Goal: Task Accomplishment & Management: Manage account settings

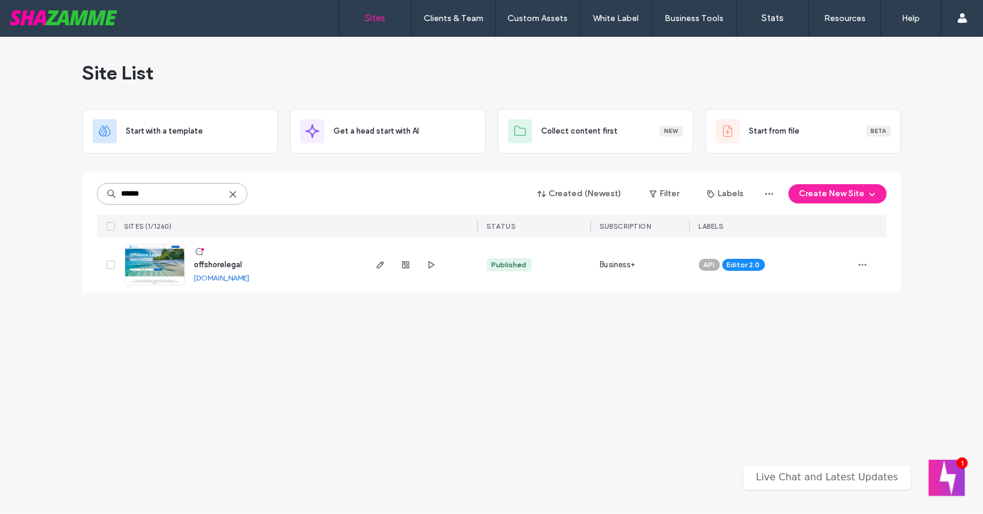
type input "******"
click at [205, 262] on span "offshorelegal" at bounding box center [218, 264] width 48 height 9
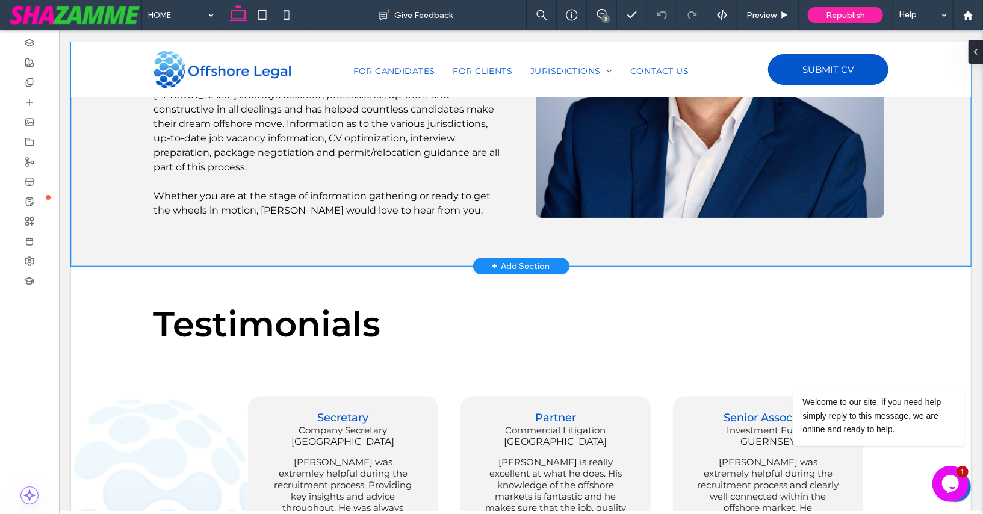
scroll to position [2357, 0]
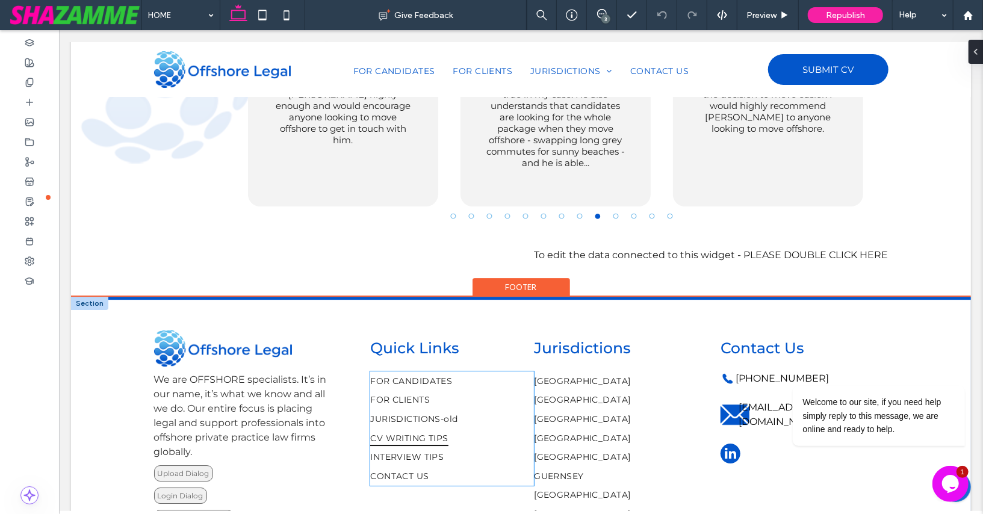
click at [471, 428] on link "CV WRITING TIPS" at bounding box center [451, 437] width 164 height 19
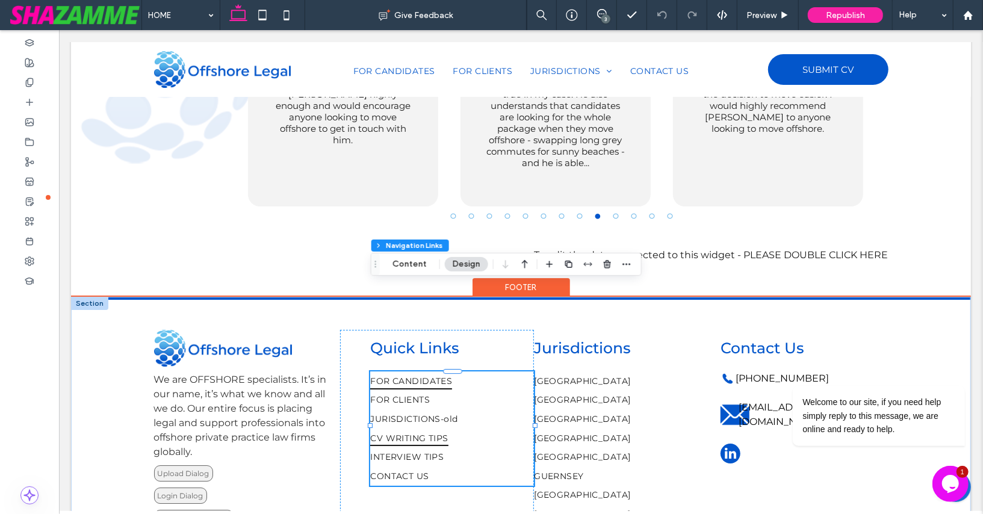
type input "***"
type input "****"
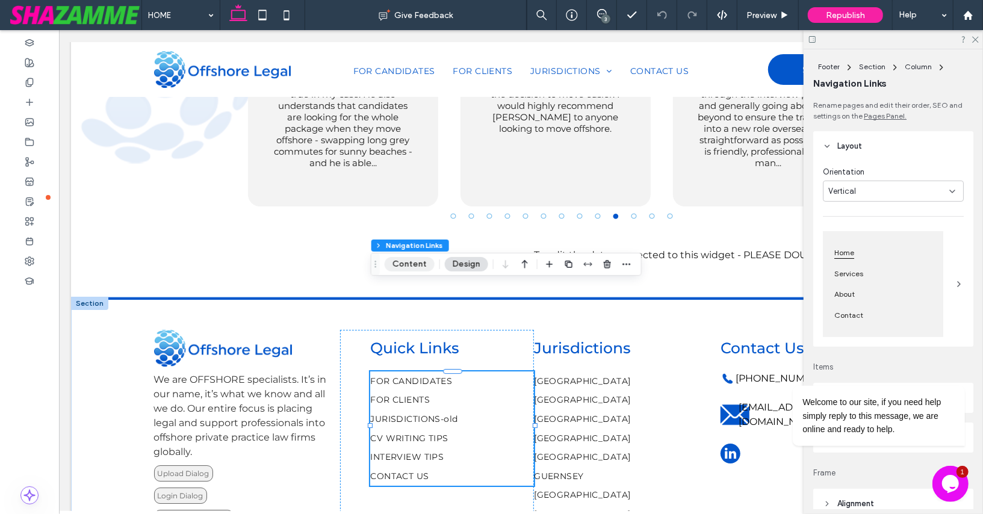
click at [403, 265] on button "Content" at bounding box center [410, 264] width 50 height 14
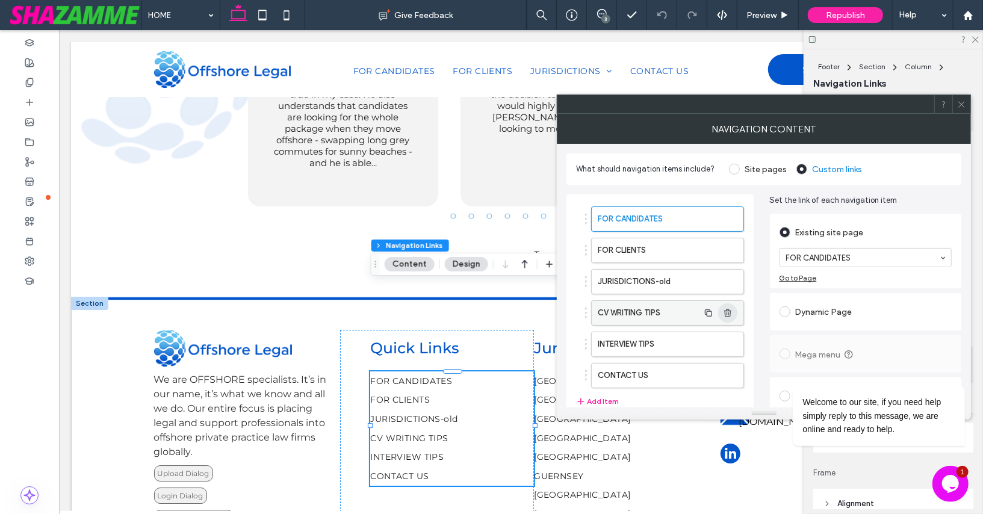
click at [729, 310] on icon "button" at bounding box center [728, 313] width 10 height 10
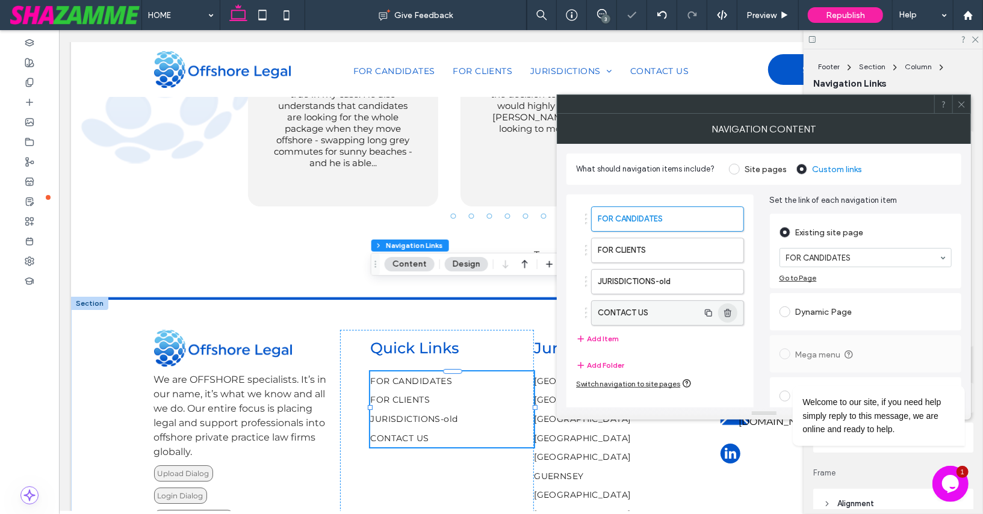
type input "*"
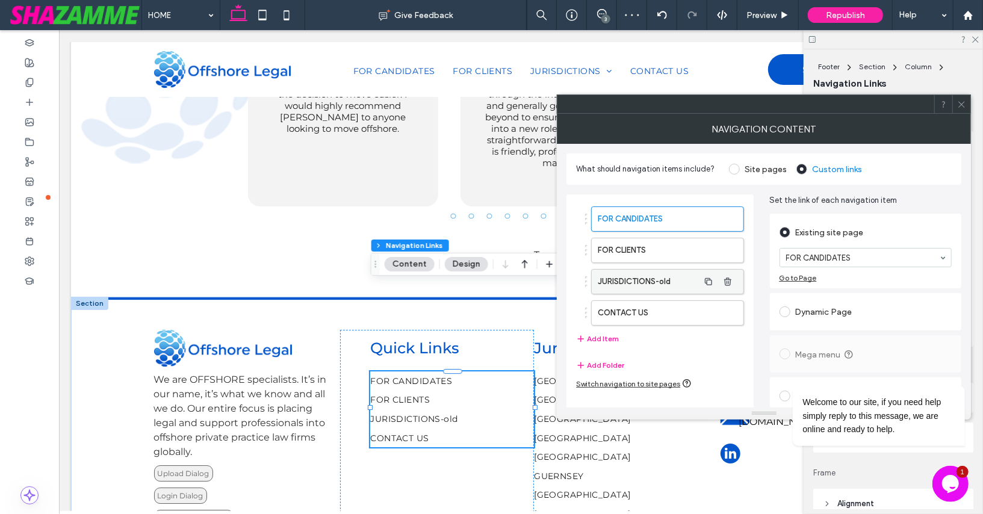
click at [669, 276] on label "JURISDICTIONS-old" at bounding box center [648, 282] width 100 height 24
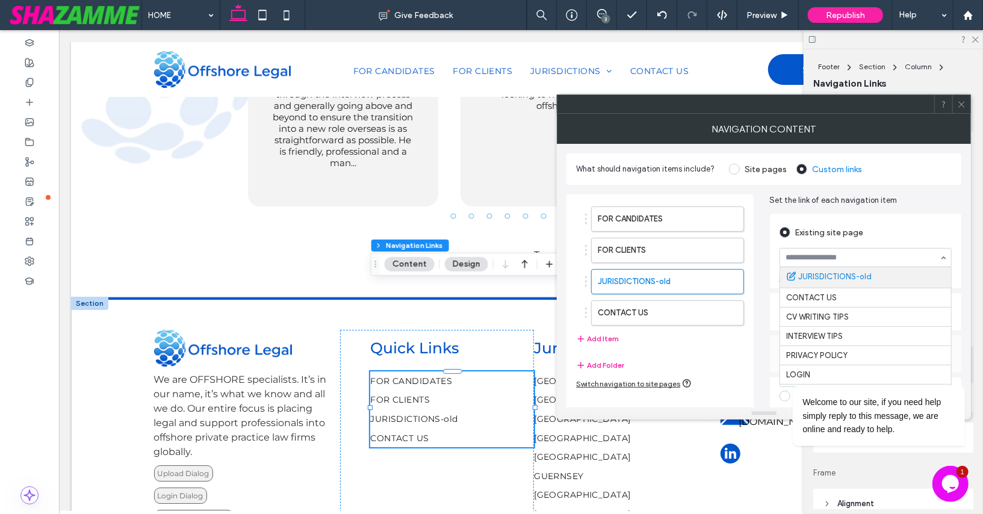
scroll to position [313, 0]
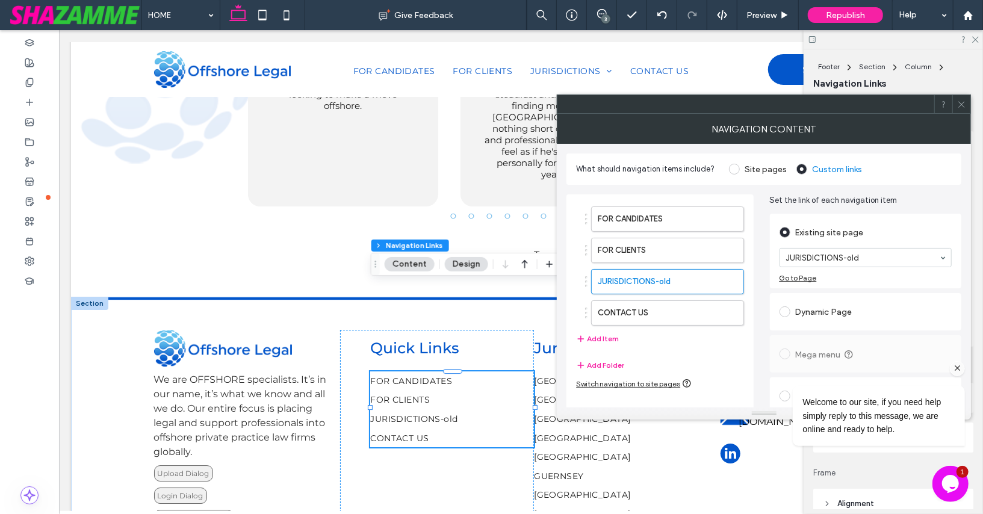
click at [957, 366] on icon "Chat attention grabber" at bounding box center [956, 367] width 11 height 11
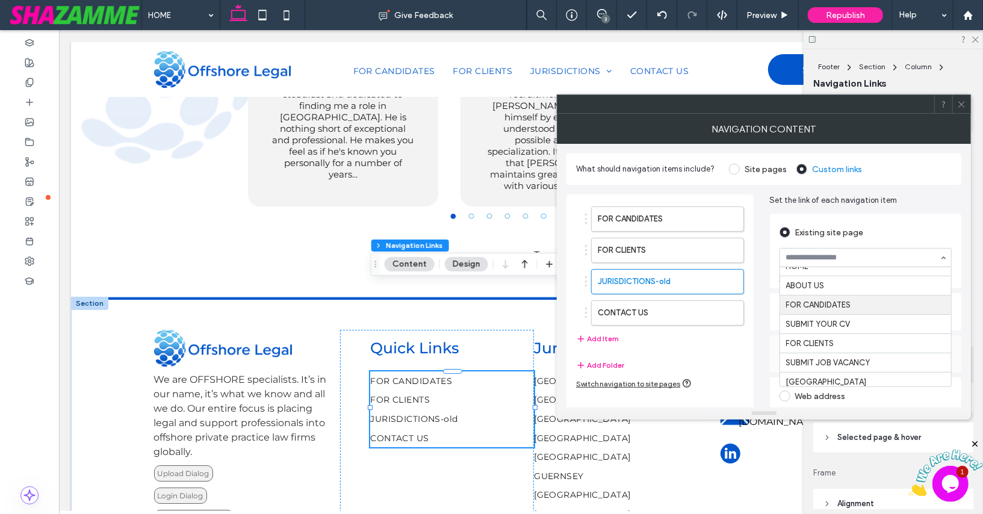
scroll to position [0, 0]
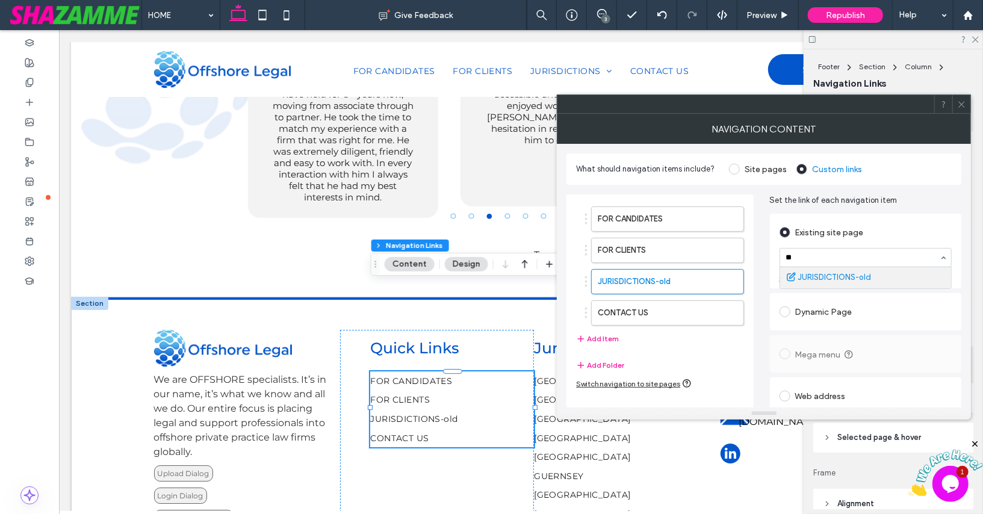
type input "*"
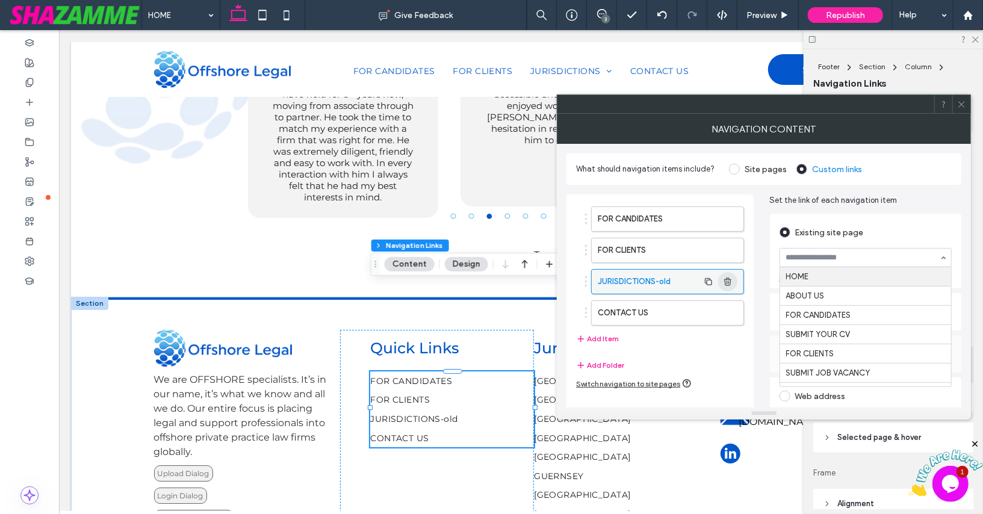
click at [731, 277] on icon "button" at bounding box center [728, 282] width 10 height 10
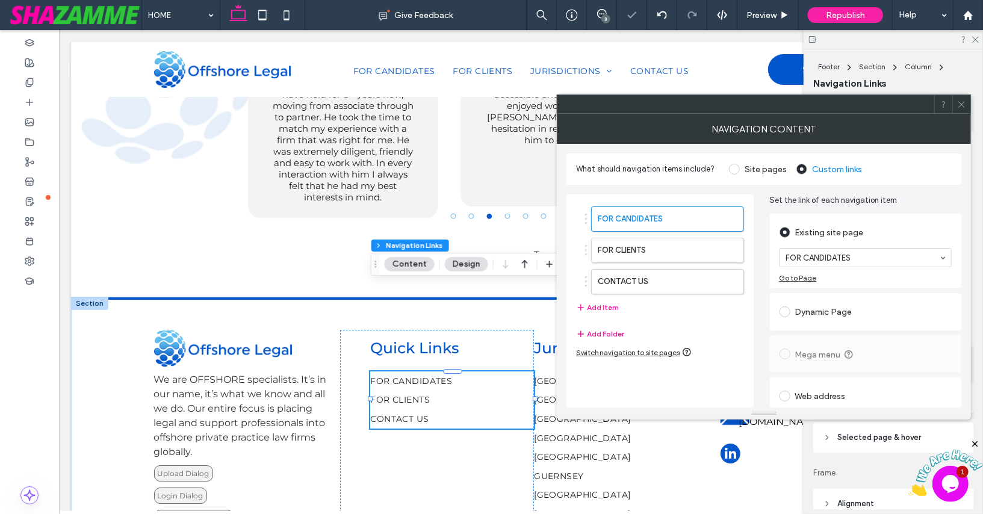
click at [604, 331] on button "Add Folder" at bounding box center [600, 334] width 48 height 14
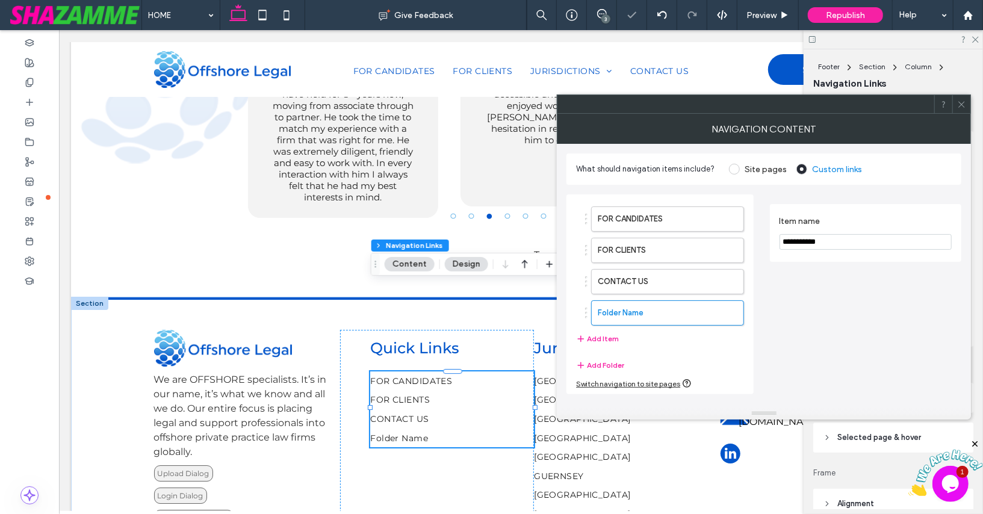
type input "*"
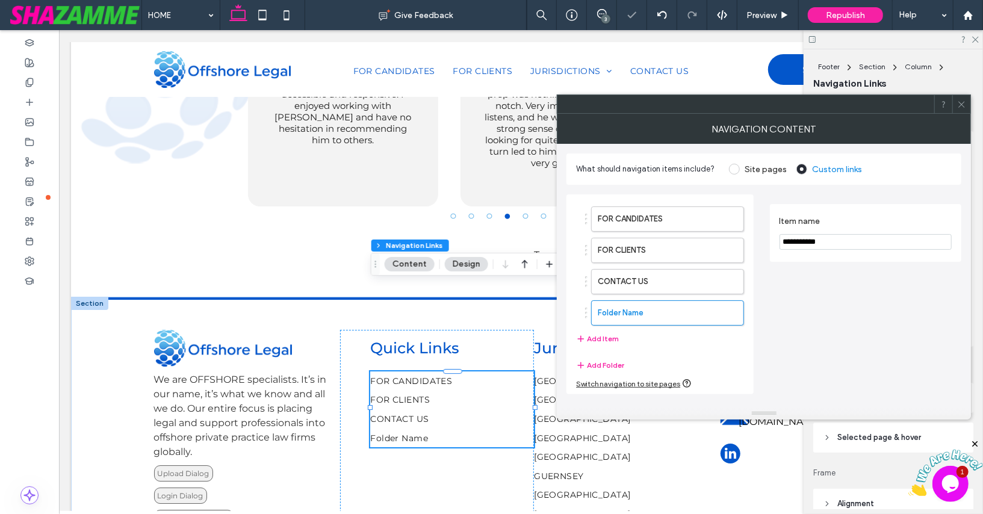
drag, startPoint x: 836, startPoint y: 243, endPoint x: 769, endPoint y: 236, distance: 67.7
click at [770, 237] on div "**********" at bounding box center [866, 233] width 192 height 58
type input "*"
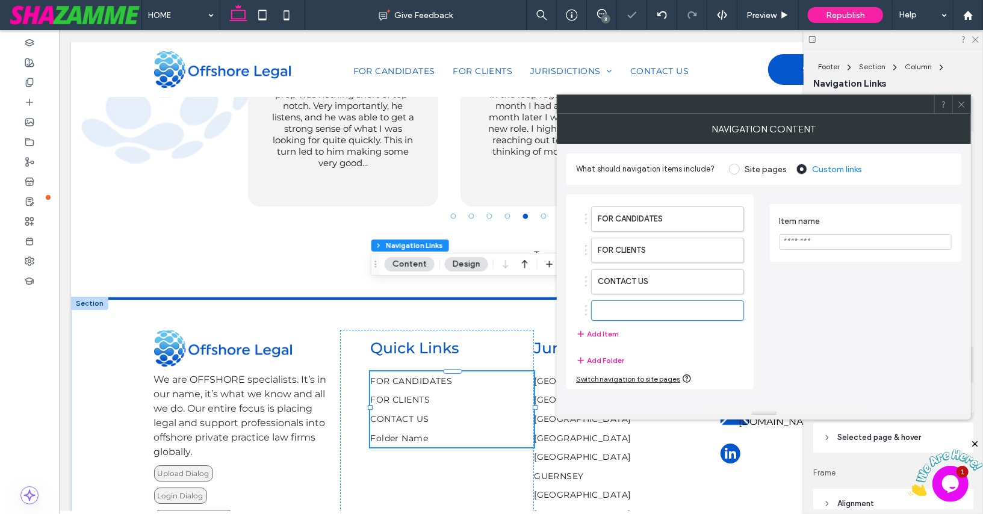
click at [960, 107] on icon at bounding box center [961, 104] width 9 height 9
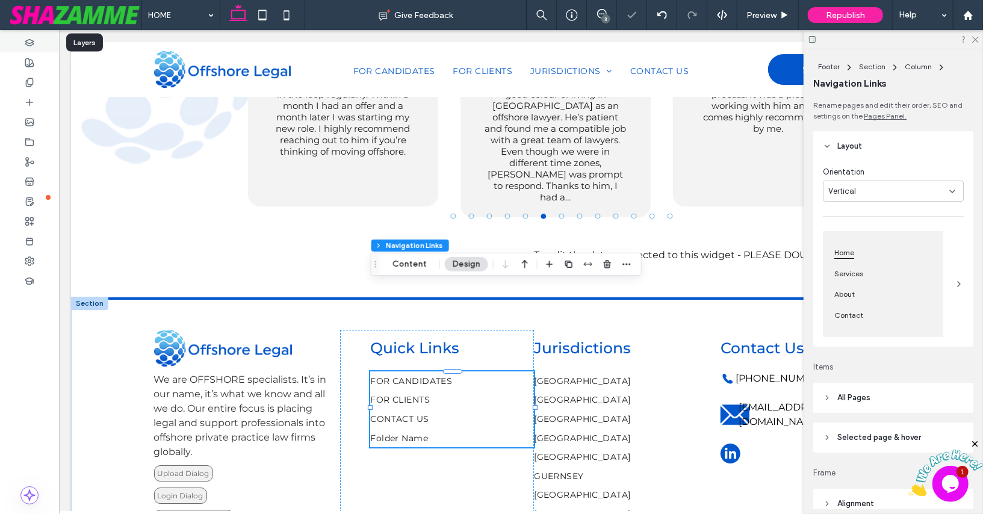
type input "*"
click at [25, 84] on icon at bounding box center [30, 83] width 10 height 10
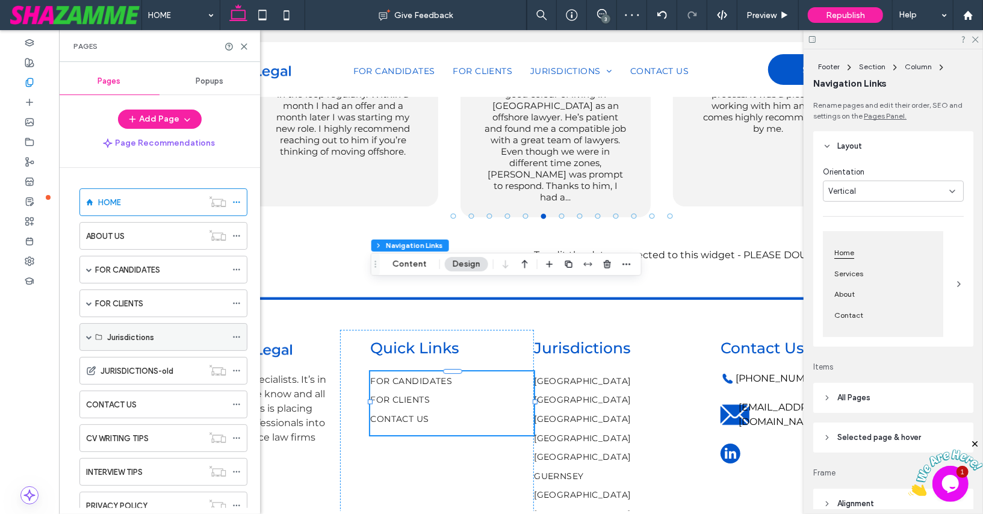
click at [87, 335] on span at bounding box center [89, 337] width 6 height 6
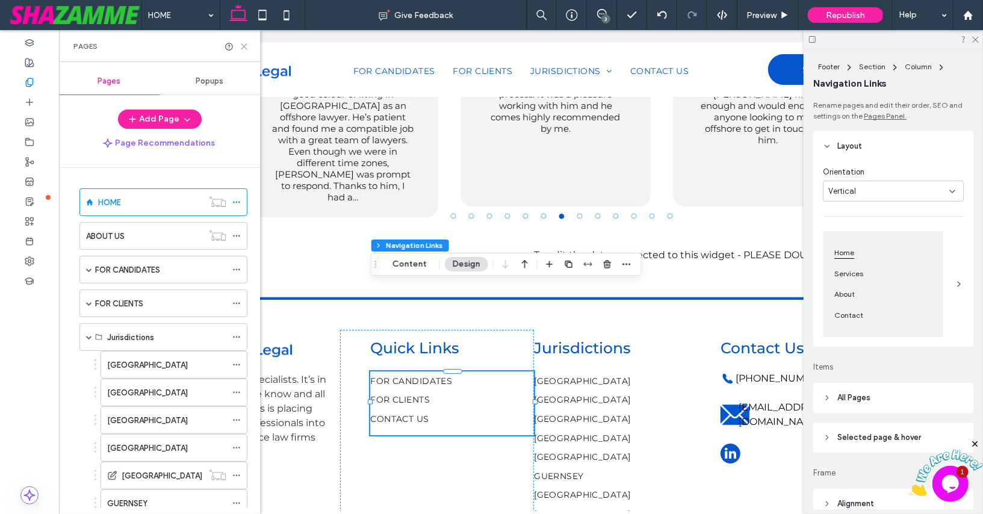
drag, startPoint x: 240, startPoint y: 42, endPoint x: 181, endPoint y: 12, distance: 66.2
click at [240, 42] on icon at bounding box center [244, 46] width 9 height 9
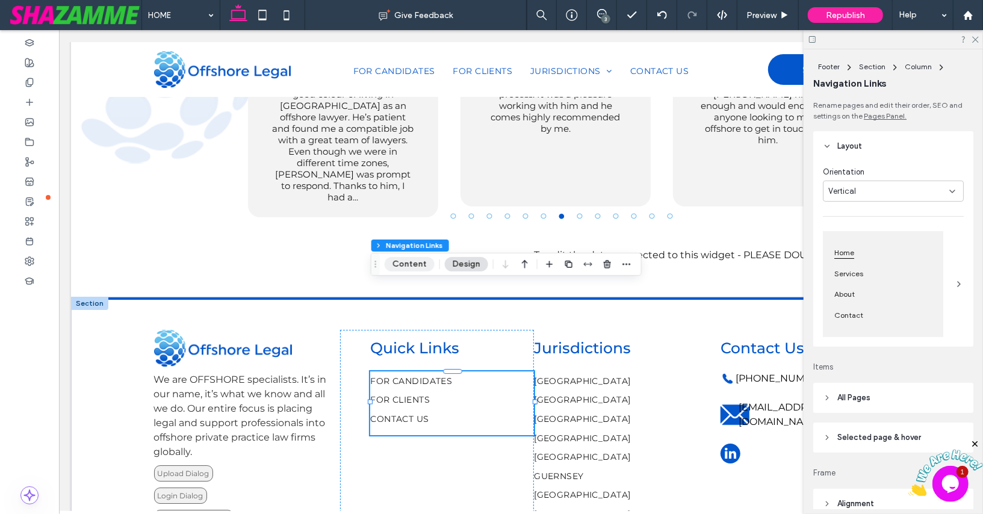
click at [402, 264] on button "Content" at bounding box center [410, 264] width 50 height 14
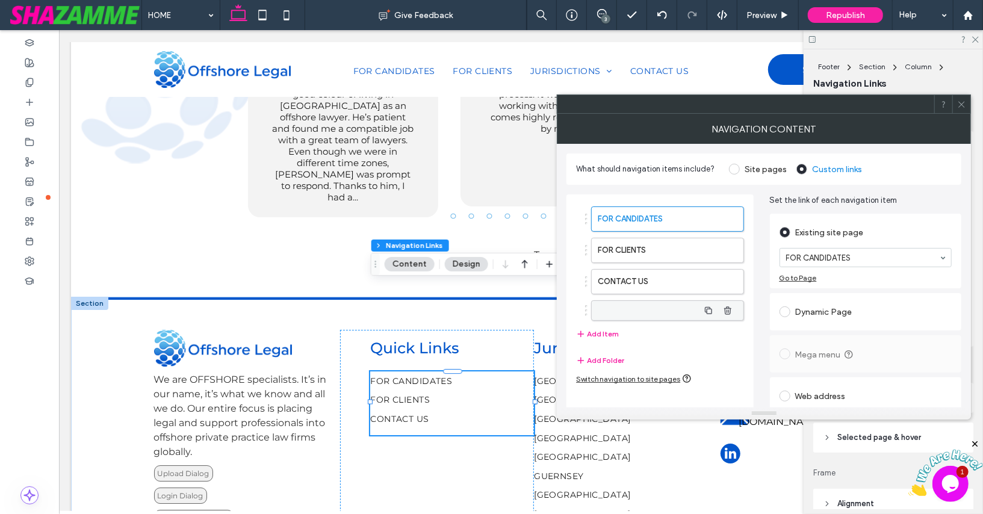
click at [637, 309] on label at bounding box center [648, 311] width 100 height 12
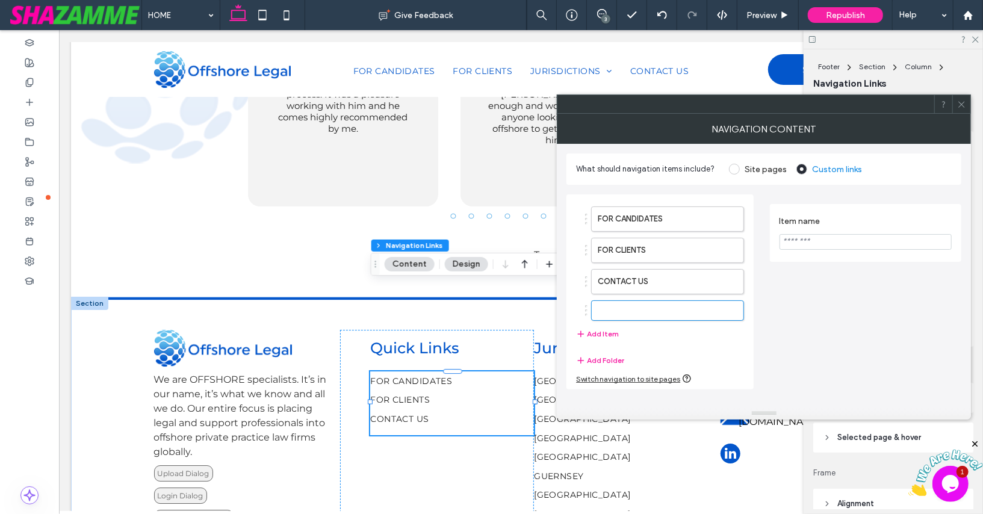
click at [809, 241] on input "Item name" at bounding box center [865, 242] width 173 height 16
type input "**********"
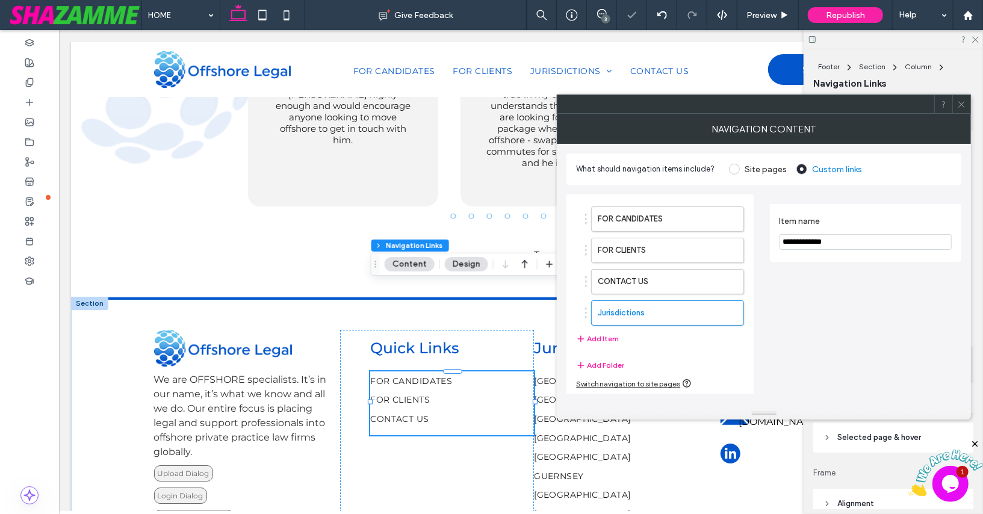
click at [813, 252] on section "**********" at bounding box center [865, 233] width 173 height 46
click at [655, 318] on label "Jurisdictions" at bounding box center [648, 313] width 100 height 24
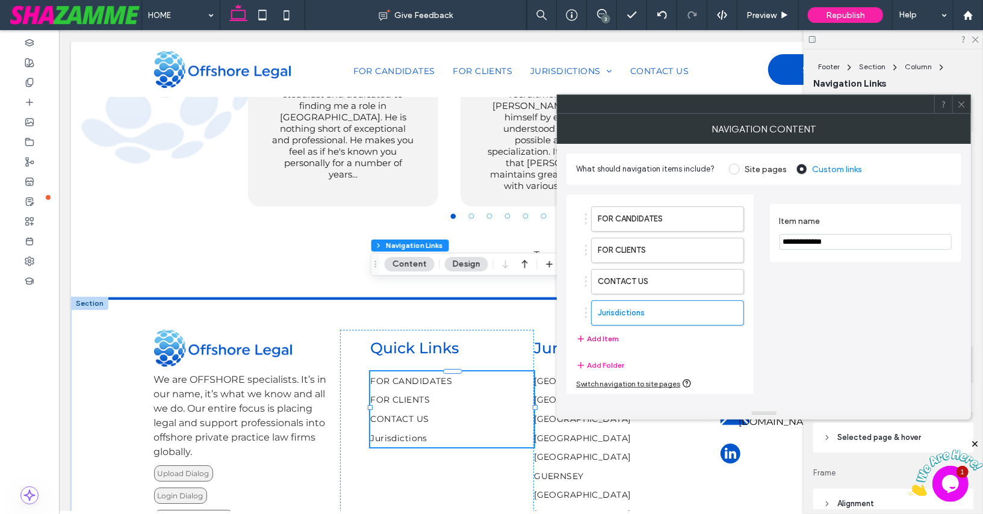
click at [599, 336] on button "Add Item" at bounding box center [597, 339] width 43 height 14
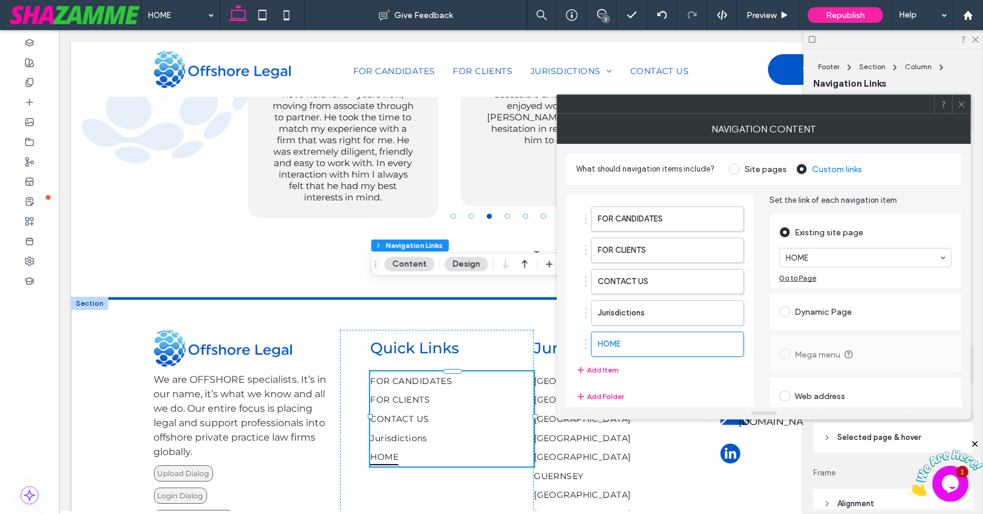
click at [893, 220] on div "Existing site page" at bounding box center [865, 231] width 173 height 22
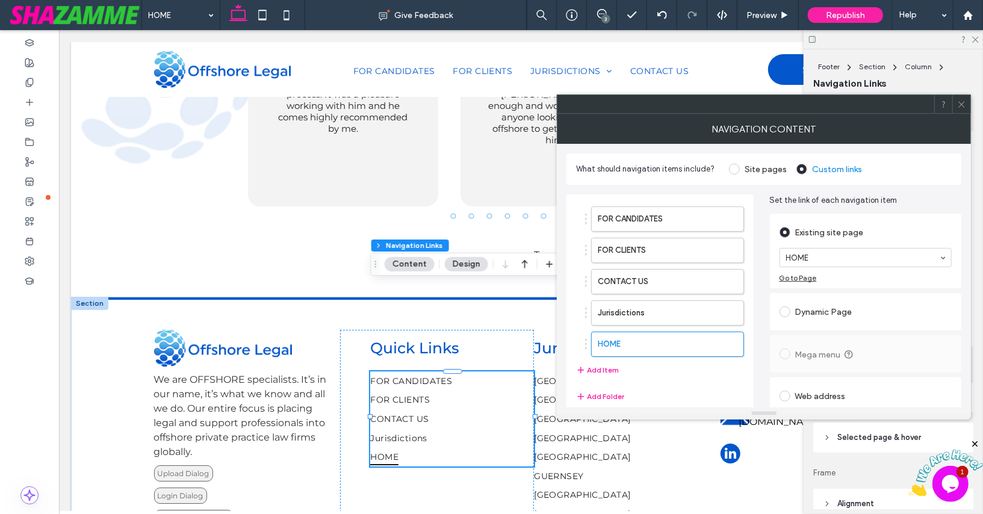
click at [758, 277] on div "FOR CANDIDATES FOR CLIENTS CONTACT US Jurisdictions HOME Add Item Add Folder Sw…" at bounding box center [763, 321] width 395 height 272
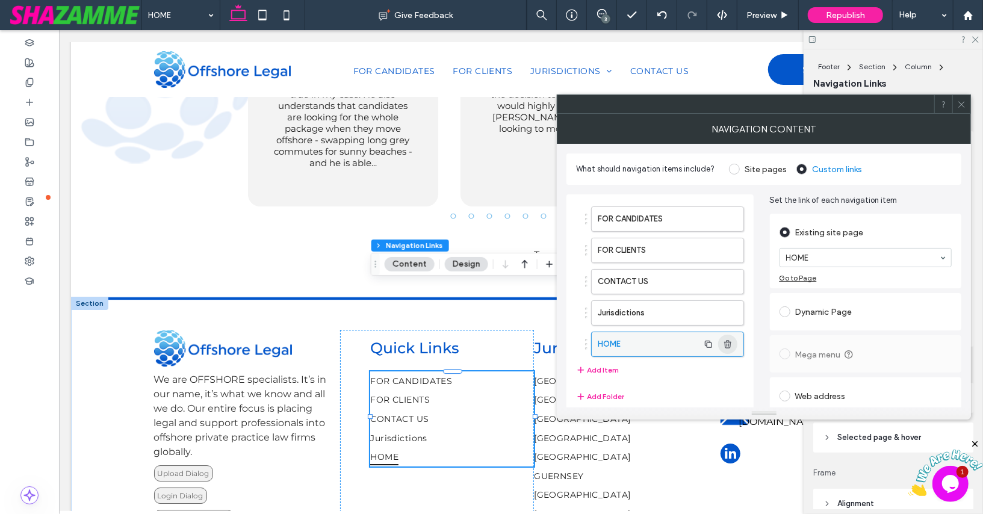
click at [725, 340] on icon "button" at bounding box center [728, 344] width 10 height 10
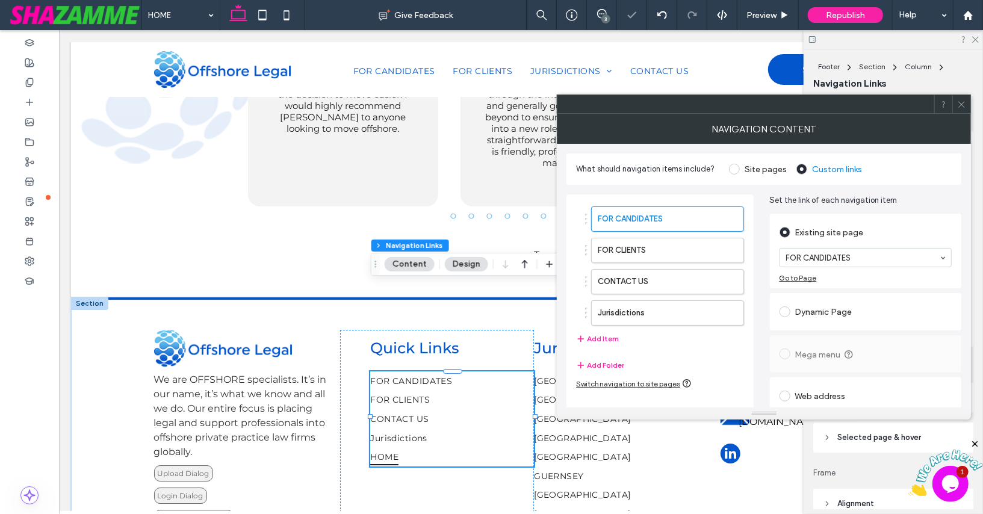
type input "*"
click at [672, 314] on label "Jurisdictions" at bounding box center [648, 313] width 100 height 24
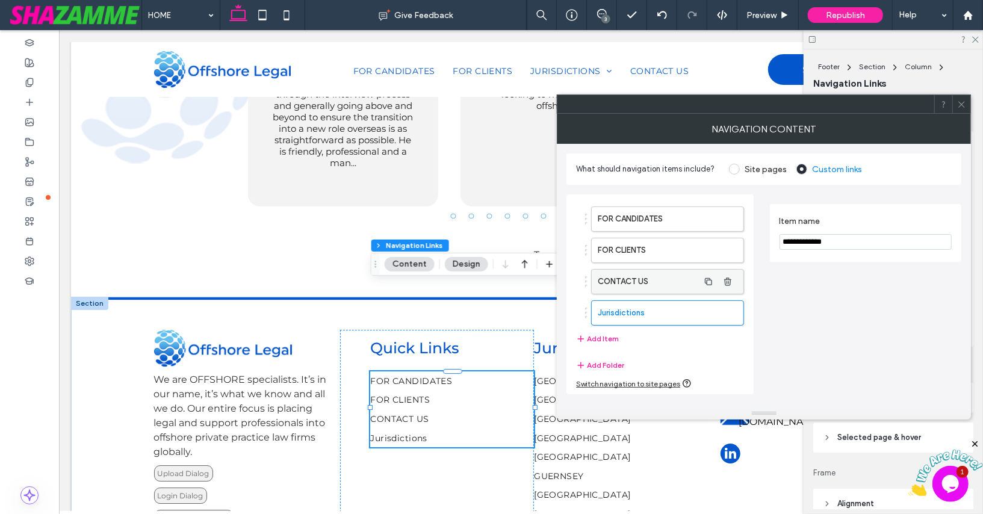
click at [657, 271] on label "CONTACT US" at bounding box center [648, 282] width 100 height 24
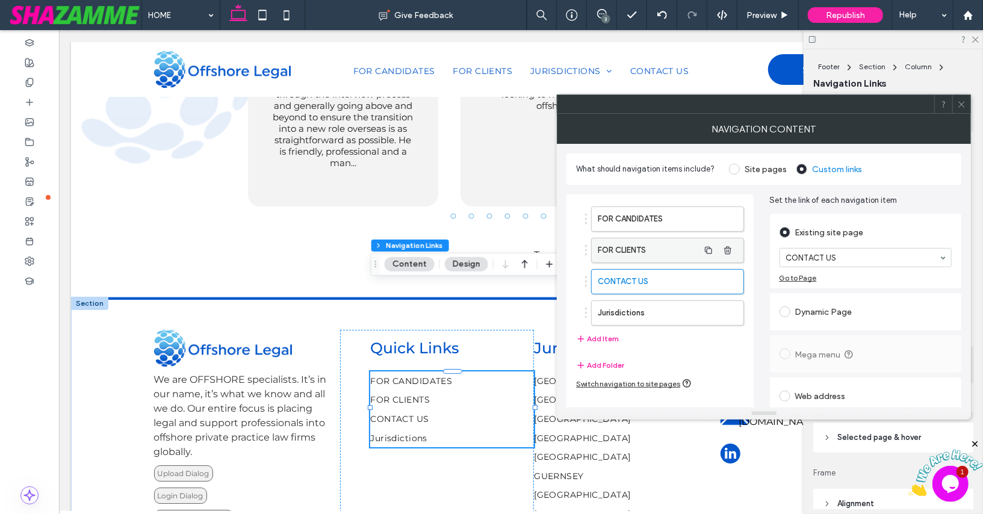
click at [656, 248] on label "FOR CLIENTS" at bounding box center [648, 250] width 100 height 24
click at [658, 219] on label "FOR CANDIDATES" at bounding box center [648, 219] width 100 height 24
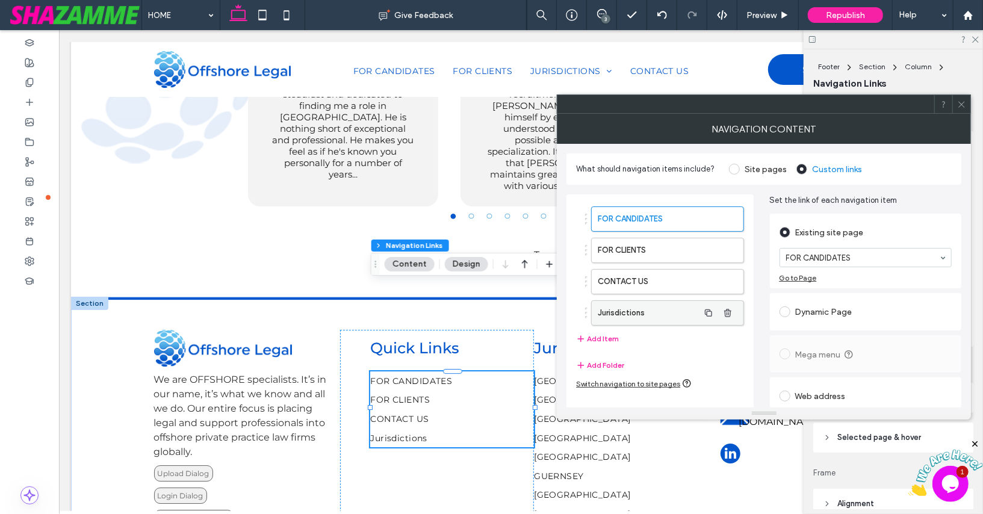
click at [618, 309] on label "Jurisdictions" at bounding box center [648, 313] width 100 height 24
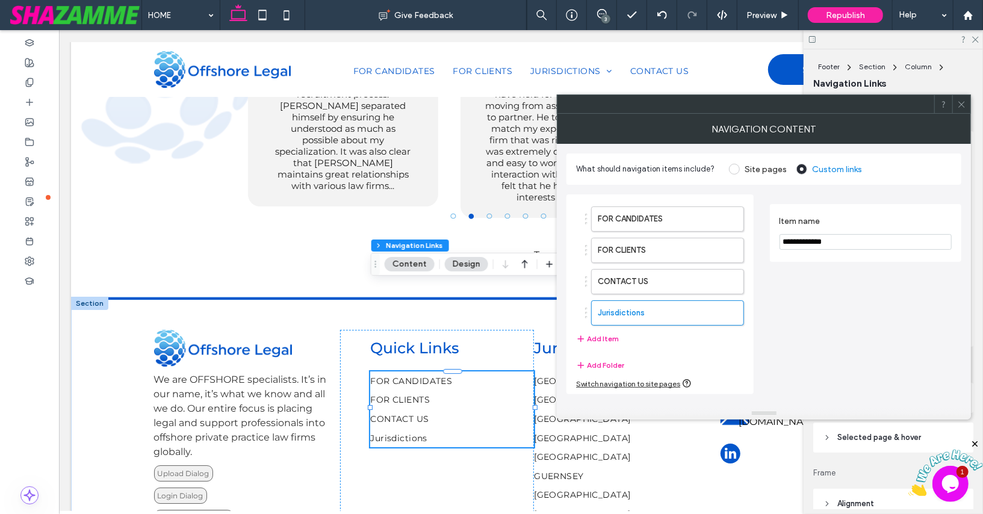
drag, startPoint x: 842, startPoint y: 241, endPoint x: 788, endPoint y: 241, distance: 54.2
click at [788, 241] on input "**********" at bounding box center [865, 242] width 173 height 16
type input "**********"
click at [790, 259] on div "**********" at bounding box center [866, 233] width 192 height 58
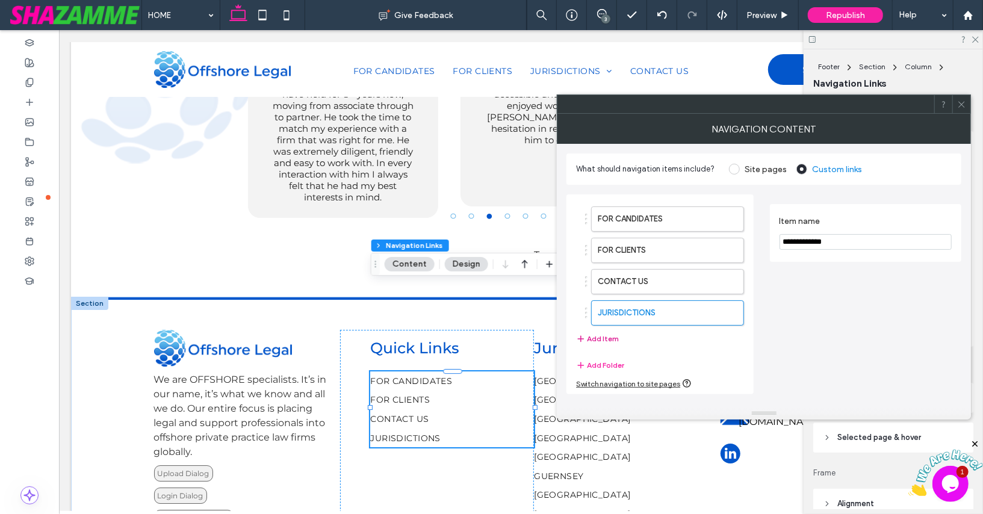
click at [609, 336] on button "Add Item" at bounding box center [597, 339] width 43 height 14
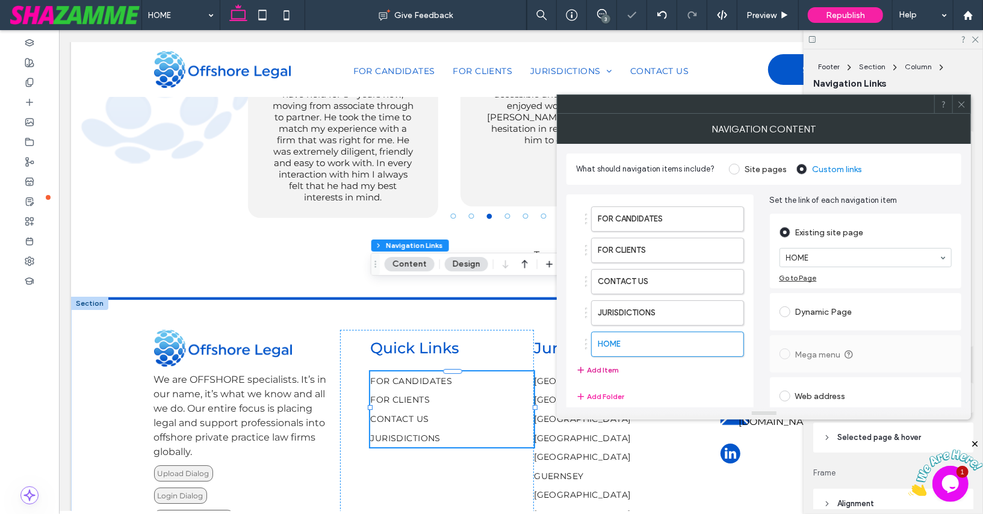
type input "*"
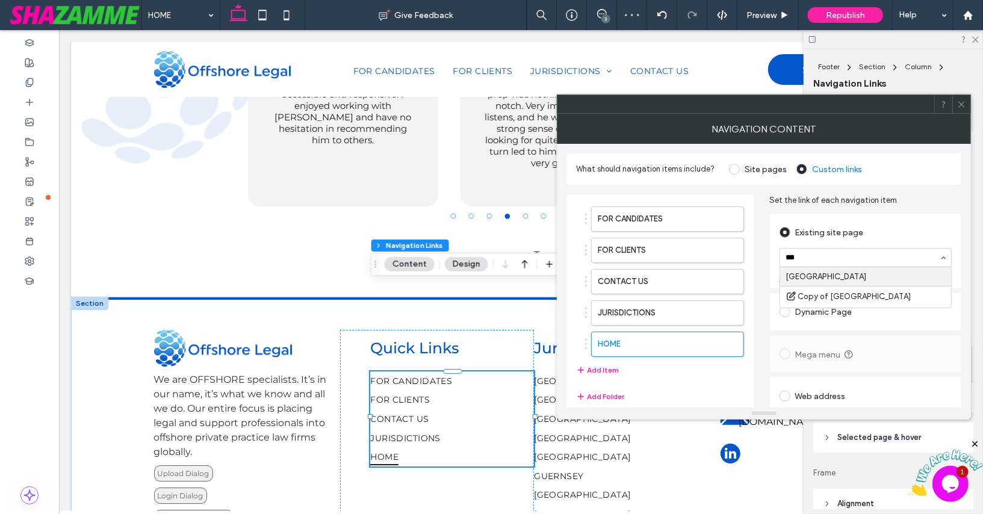
type input "****"
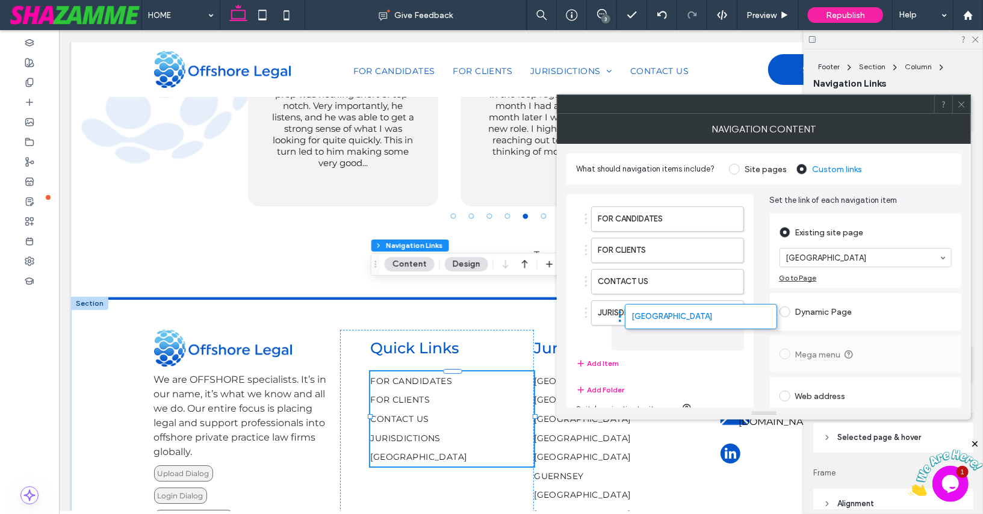
drag, startPoint x: 586, startPoint y: 339, endPoint x: 620, endPoint y: 314, distance: 42.1
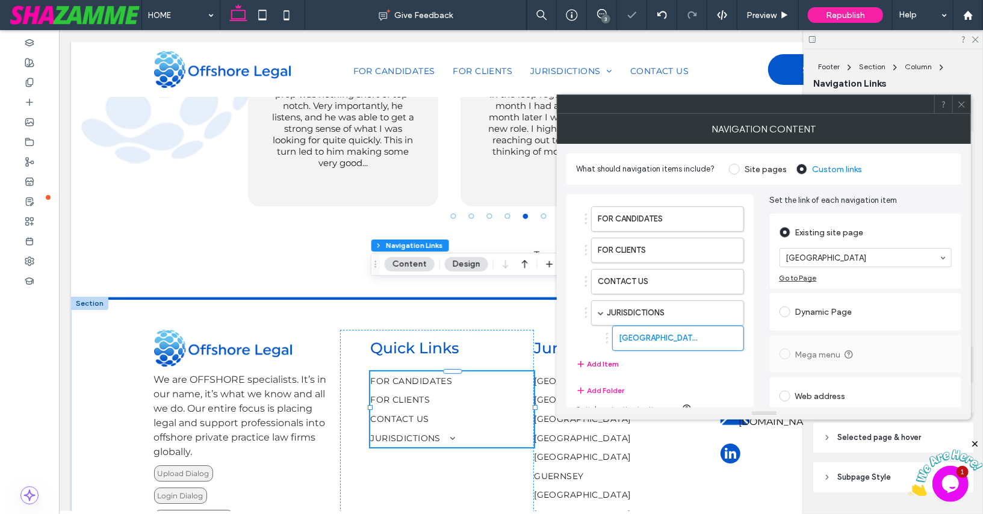
click at [593, 359] on button "Add Item" at bounding box center [597, 364] width 43 height 14
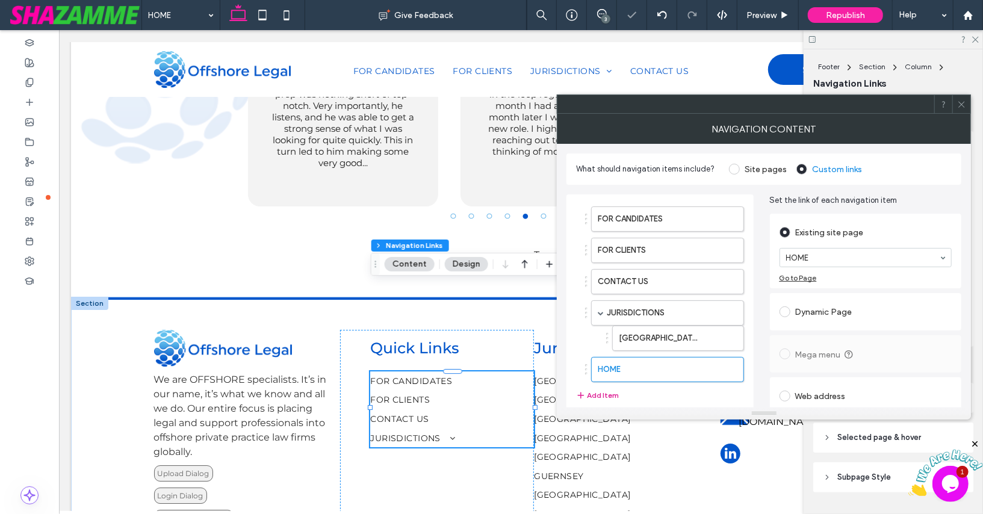
type input "*"
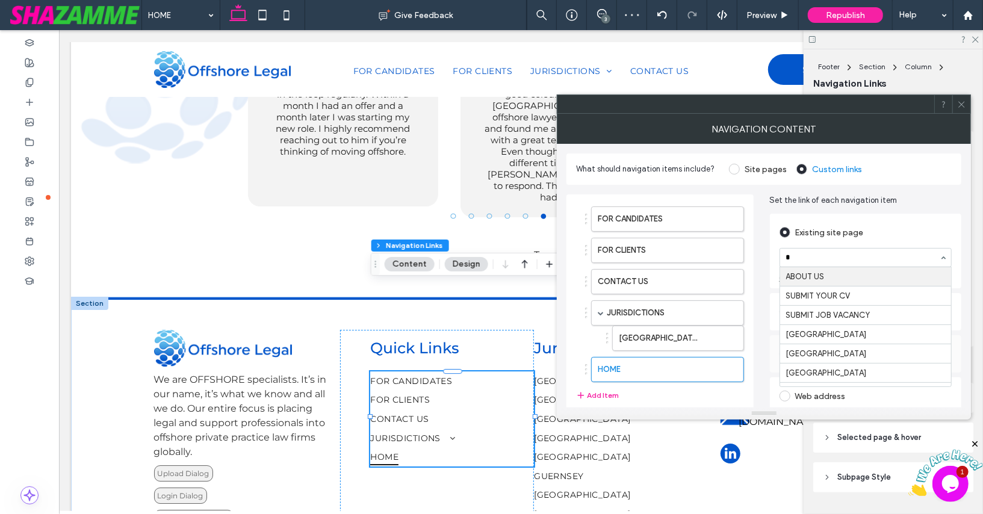
type input "**"
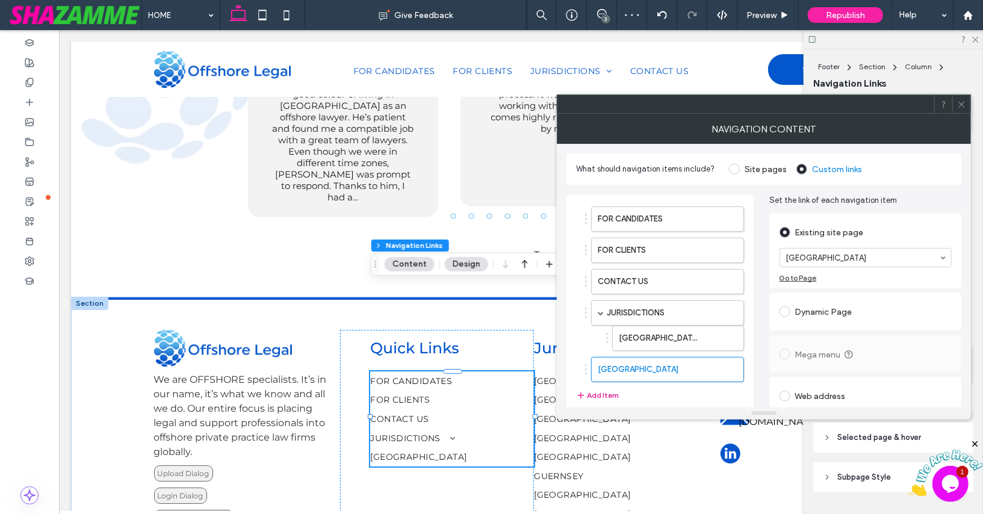
click at [592, 388] on button "Add Item" at bounding box center [597, 395] width 43 height 14
type input "*"
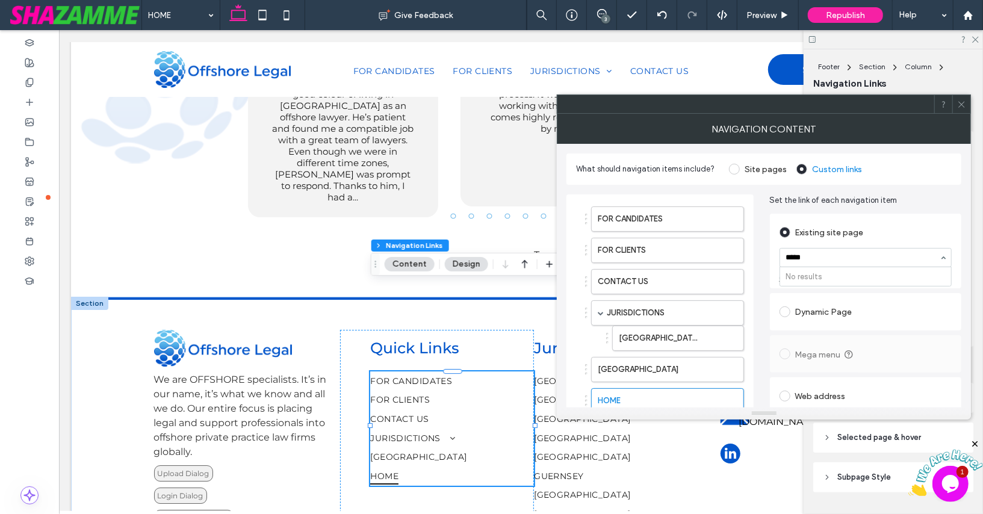
type input "****"
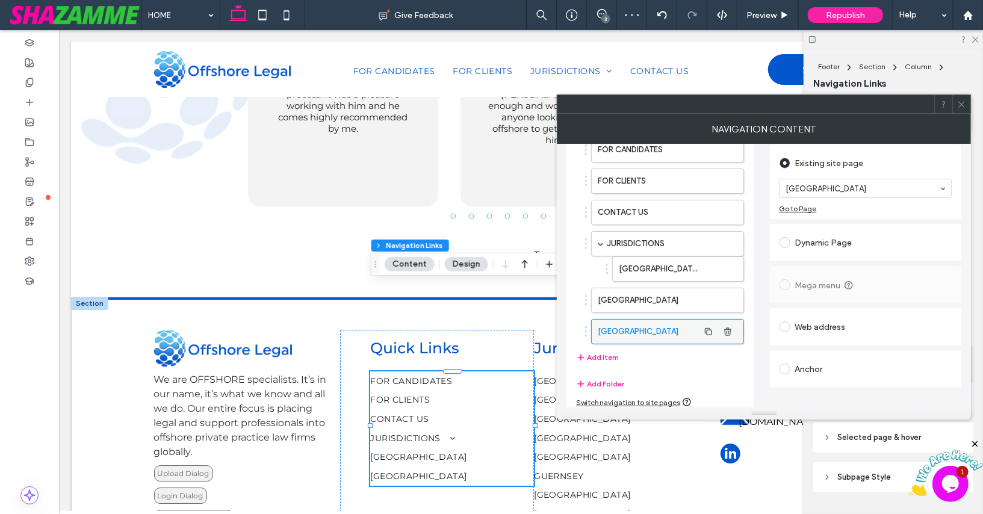
scroll to position [70, 0]
click at [612, 354] on button "Add Item" at bounding box center [597, 357] width 43 height 14
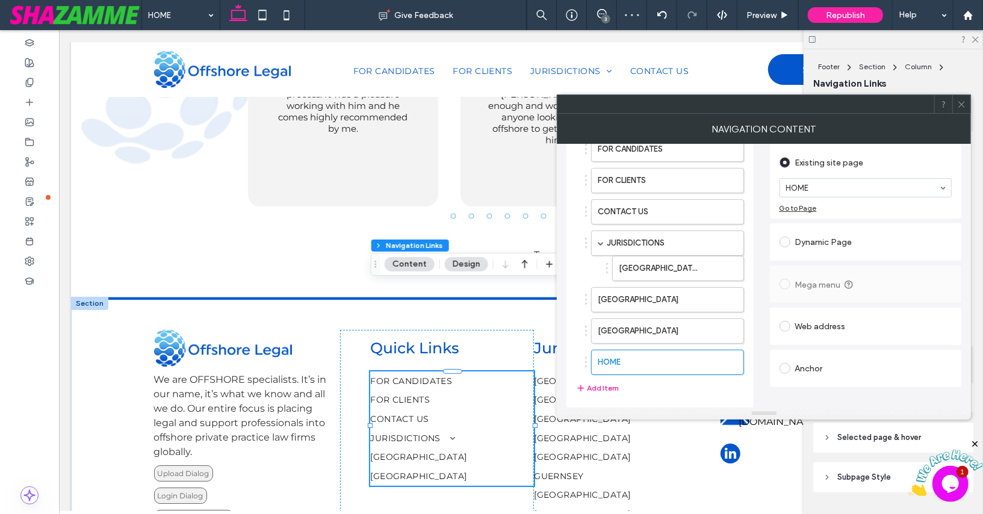
type input "*"
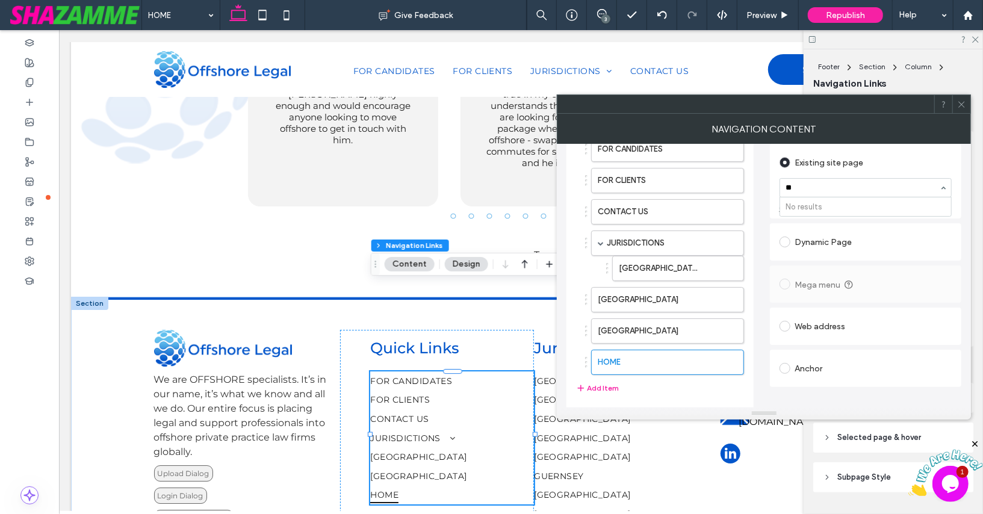
type input "*"
type input "****"
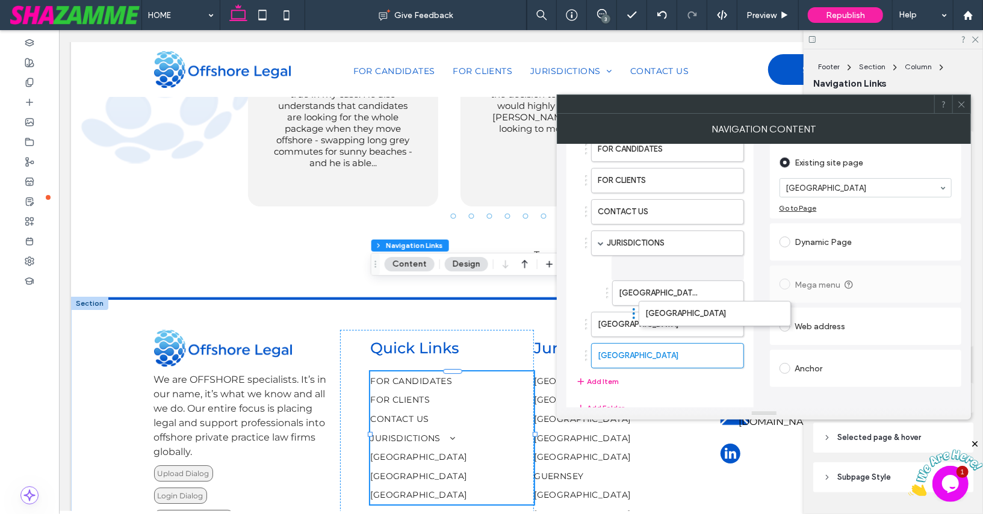
drag, startPoint x: 585, startPoint y: 292, endPoint x: 632, endPoint y: 309, distance: 50.4
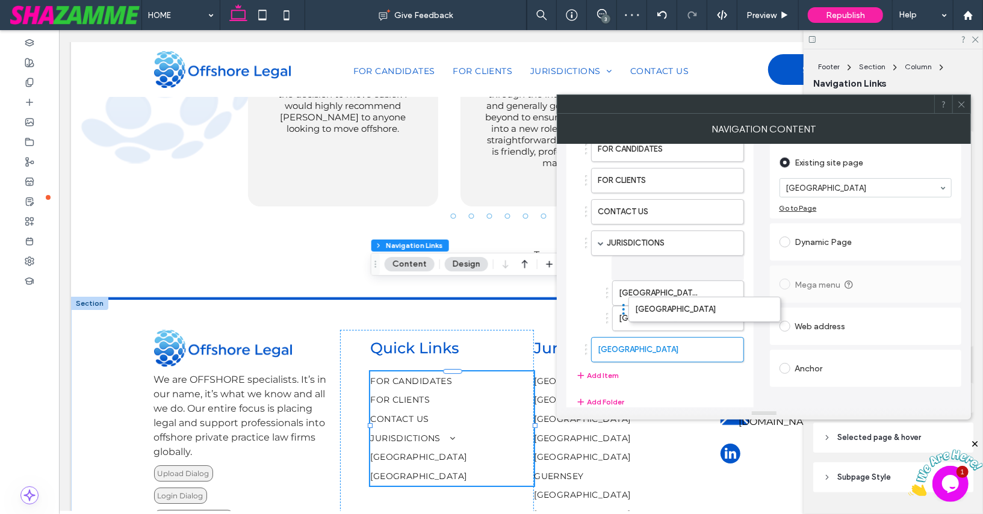
drag, startPoint x: 586, startPoint y: 319, endPoint x: 623, endPoint y: 308, distance: 39.0
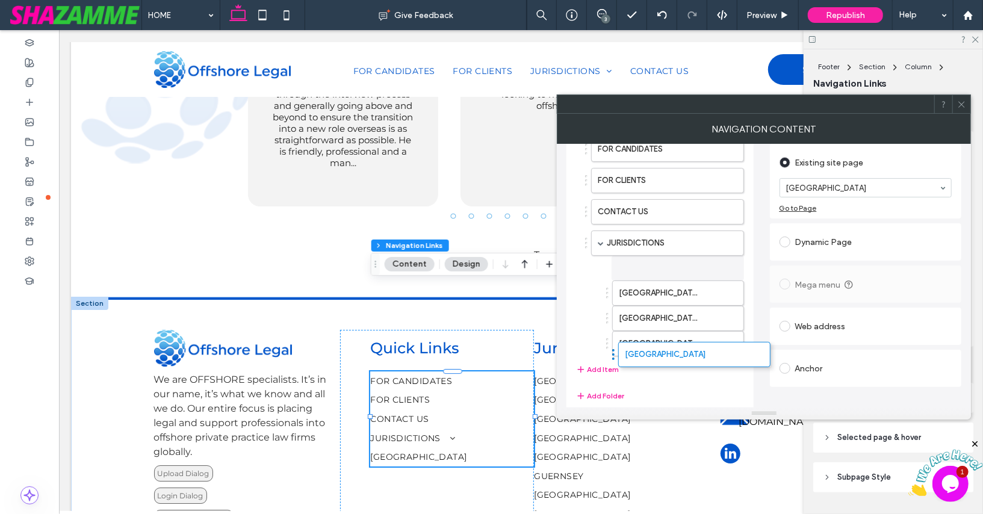
drag, startPoint x: 586, startPoint y: 341, endPoint x: 613, endPoint y: 350, distance: 28.5
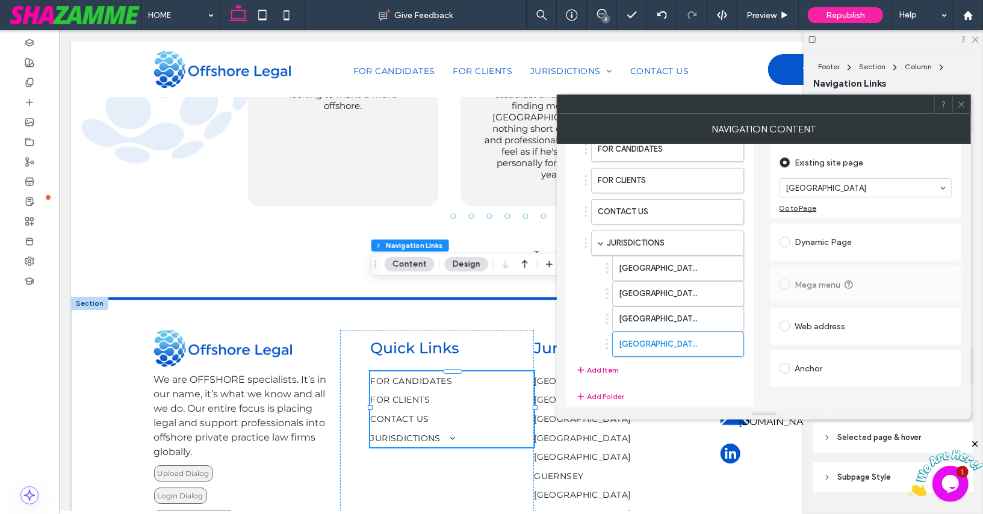
click at [592, 365] on button "Add Item" at bounding box center [597, 370] width 43 height 14
type input "*"
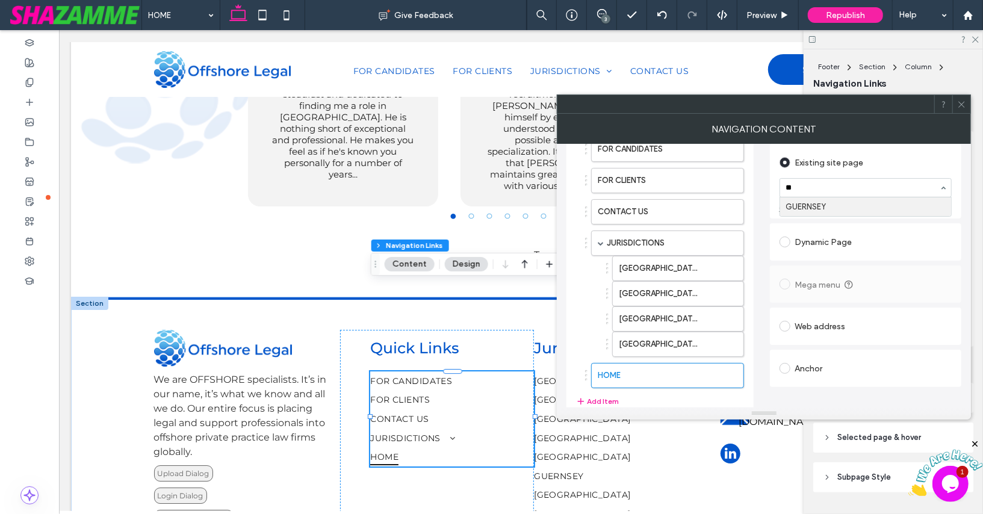
type input "***"
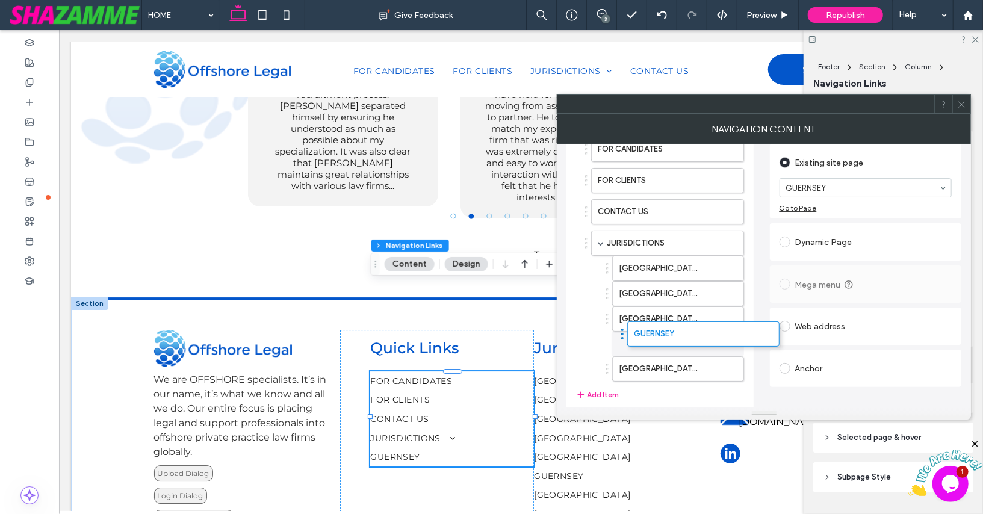
drag, startPoint x: 587, startPoint y: 365, endPoint x: 623, endPoint y: 329, distance: 51.1
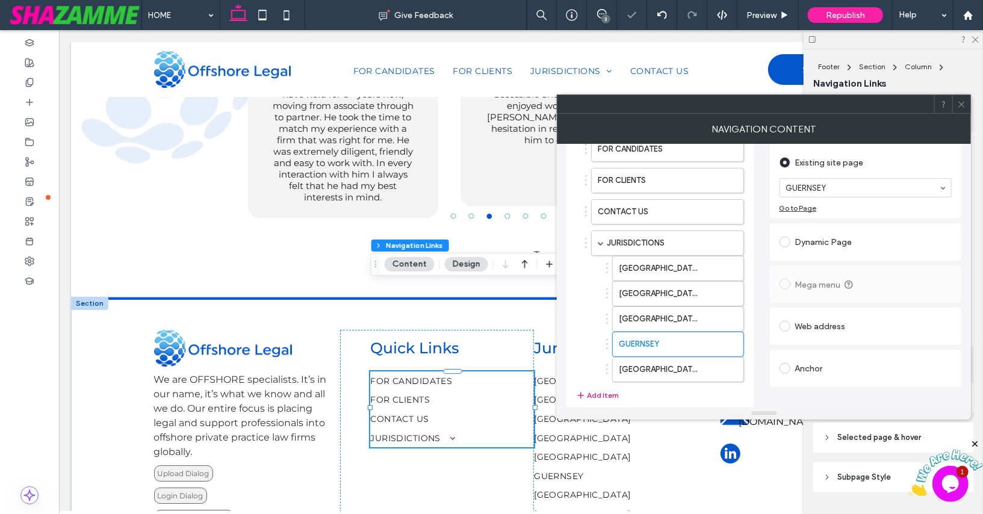
click at [598, 388] on button "Add Item" at bounding box center [597, 395] width 43 height 14
type input "*"
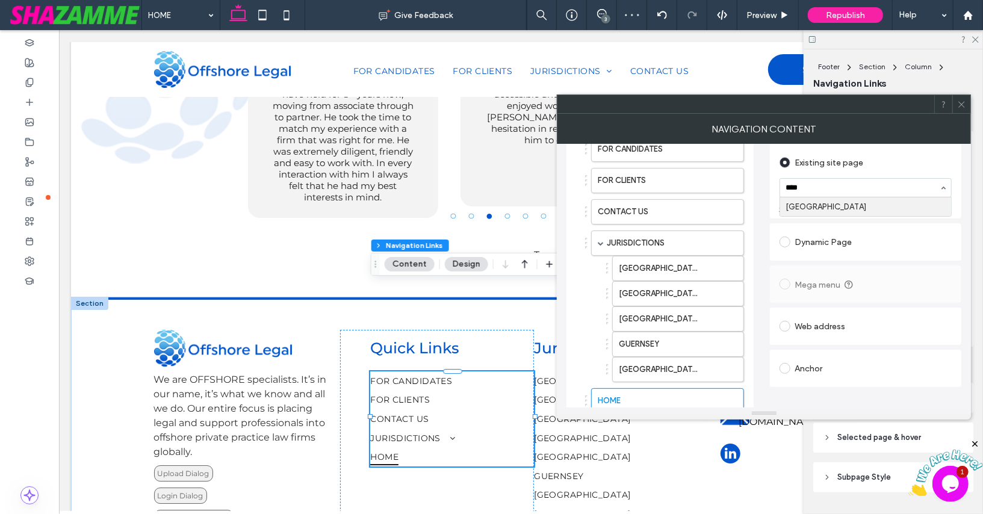
type input "*****"
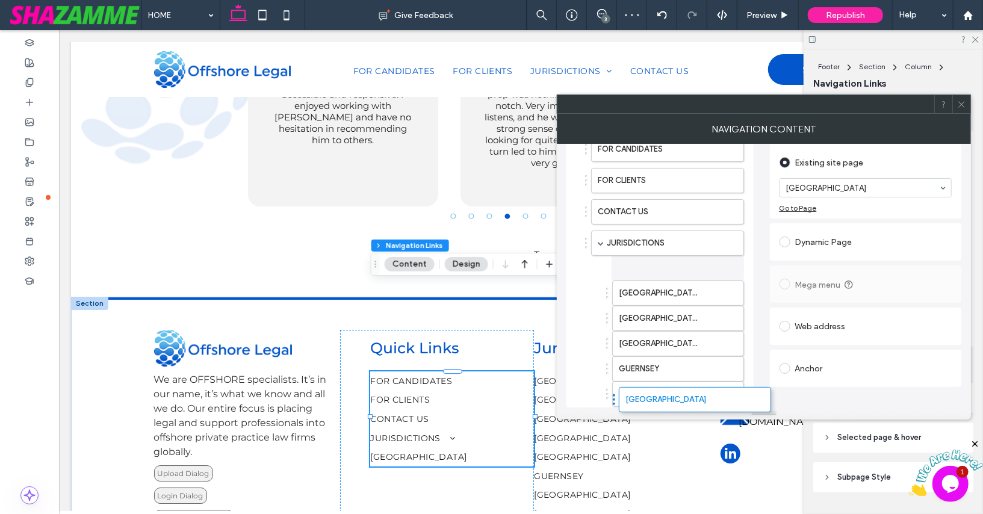
drag, startPoint x: 586, startPoint y: 391, endPoint x: 614, endPoint y: 396, distance: 28.1
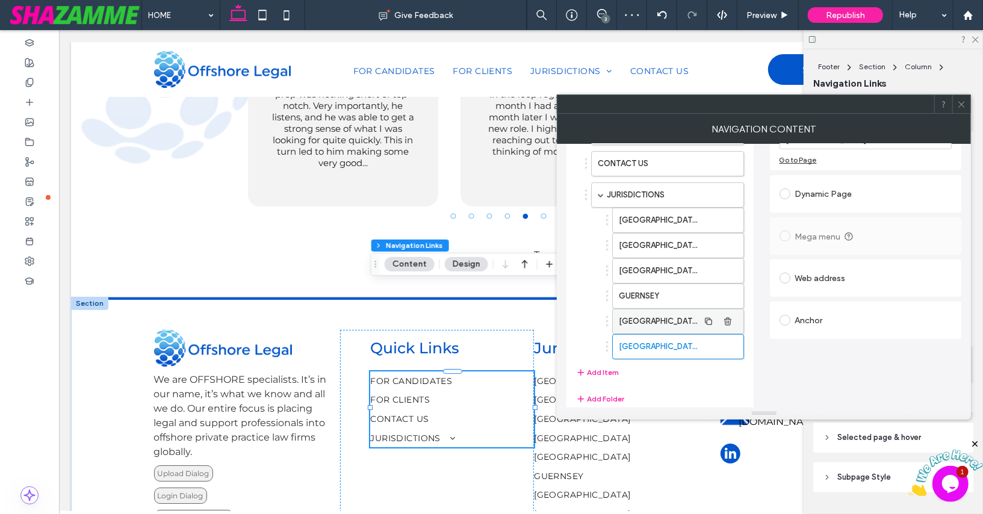
scroll to position [132, 0]
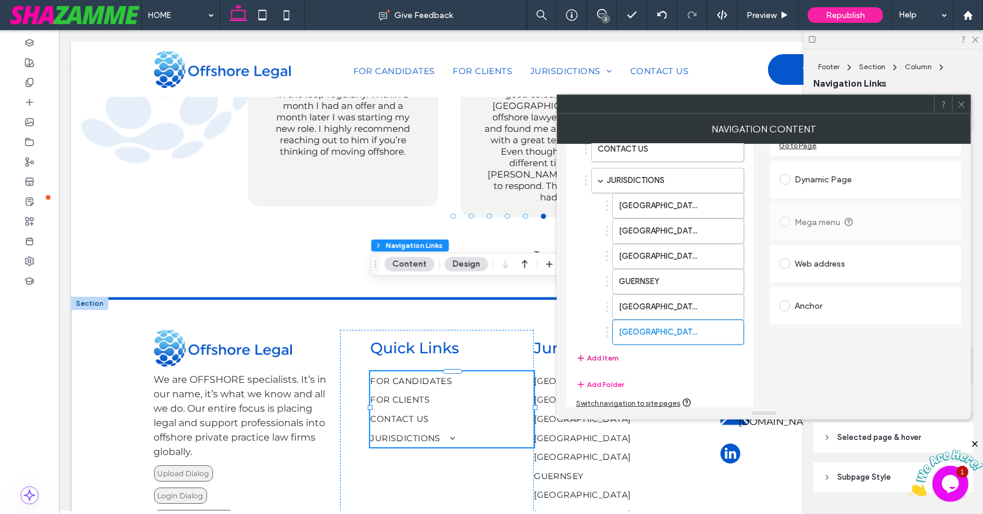
click at [604, 352] on button "Add Item" at bounding box center [597, 358] width 43 height 14
type input "*"
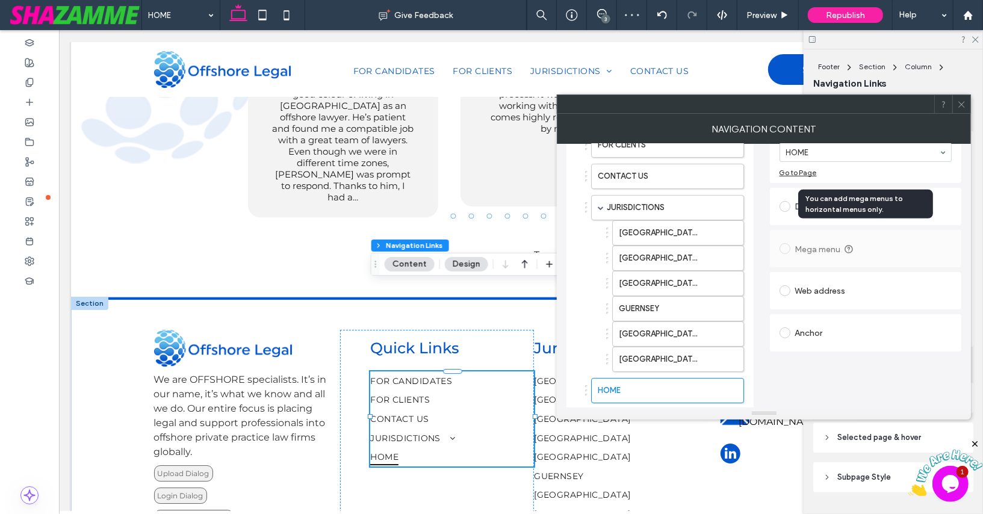
scroll to position [106, 0]
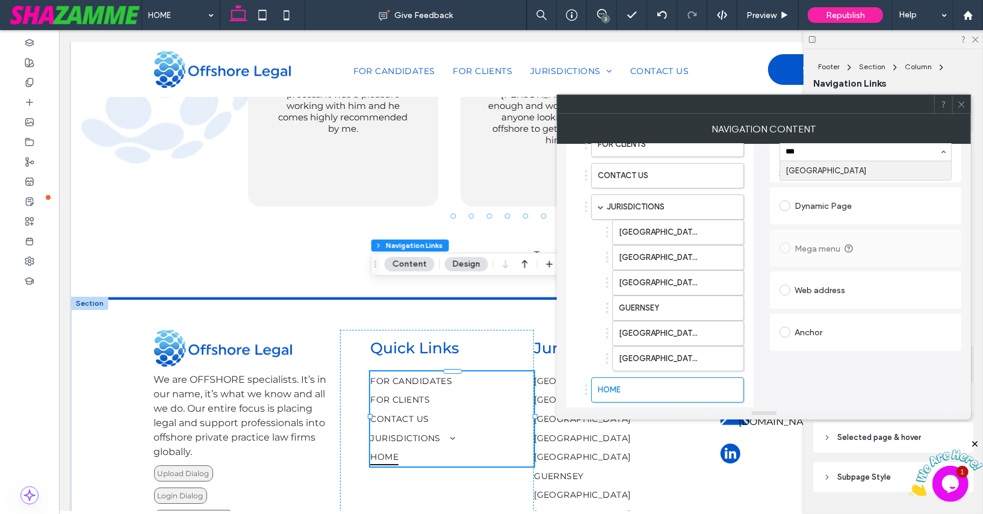
type input "****"
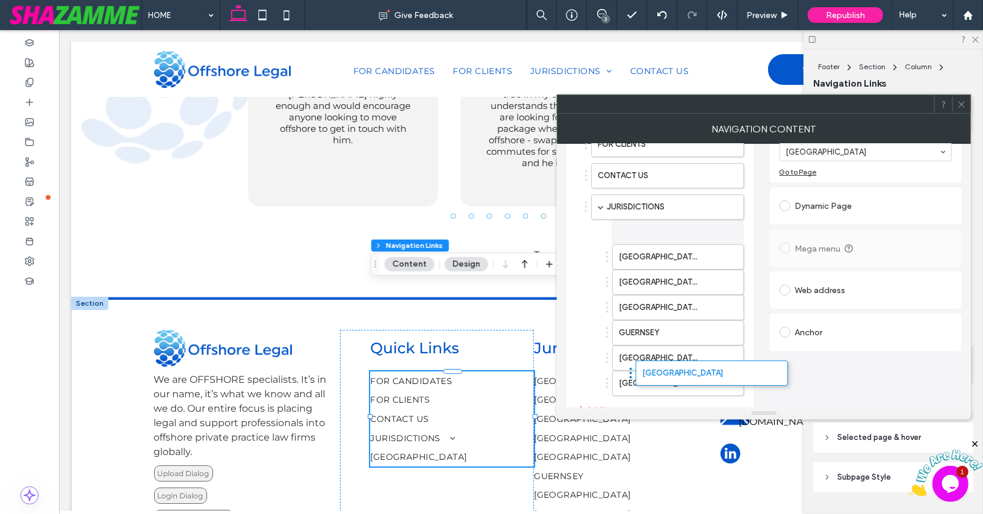
drag, startPoint x: 586, startPoint y: 382, endPoint x: 630, endPoint y: 371, distance: 45.8
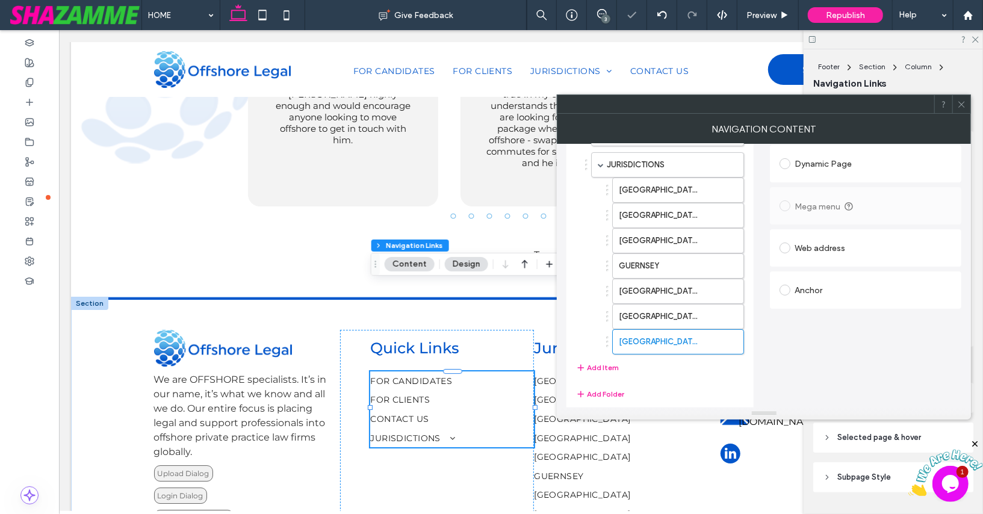
scroll to position [157, 0]
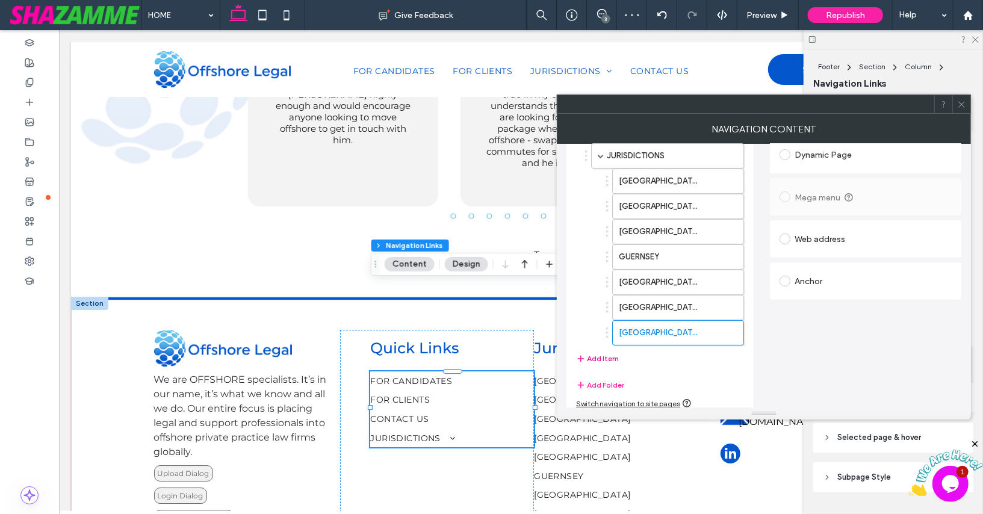
click at [608, 351] on button "Add Item" at bounding box center [597, 358] width 43 height 14
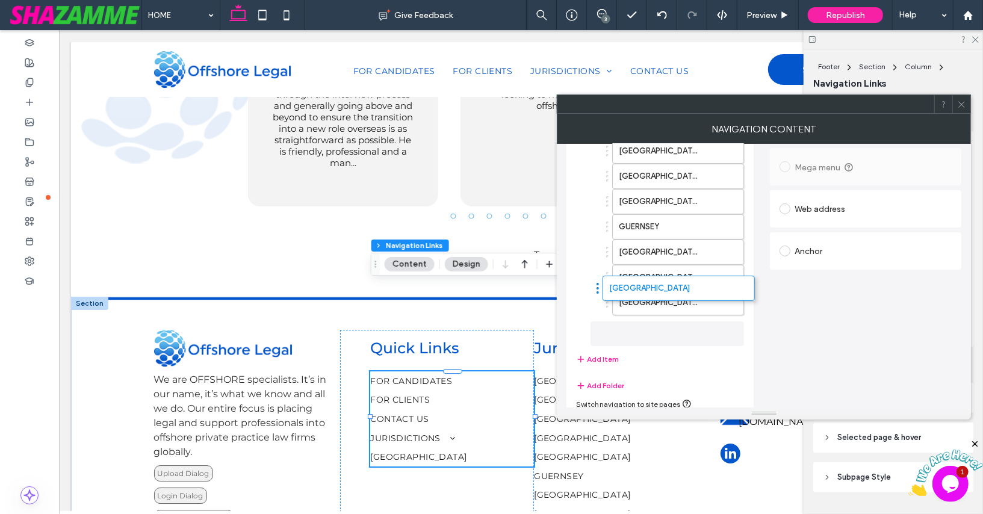
scroll to position [182, 0]
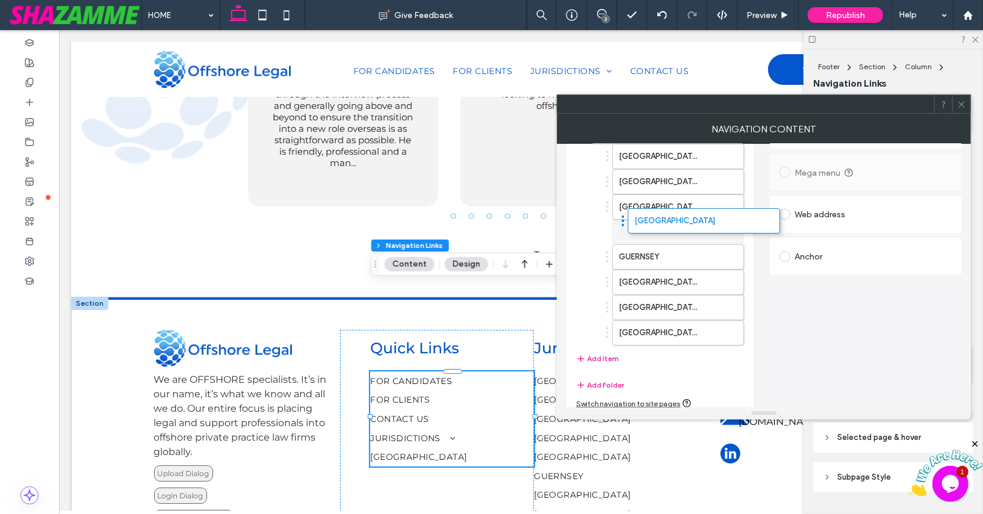
drag, startPoint x: 586, startPoint y: 324, endPoint x: 623, endPoint y: 217, distance: 112.7
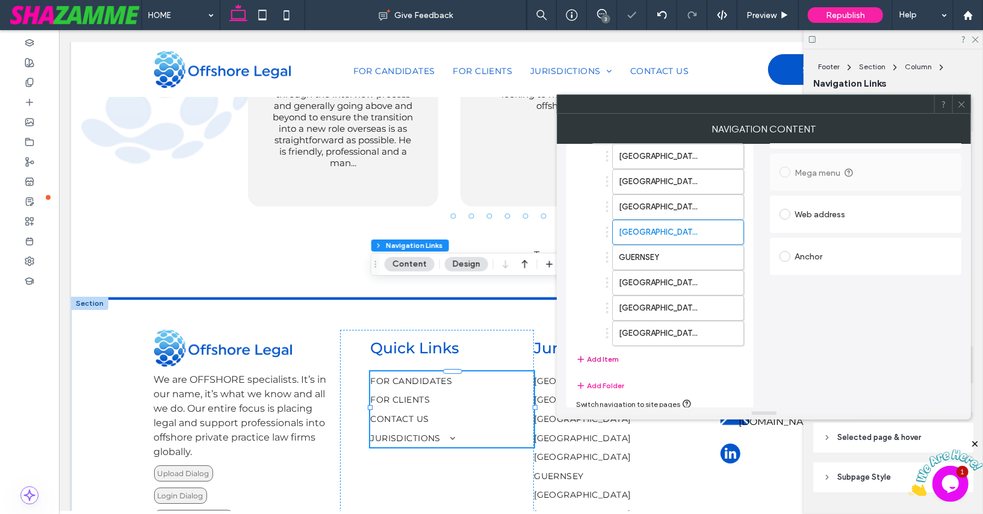
click at [597, 352] on button "Add Item" at bounding box center [597, 359] width 43 height 14
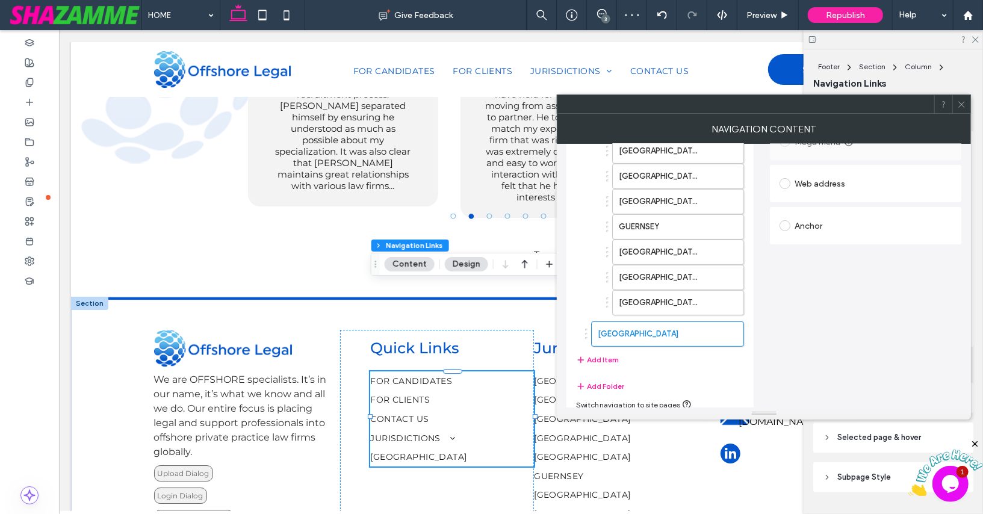
scroll to position [206, 0]
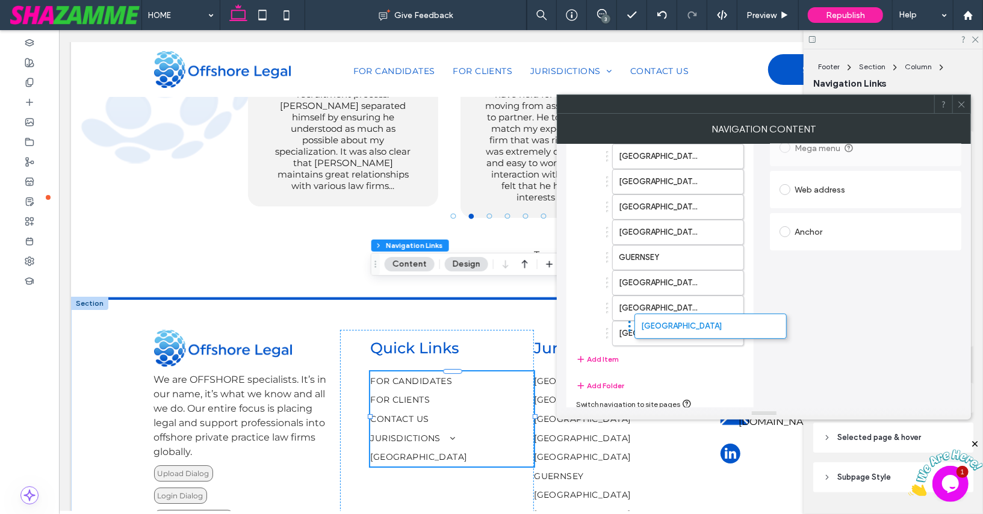
drag, startPoint x: 585, startPoint y: 322, endPoint x: 628, endPoint y: 321, distance: 43.3
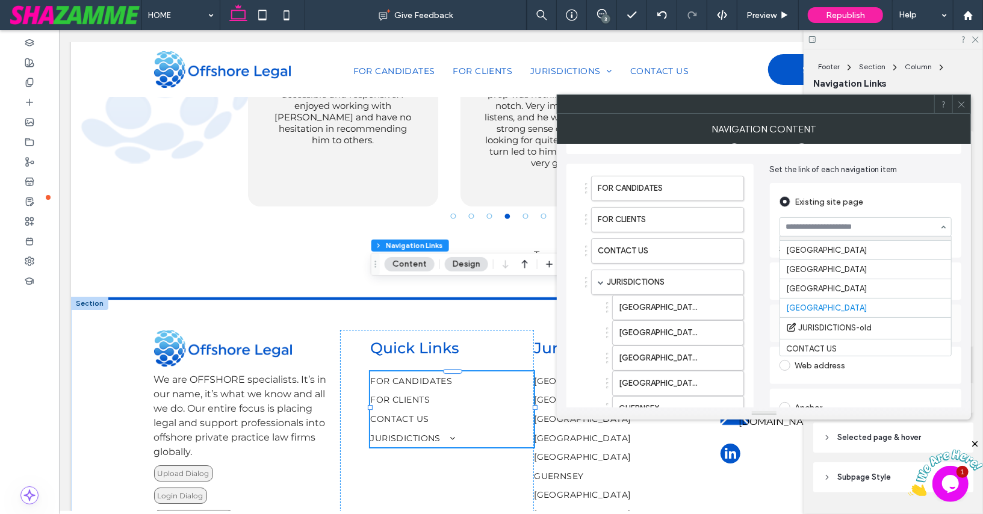
scroll to position [239, 0]
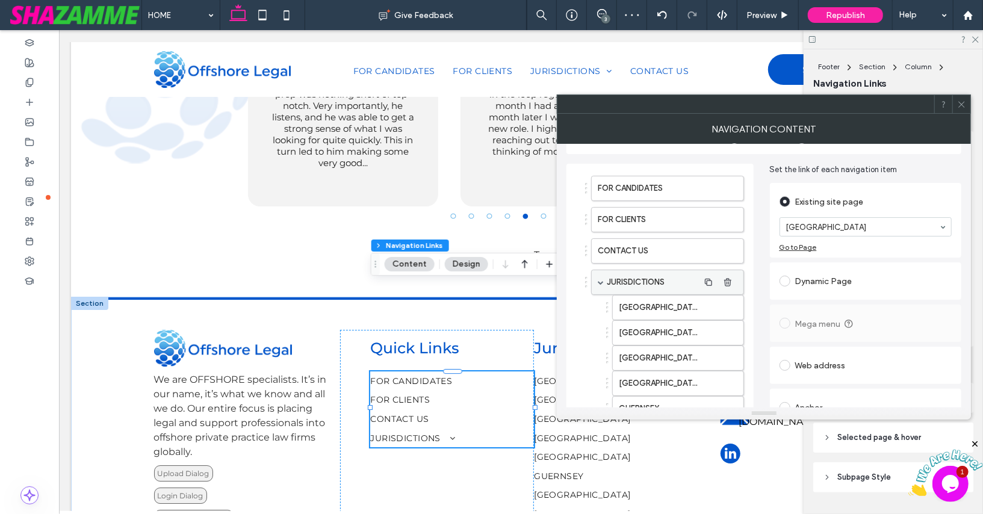
click at [600, 280] on span at bounding box center [601, 282] width 6 height 6
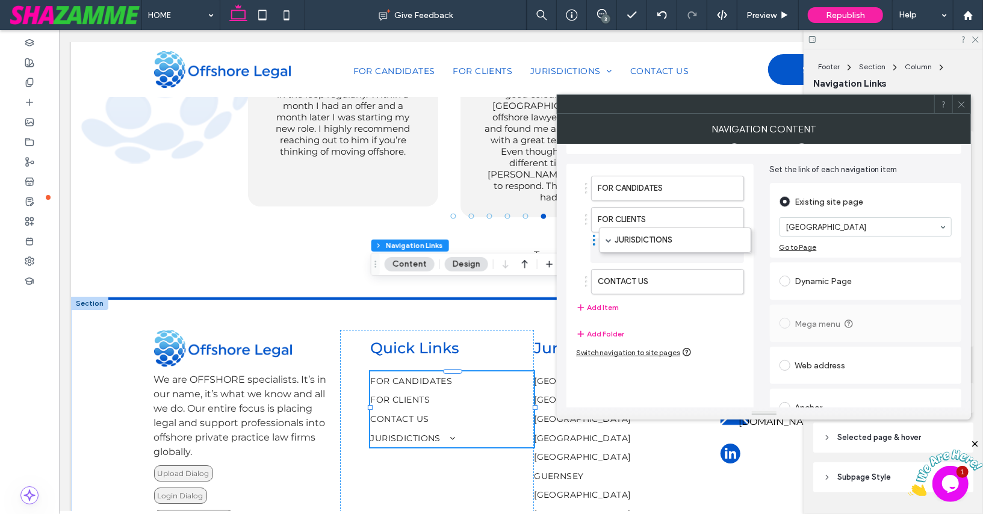
drag, startPoint x: 586, startPoint y: 274, endPoint x: 594, endPoint y: 235, distance: 40.5
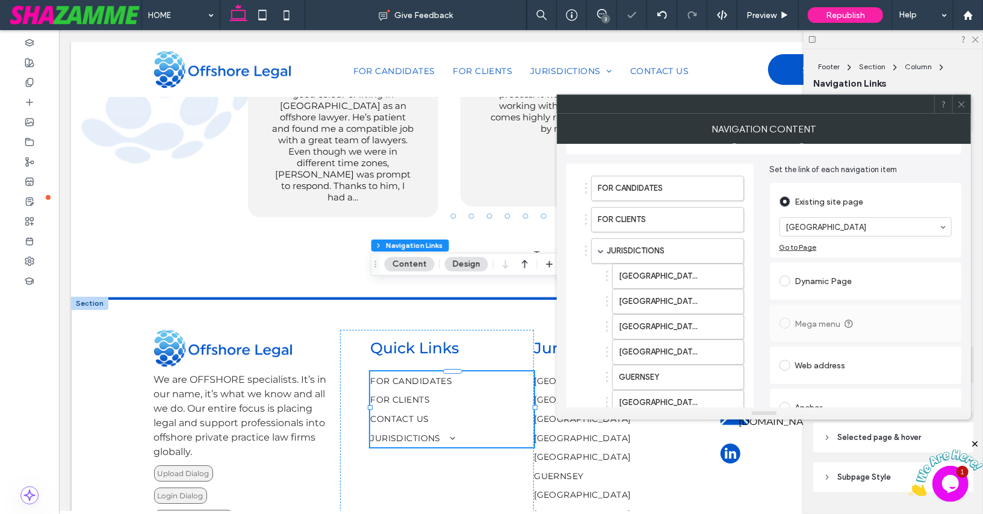
type input "*"
click at [598, 249] on span at bounding box center [601, 251] width 6 height 6
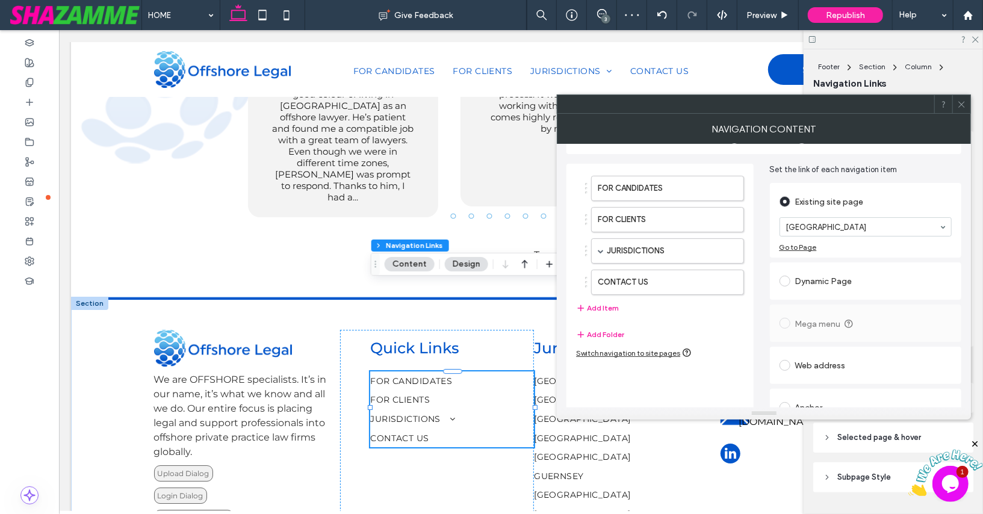
click at [962, 101] on icon at bounding box center [961, 104] width 9 height 9
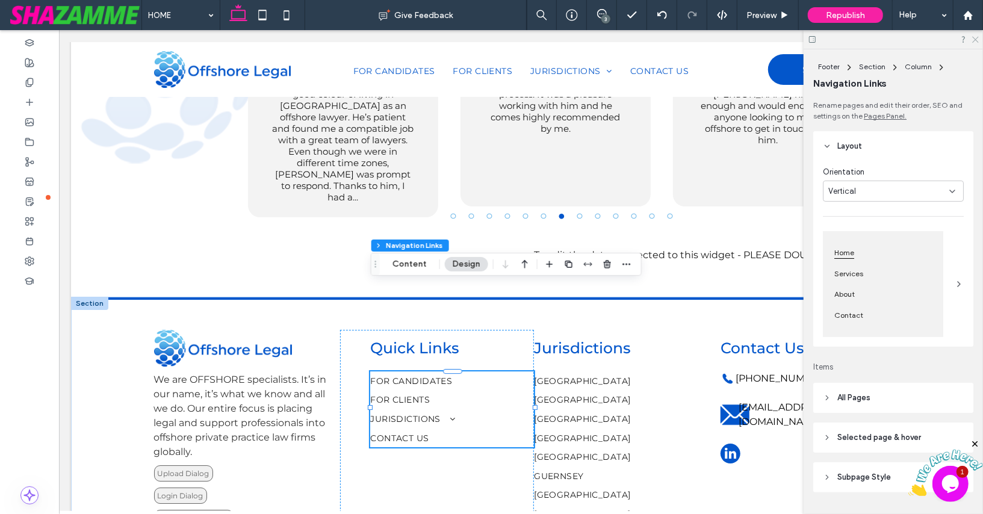
click at [976, 40] on icon at bounding box center [975, 39] width 8 height 8
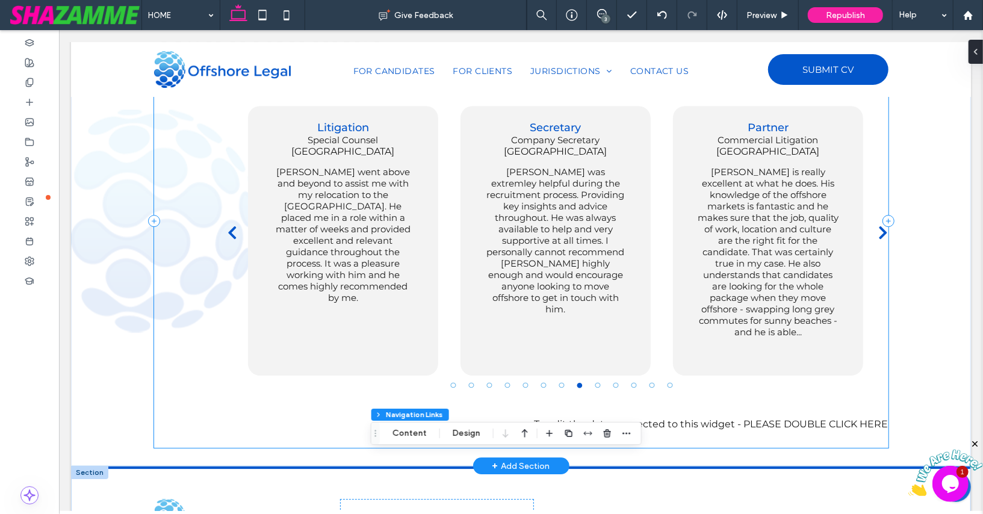
scroll to position [2183, 0]
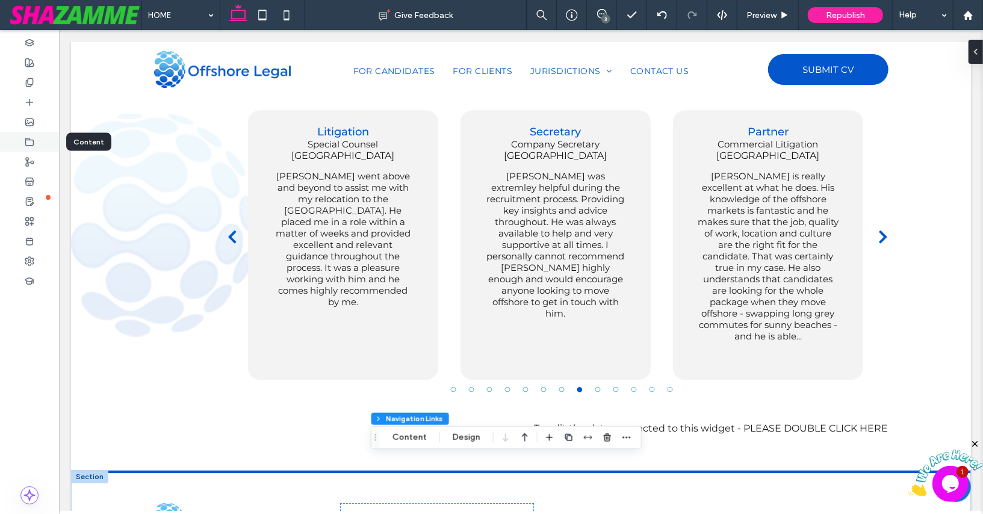
click at [31, 137] on icon at bounding box center [30, 142] width 10 height 10
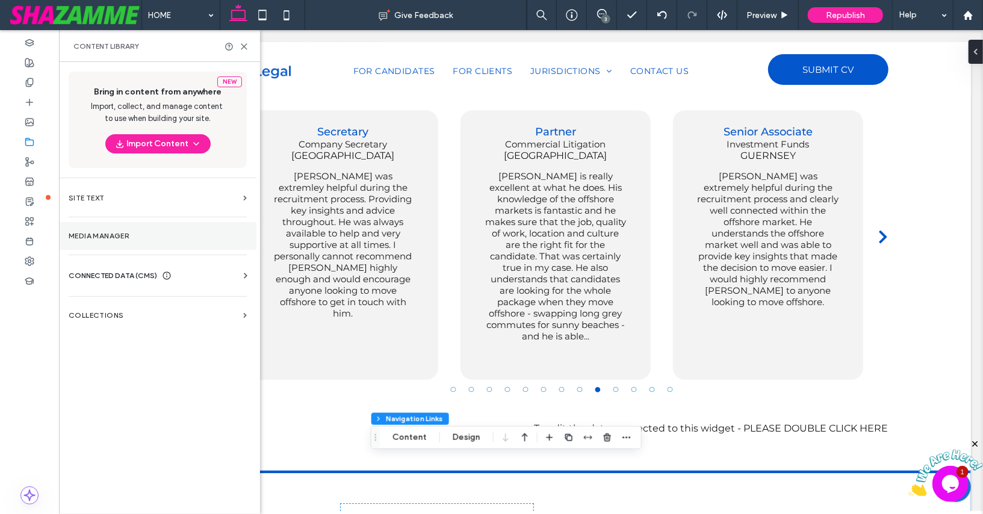
click at [90, 238] on label "Media Manager" at bounding box center [158, 236] width 178 height 8
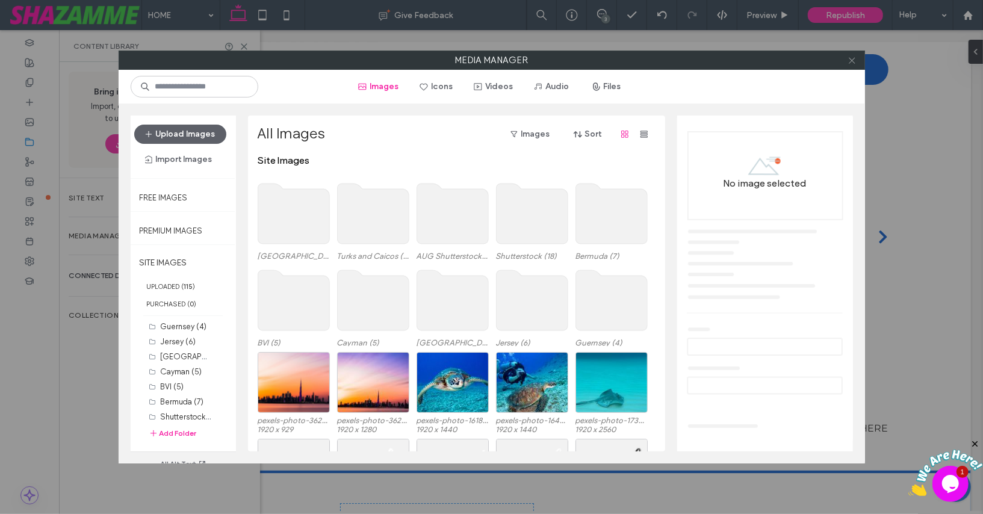
click at [853, 57] on icon at bounding box center [851, 60] width 9 height 9
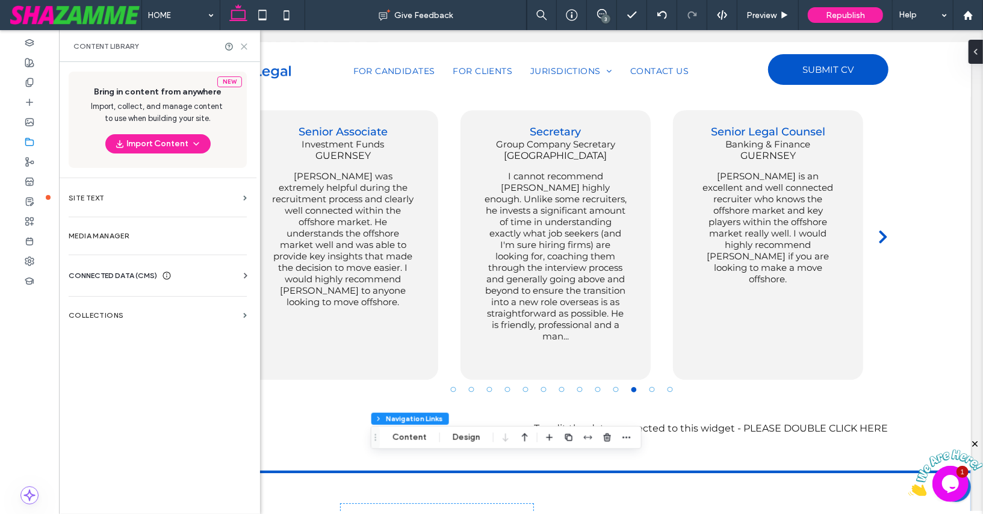
click at [244, 47] on icon at bounding box center [244, 46] width 9 height 9
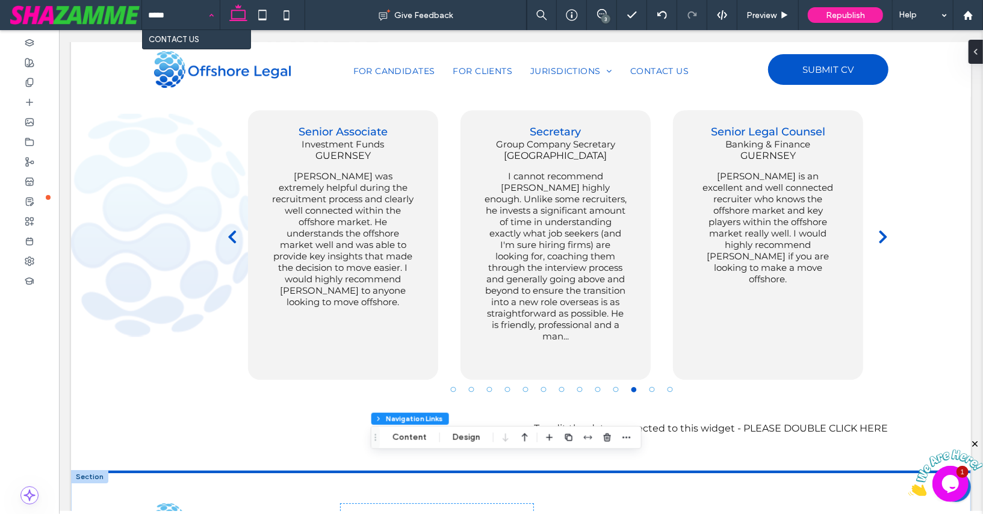
type input "******"
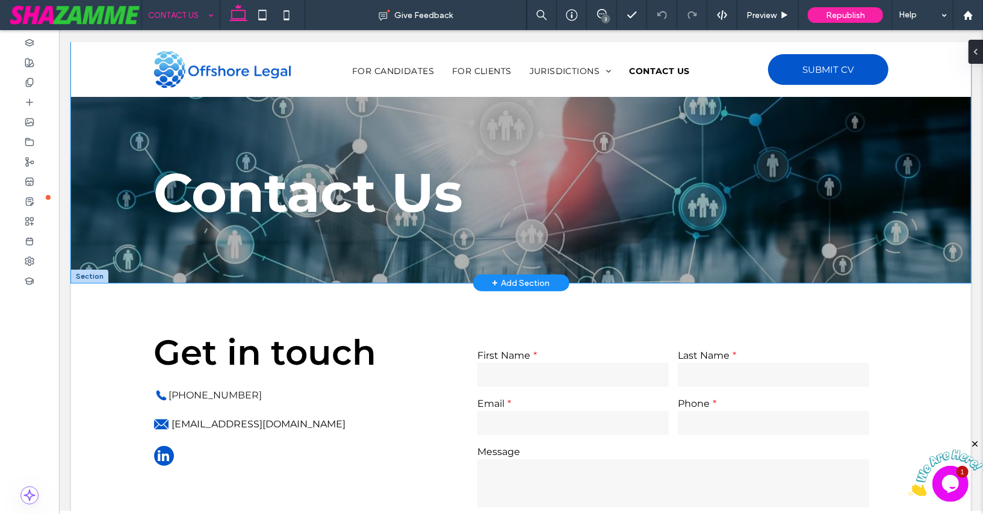
click at [104, 104] on div "Contact Us" at bounding box center [520, 162] width 900 height 241
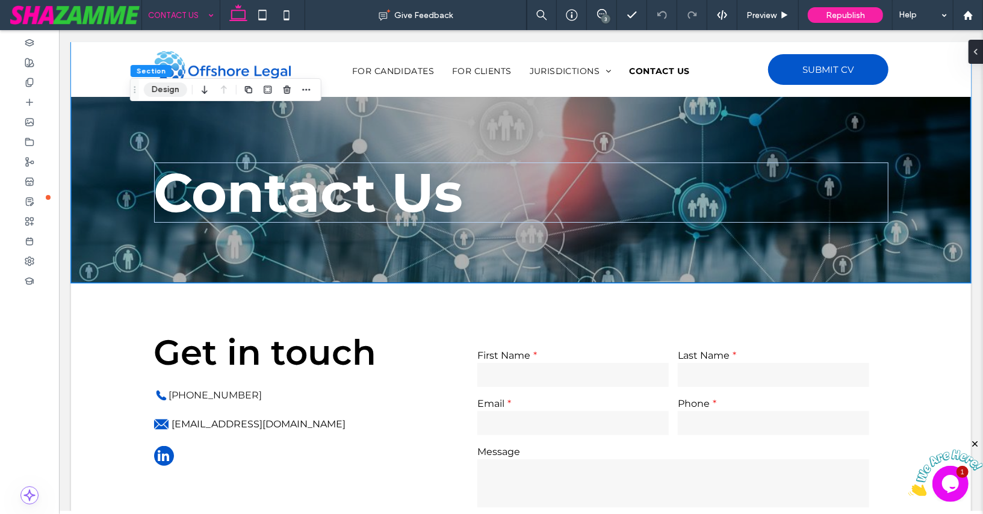
click at [165, 91] on button "Design" at bounding box center [165, 89] width 43 height 14
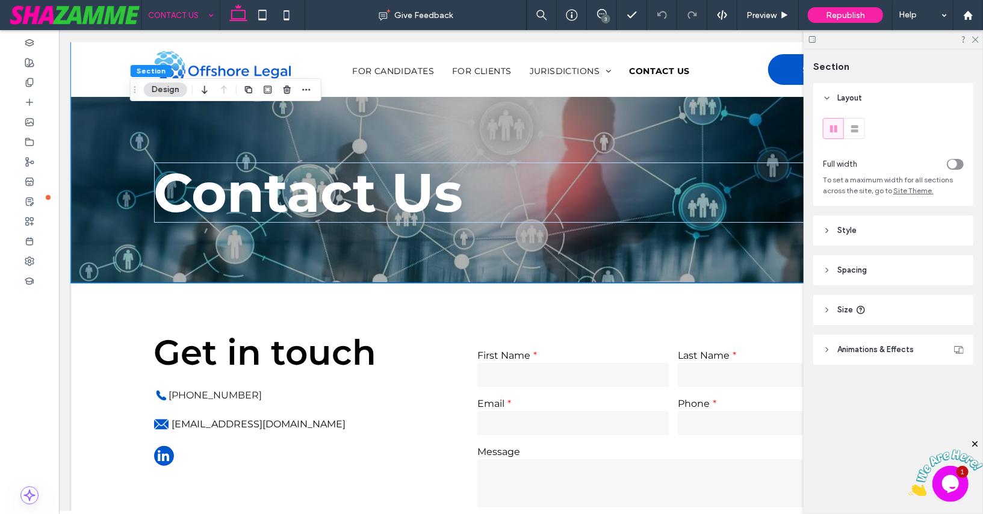
click at [833, 229] on header "Style" at bounding box center [893, 230] width 160 height 30
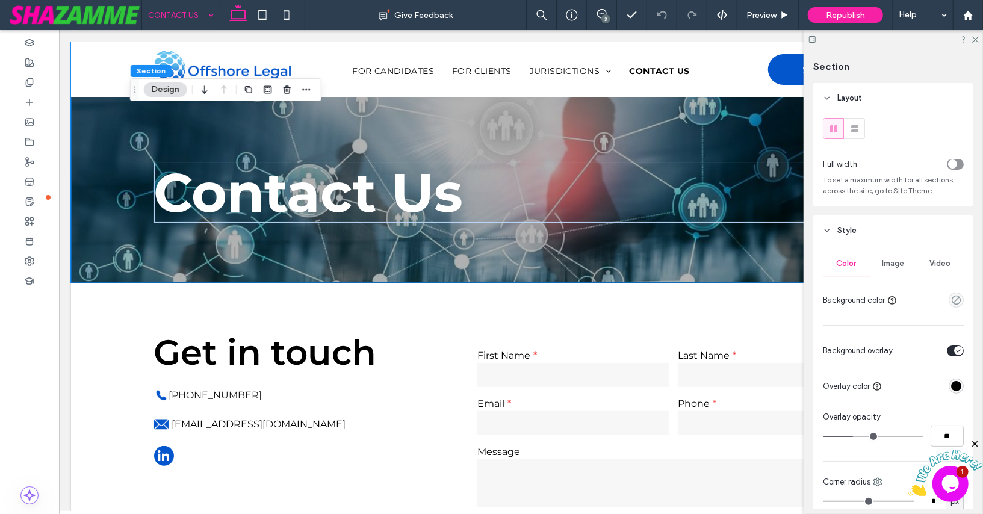
click at [894, 262] on span "Image" at bounding box center [893, 264] width 22 height 10
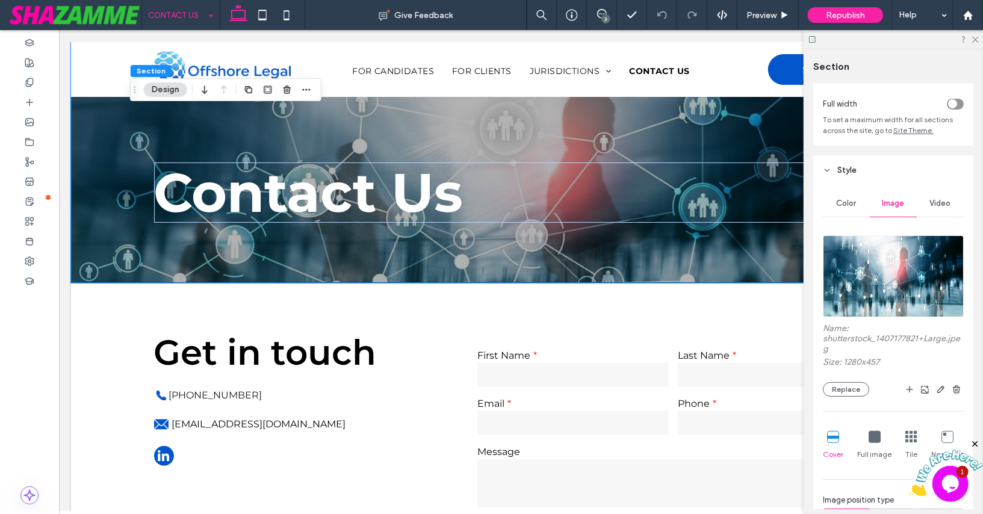
scroll to position [62, 0]
click at [846, 381] on button "Replace" at bounding box center [846, 387] width 46 height 14
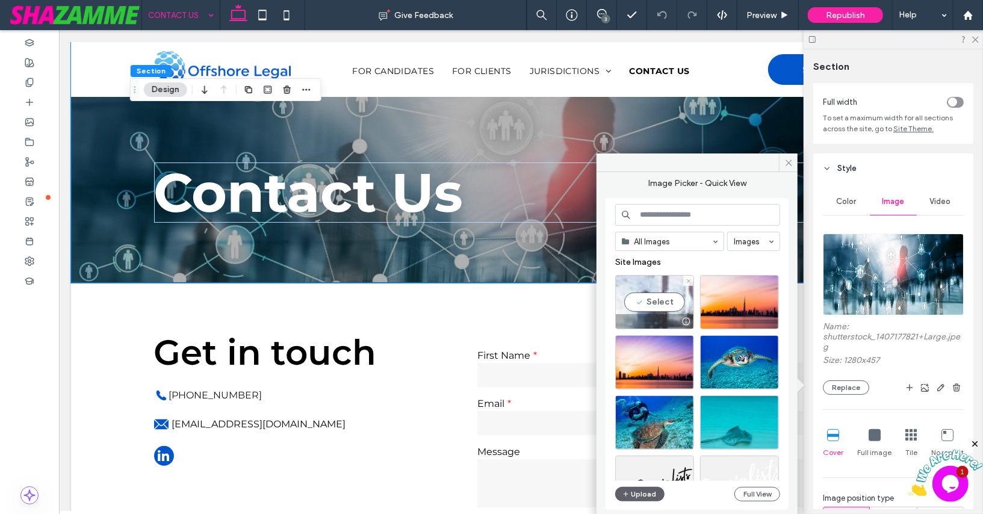
click at [672, 297] on div "Select" at bounding box center [654, 302] width 79 height 54
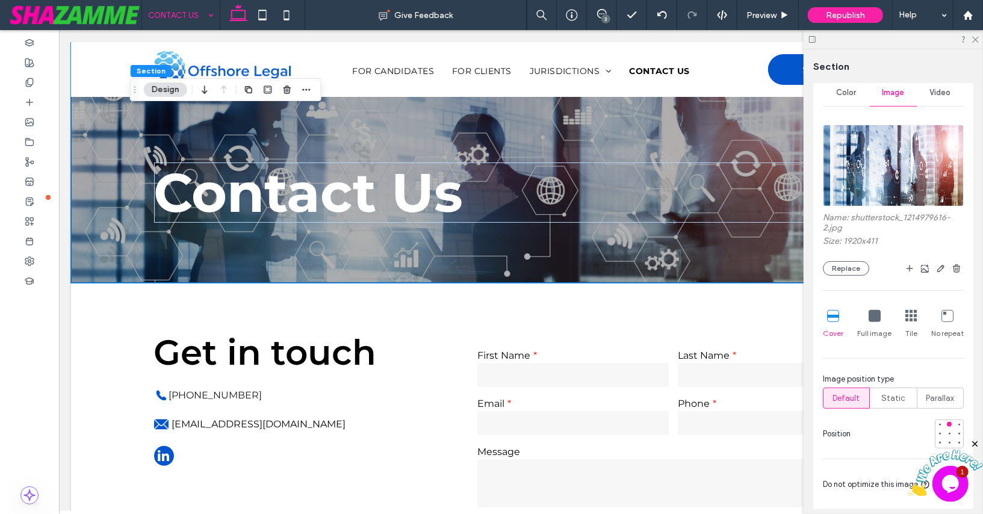
scroll to position [172, 0]
click at [948, 431] on div at bounding box center [949, 432] width 5 height 5
click at [974, 444] on icon "Close" at bounding box center [974, 443] width 11 height 11
click at [950, 421] on div at bounding box center [949, 423] width 5 height 5
click at [973, 37] on use at bounding box center [975, 40] width 7 height 7
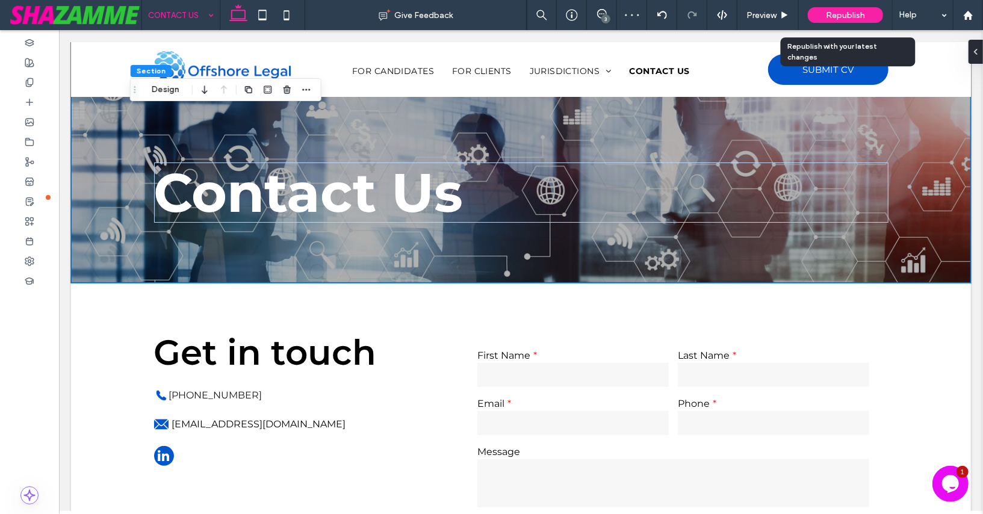
click at [855, 8] on div "Republish" at bounding box center [845, 15] width 75 height 16
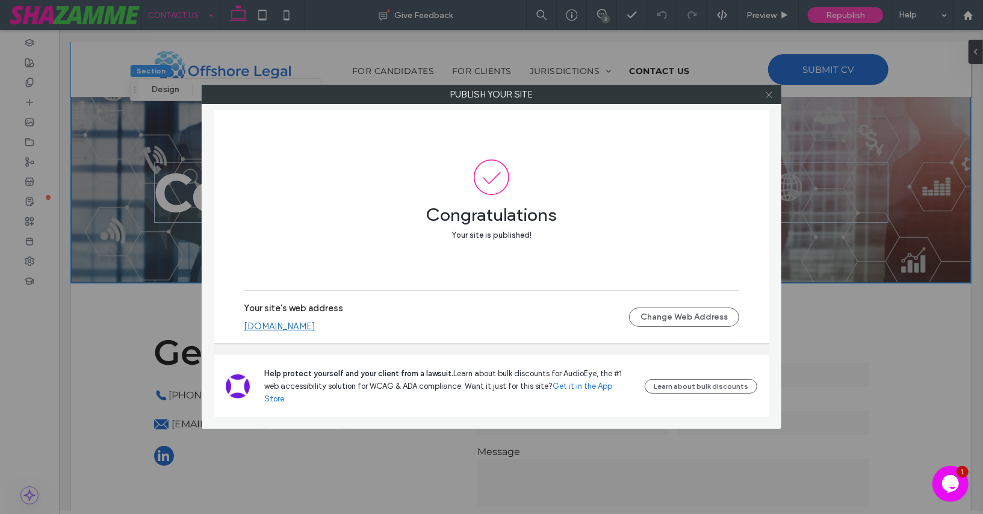
click at [767, 96] on use at bounding box center [768, 94] width 6 height 6
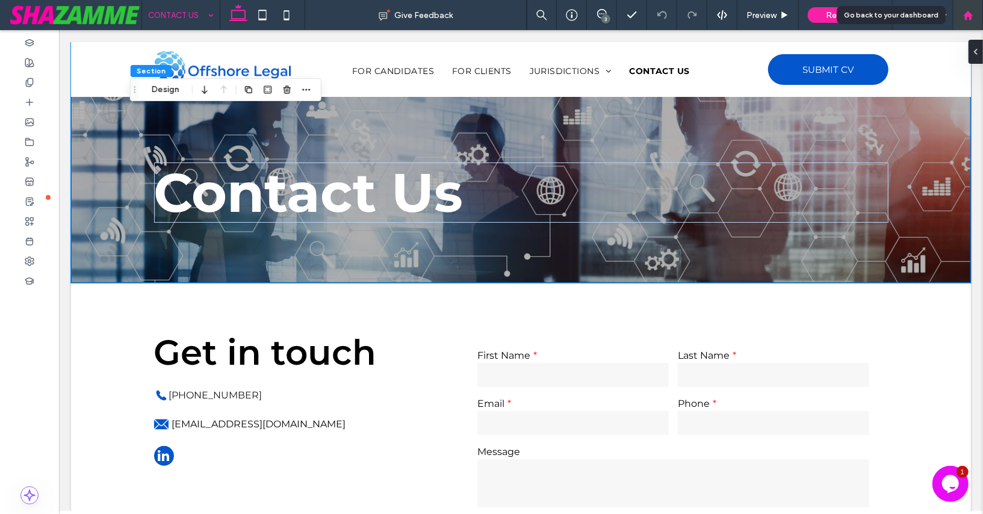
click at [965, 11] on icon at bounding box center [968, 15] width 10 height 10
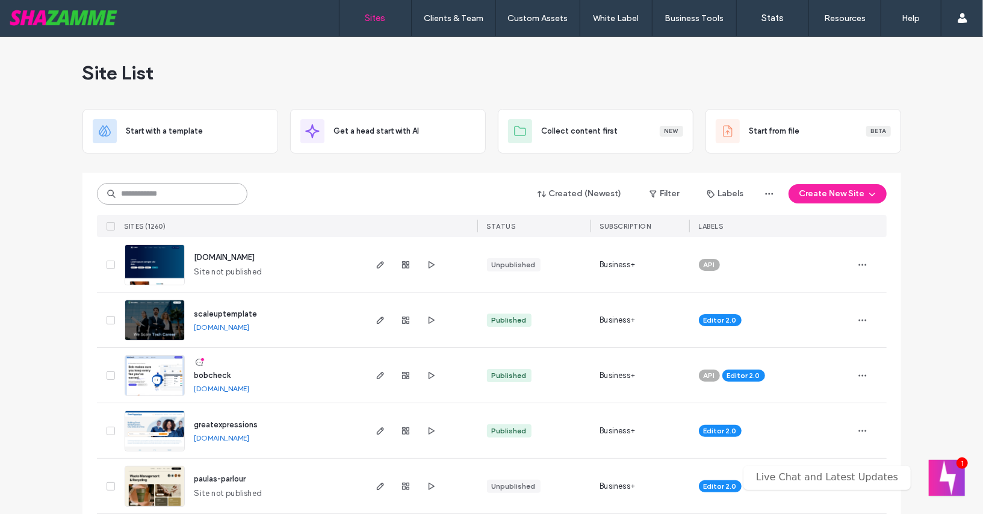
click at [209, 198] on input at bounding box center [172, 194] width 150 height 22
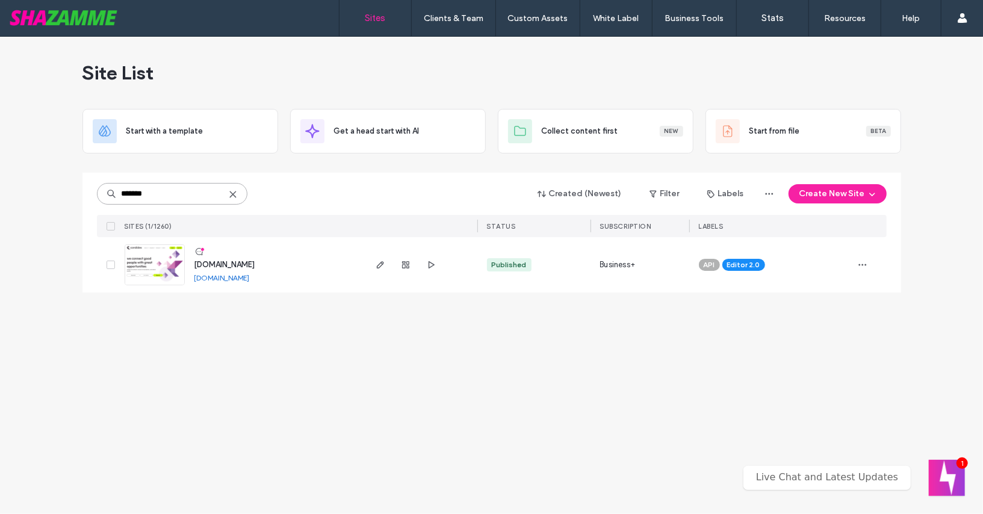
type input "*******"
click at [235, 259] on div "www.candidex.co.nz" at bounding box center [224, 265] width 61 height 12
click at [234, 262] on span "www.candidex.co.nz" at bounding box center [224, 264] width 61 height 9
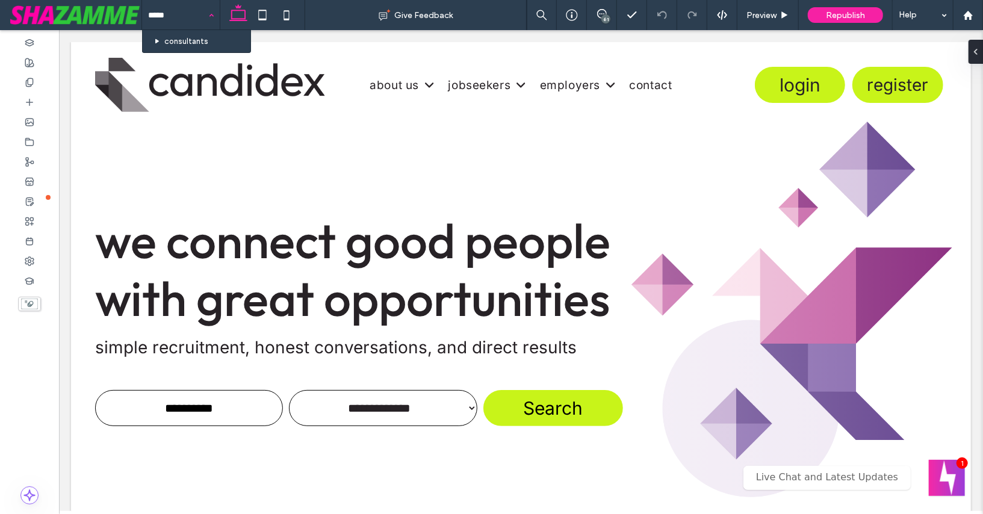
type input "******"
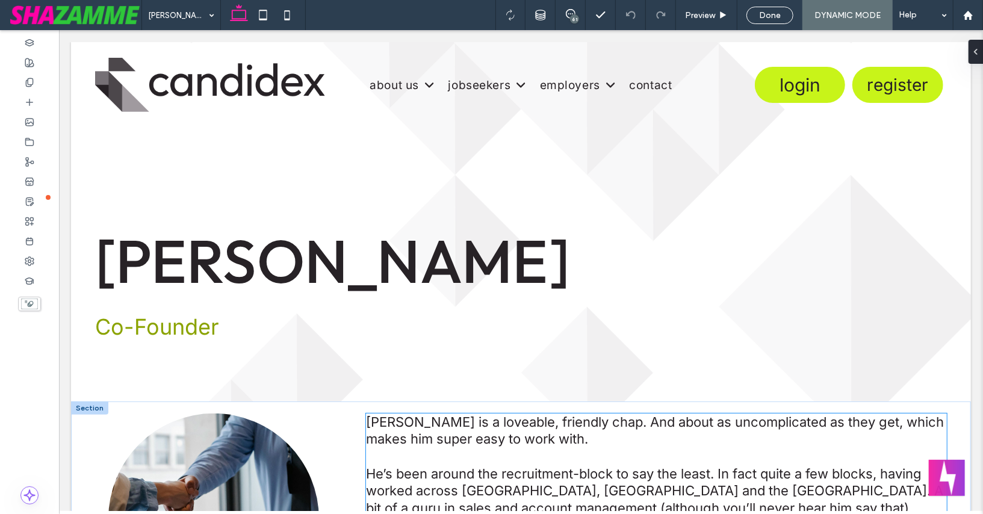
click at [398, 430] on div "Chris is a loveable, friendly chap. And about as uncomplicated as they get, whi…" at bounding box center [655, 430] width 581 height 34
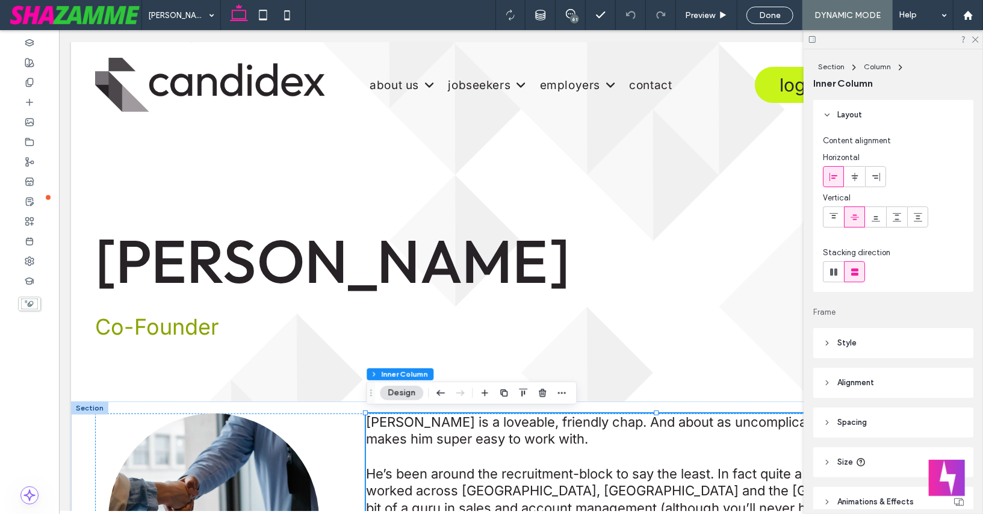
click at [398, 430] on div "Chris is a loveable, friendly chap. And about as uncomplicated as they get, whi…" at bounding box center [655, 430] width 581 height 34
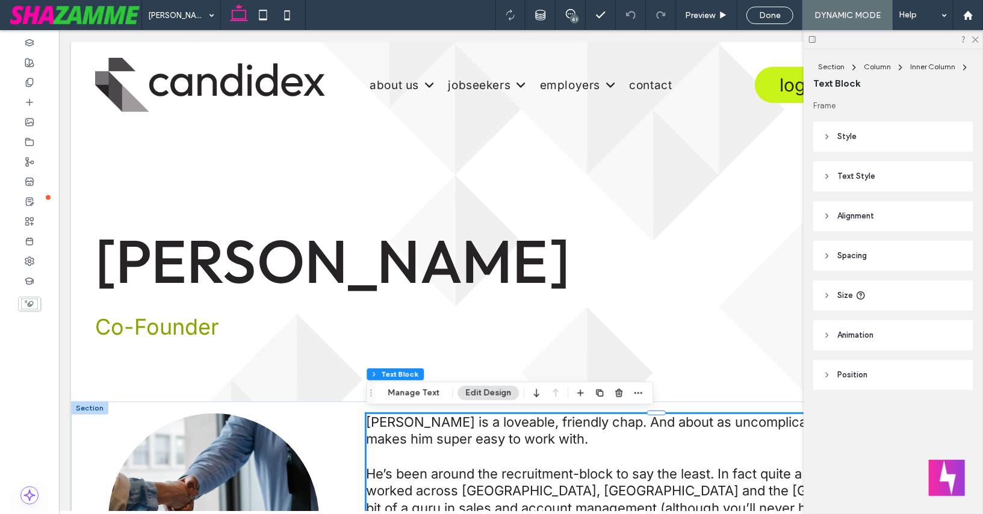
click at [398, 430] on div "Chris is a loveable, friendly chap. And about as uncomplicated as they get, whi…" at bounding box center [655, 430] width 581 height 34
click at [398, 421] on div "Chris is a loveable, friendly chap. And about as uncomplicated as they get, whi…" at bounding box center [655, 430] width 581 height 34
click at [830, 172] on icon at bounding box center [827, 176] width 8 height 8
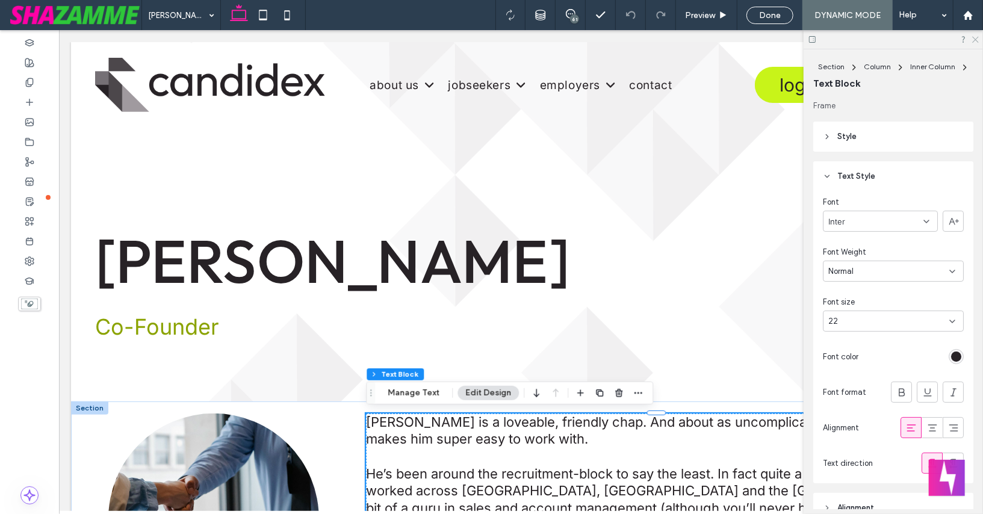
click at [976, 37] on icon at bounding box center [975, 39] width 8 height 8
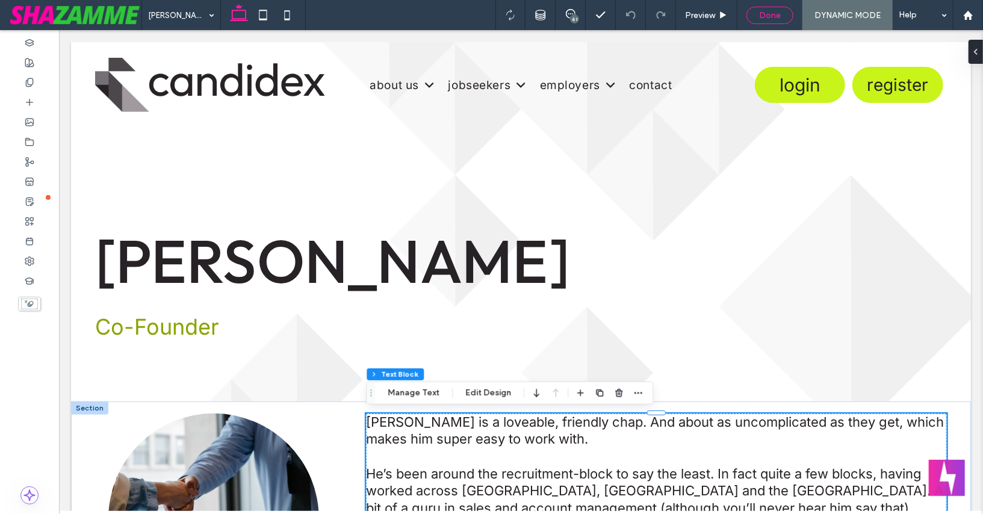
click at [767, 15] on span "Done" at bounding box center [770, 15] width 22 height 10
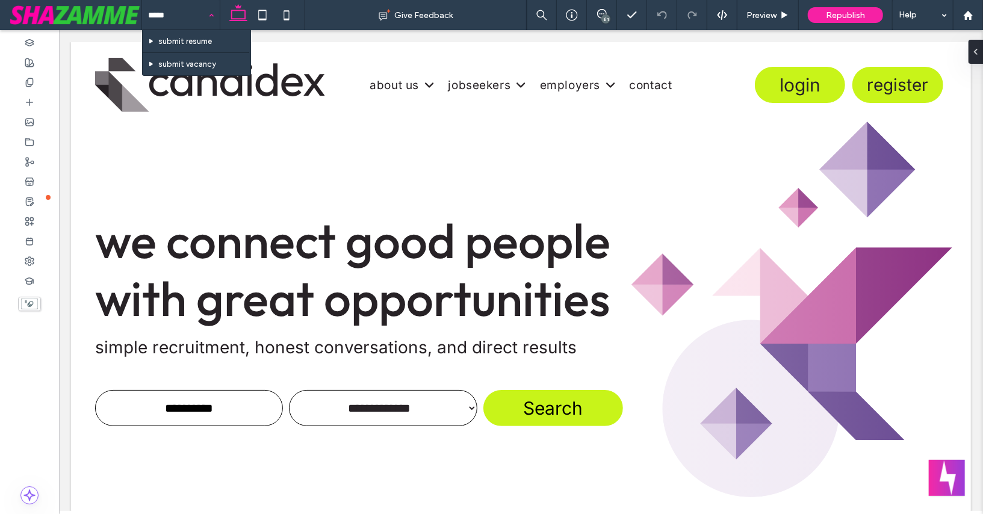
type input "******"
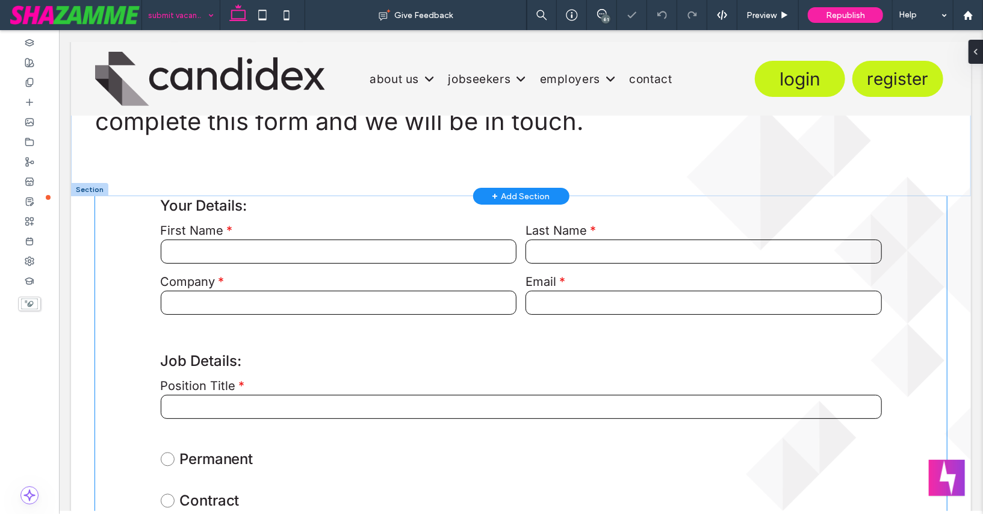
scroll to position [176, 0]
click at [237, 337] on div at bounding box center [520, 332] width 721 height 17
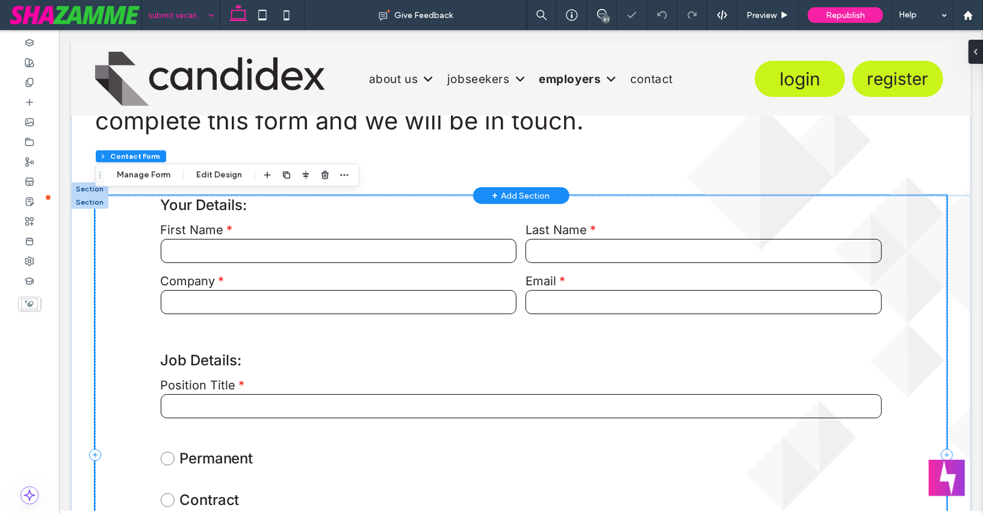
type input "*"
type input "***"
type input "**"
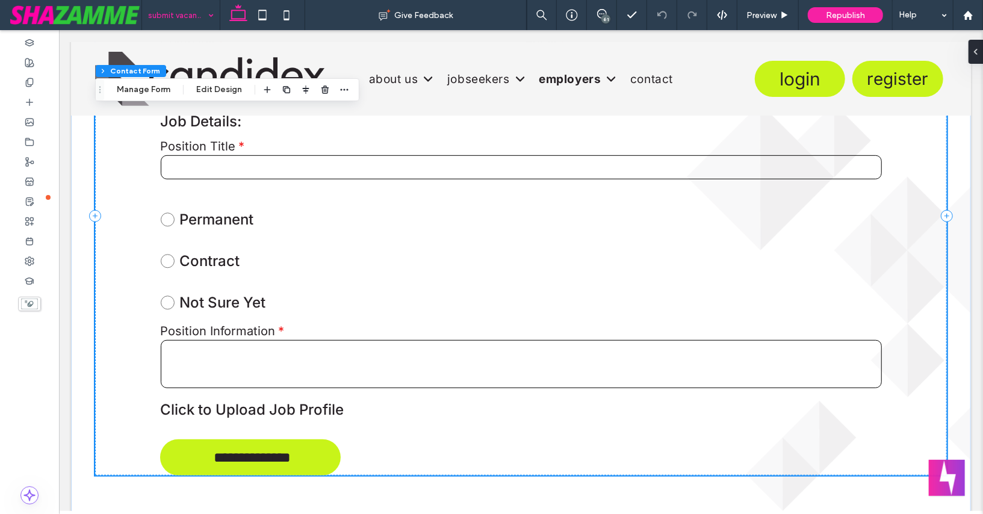
scroll to position [414, 0]
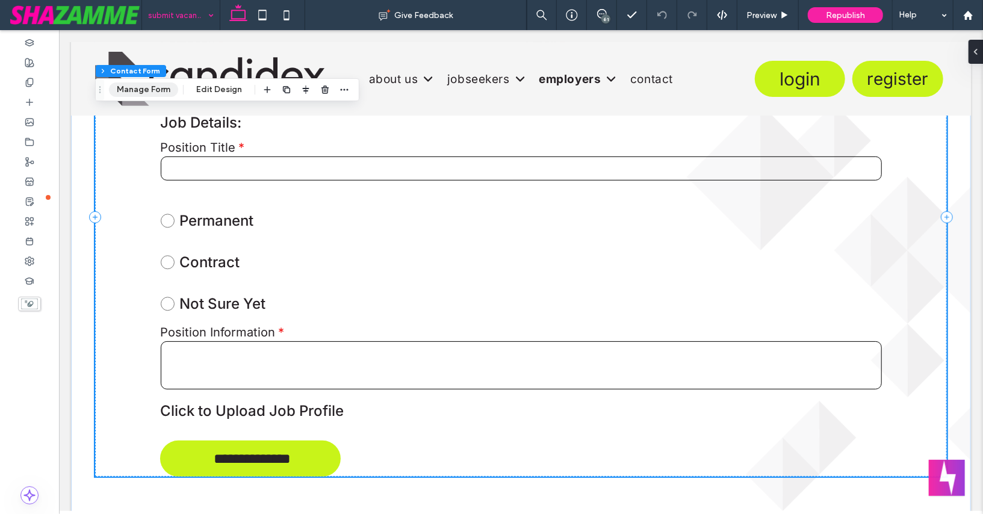
click at [135, 91] on button "Manage Form" at bounding box center [143, 89] width 69 height 14
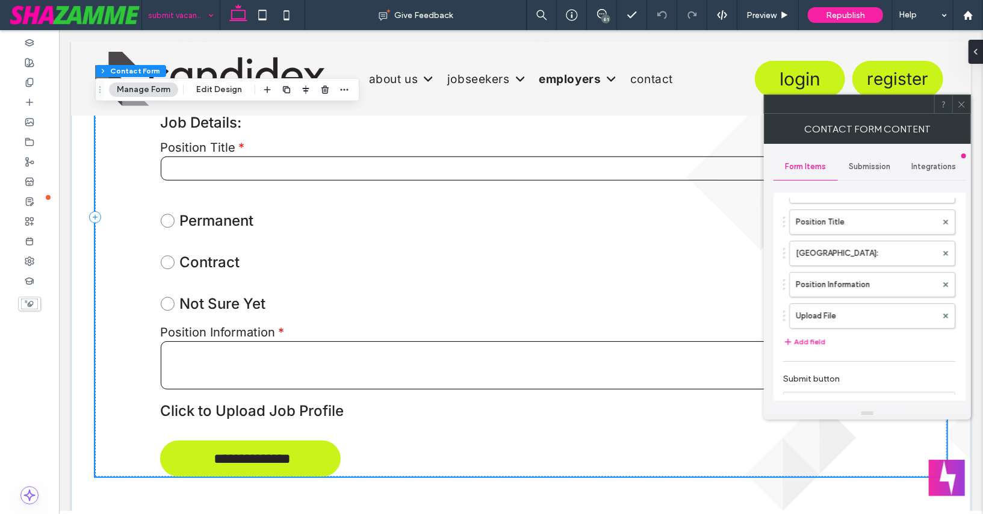
scroll to position [263, 0]
click at [855, 273] on label "Position Information" at bounding box center [866, 280] width 141 height 24
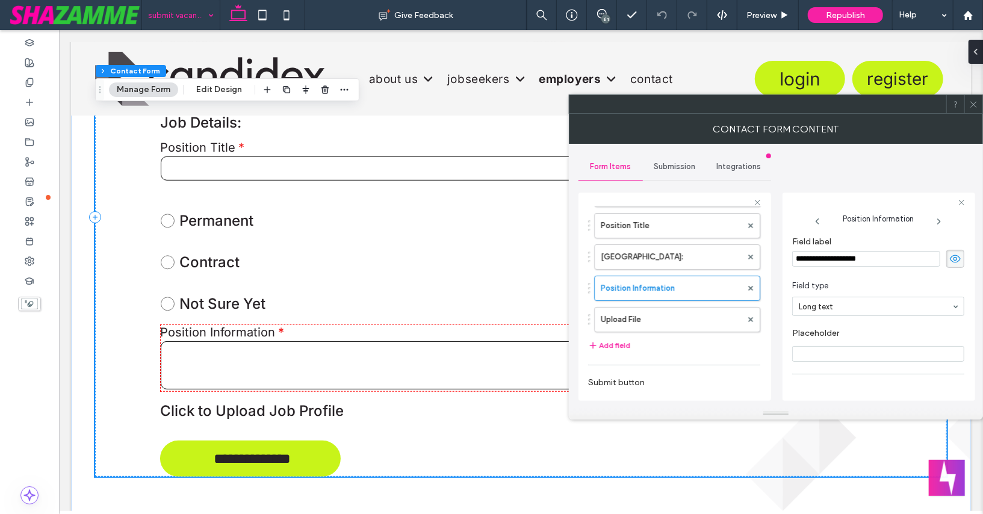
scroll to position [82, 0]
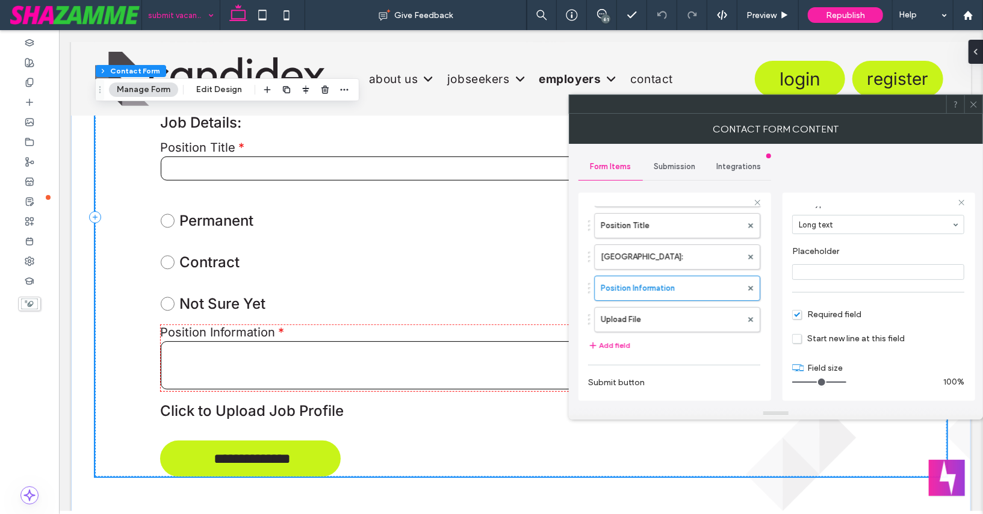
click at [799, 314] on span "Required field" at bounding box center [826, 314] width 69 height 10
click at [972, 103] on icon at bounding box center [973, 104] width 9 height 9
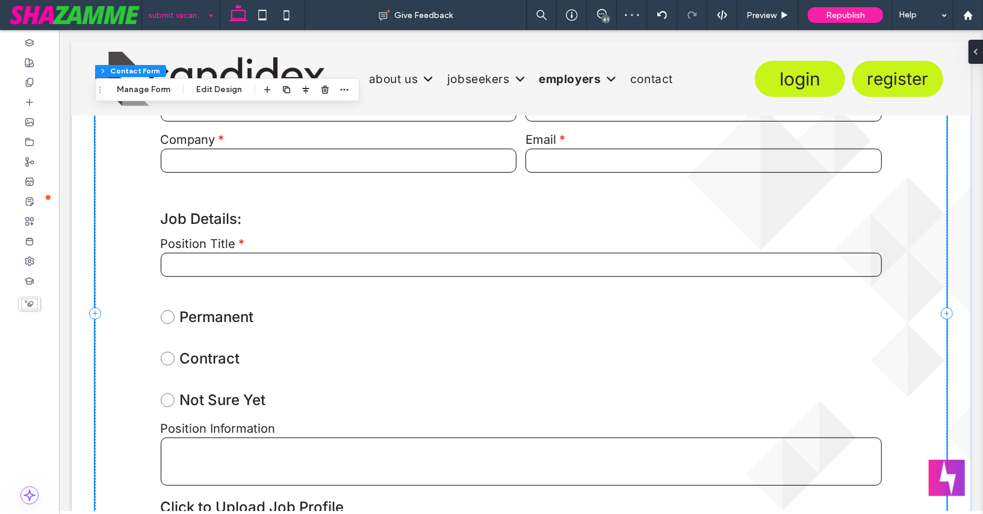
scroll to position [314, 0]
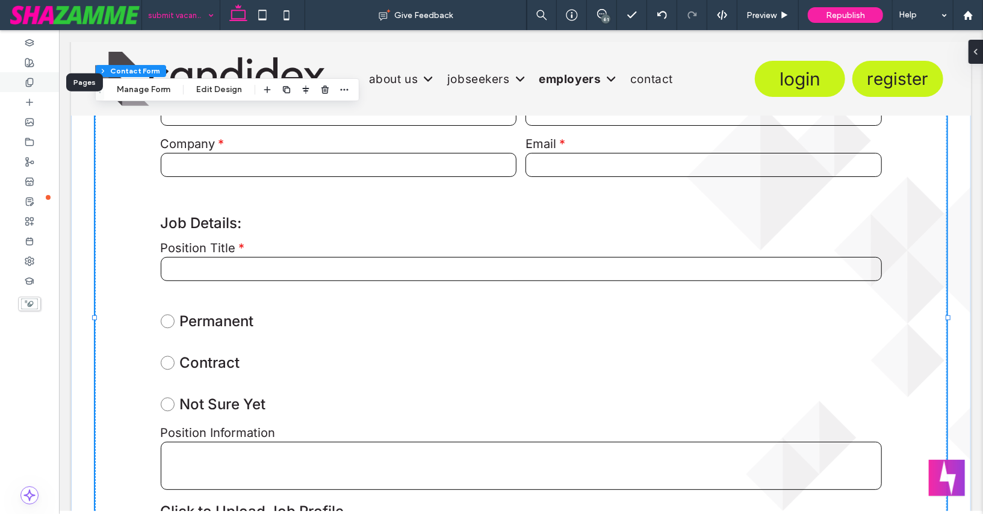
click at [26, 82] on icon at bounding box center [30, 83] width 10 height 10
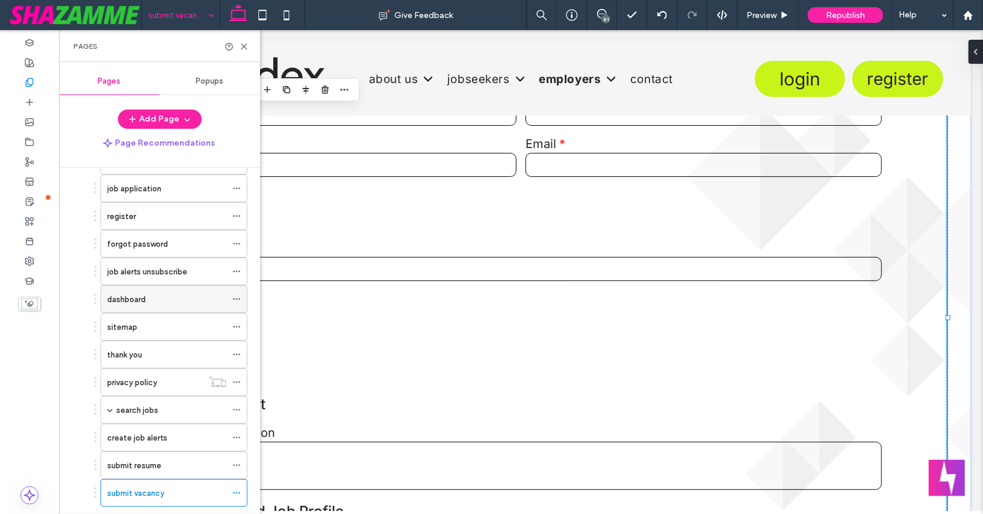
scroll to position [524, 0]
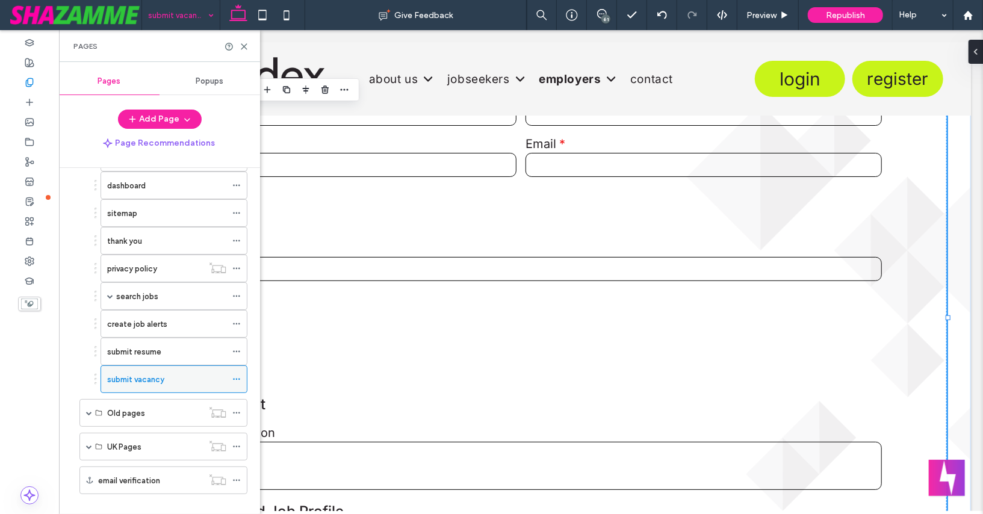
click at [237, 375] on icon at bounding box center [236, 379] width 8 height 8
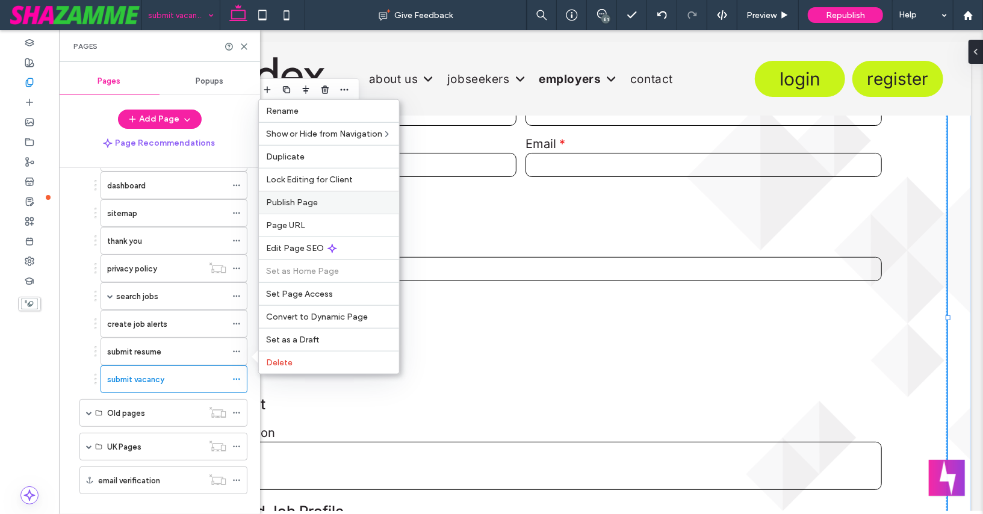
click at [279, 203] on span "Publish Page" at bounding box center [292, 202] width 52 height 10
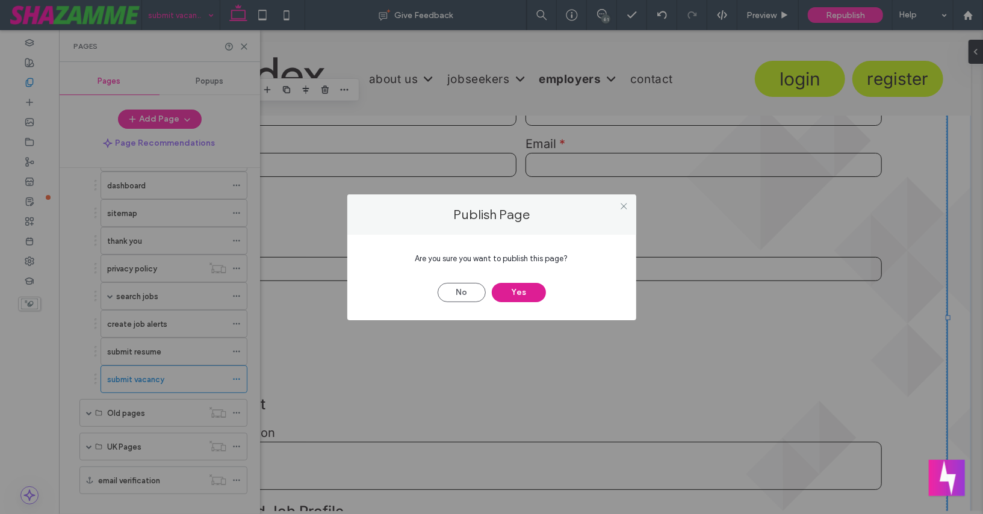
click at [522, 288] on button "Yes" at bounding box center [519, 292] width 54 height 19
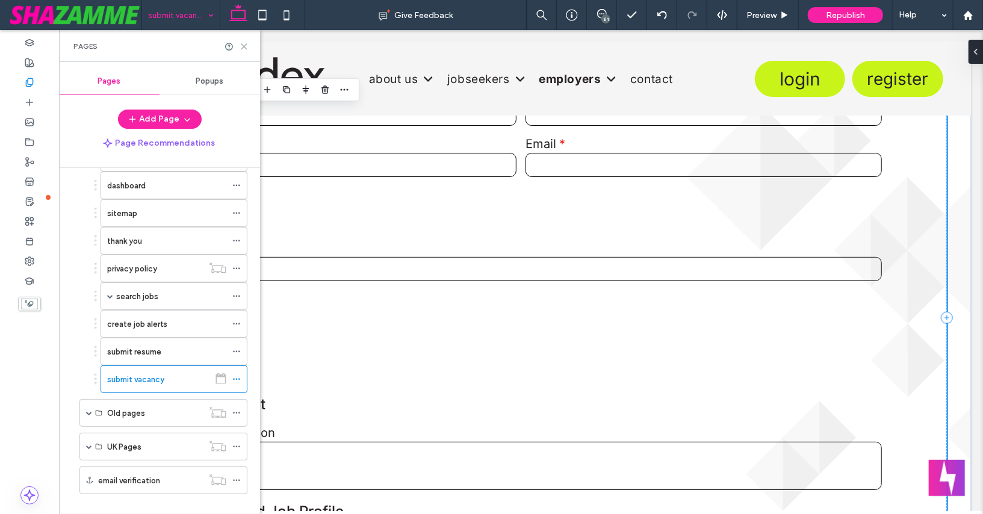
click at [242, 43] on icon at bounding box center [244, 46] width 9 height 9
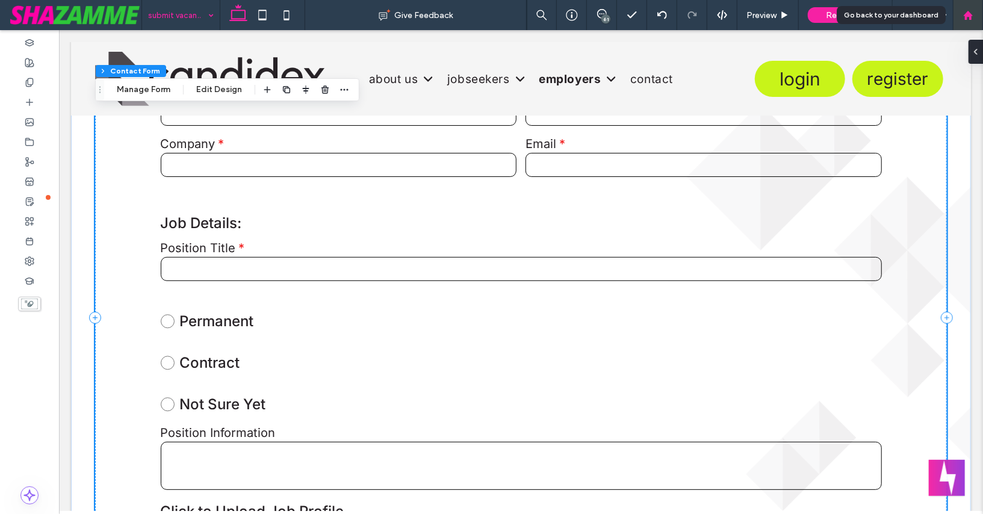
click at [960, 15] on div at bounding box center [967, 15] width 29 height 10
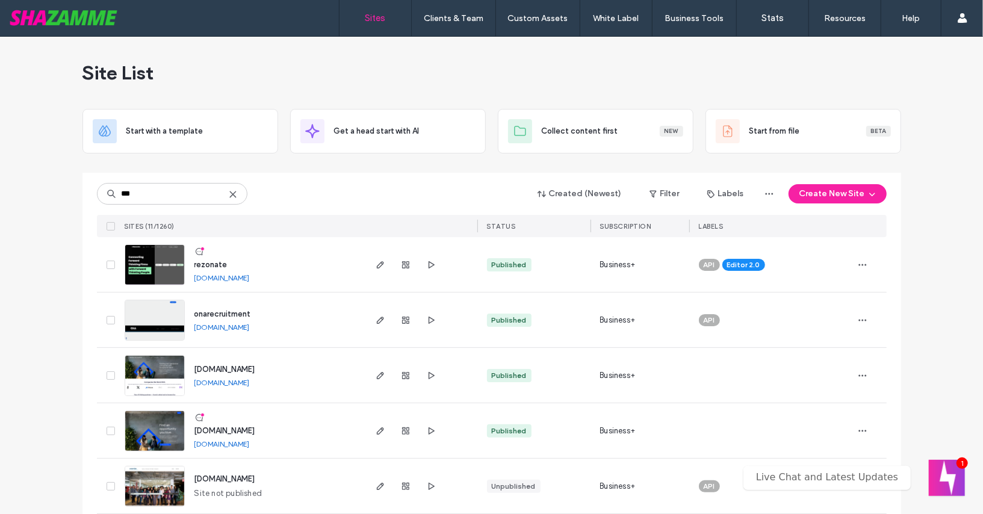
click at [203, 314] on span "onarecruitment" at bounding box center [222, 313] width 57 height 9
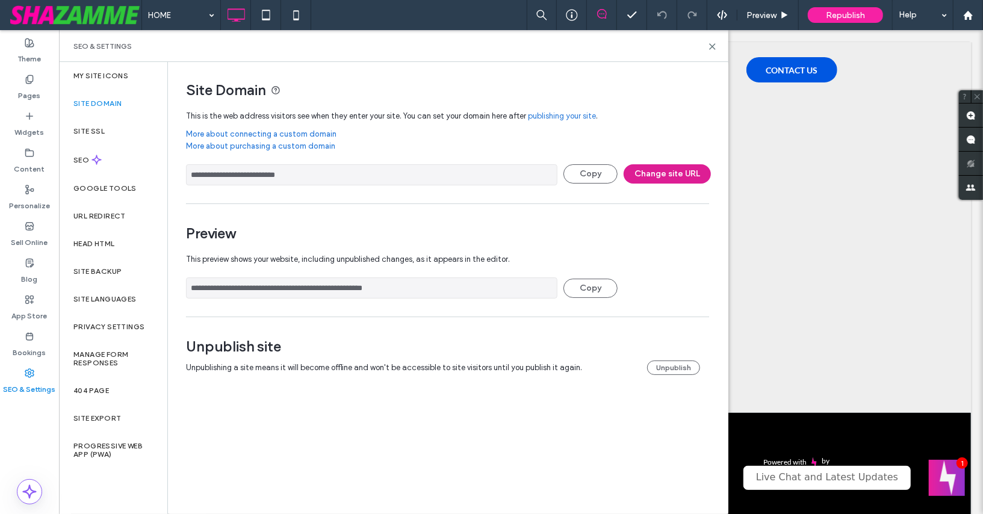
click at [672, 176] on button "Change site URL" at bounding box center [666, 173] width 87 height 19
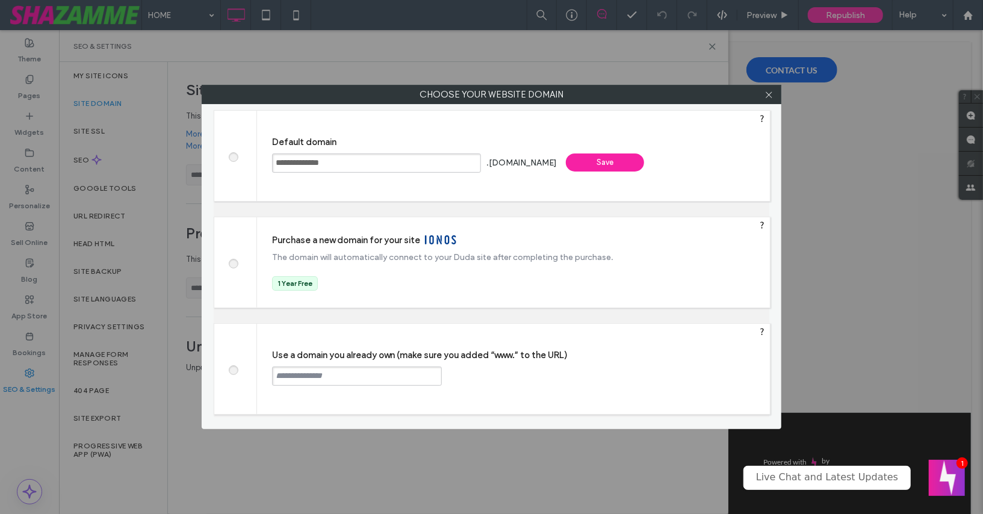
click at [353, 371] on input "text" at bounding box center [357, 375] width 170 height 19
paste input "**********"
click at [274, 372] on input "**********" at bounding box center [357, 375] width 170 height 19
type input "**********"
click at [471, 375] on div "Continue" at bounding box center [487, 375] width 78 height 18
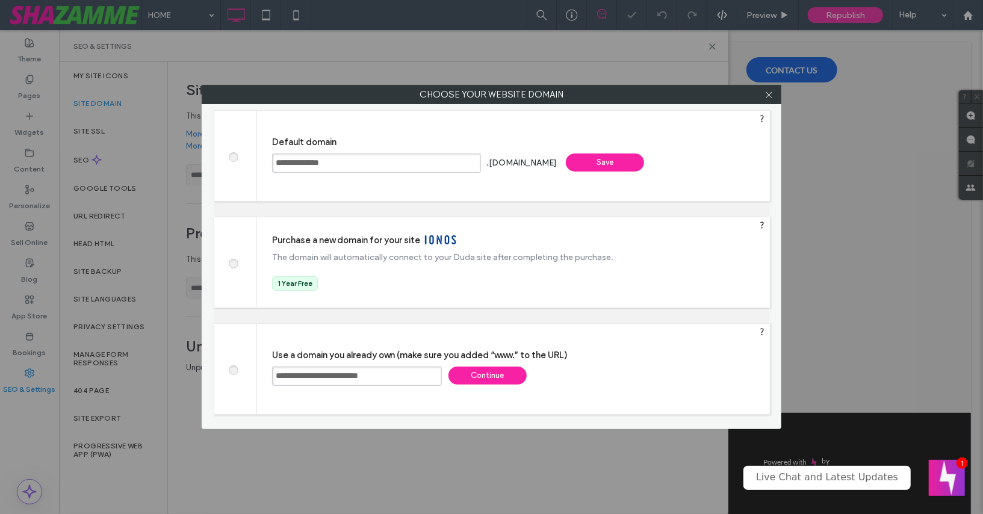
type input "**********"
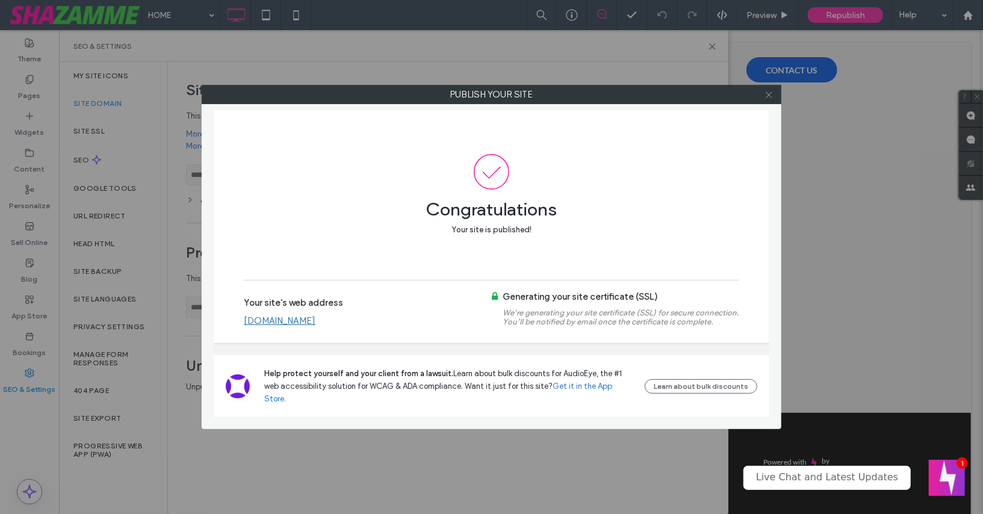
click at [767, 92] on icon at bounding box center [768, 94] width 9 height 9
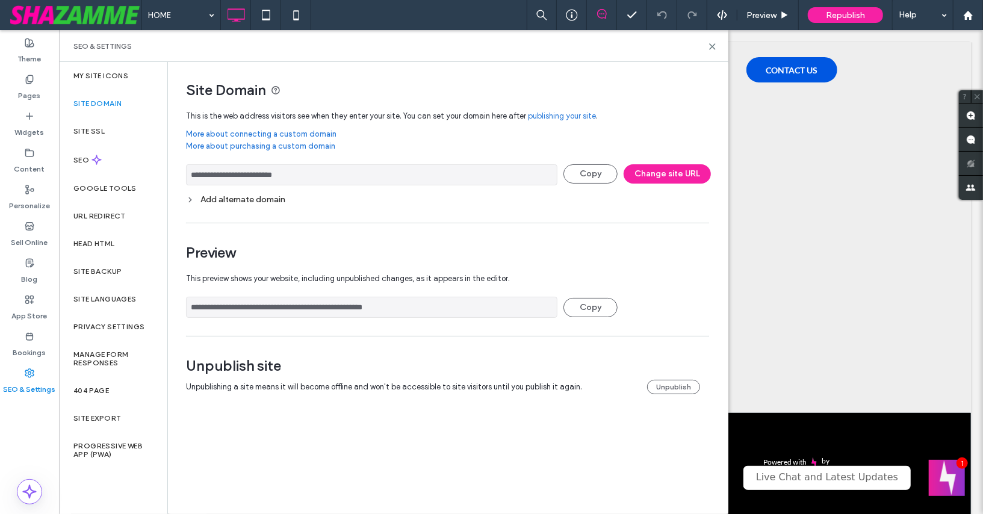
click at [654, 62] on div "**********" at bounding box center [443, 240] width 550 height 356
click at [713, 46] on use at bounding box center [711, 46] width 5 height 5
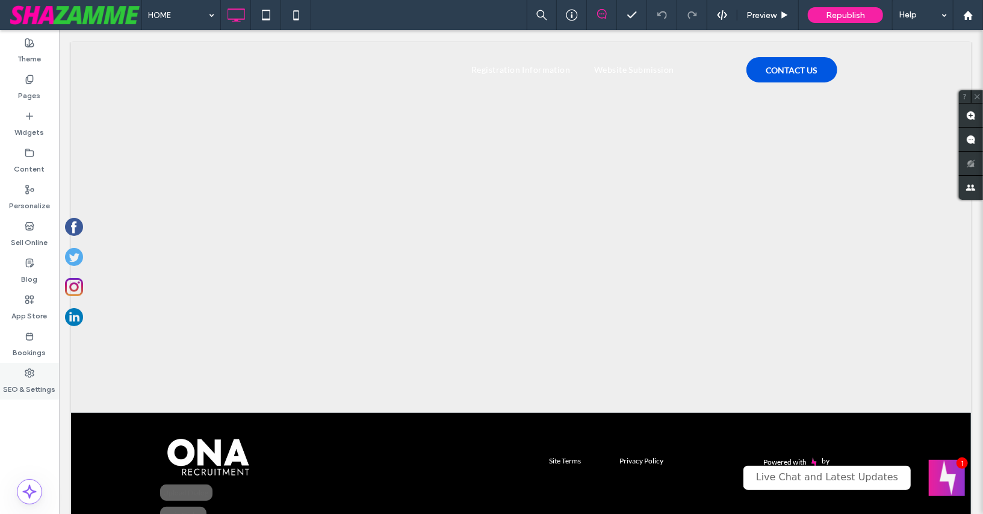
click at [31, 373] on use at bounding box center [29, 373] width 8 height 8
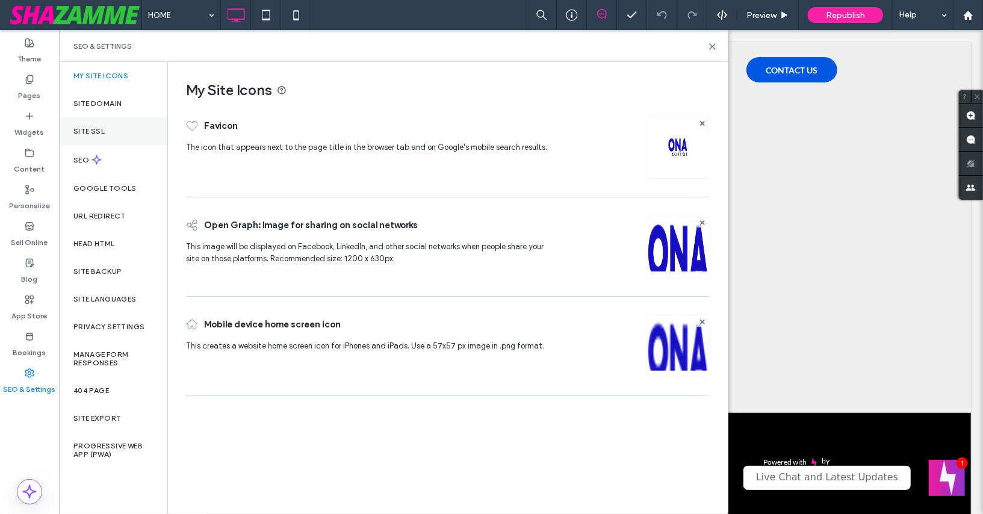
click at [86, 128] on label "Site SSL" at bounding box center [88, 131] width 31 height 8
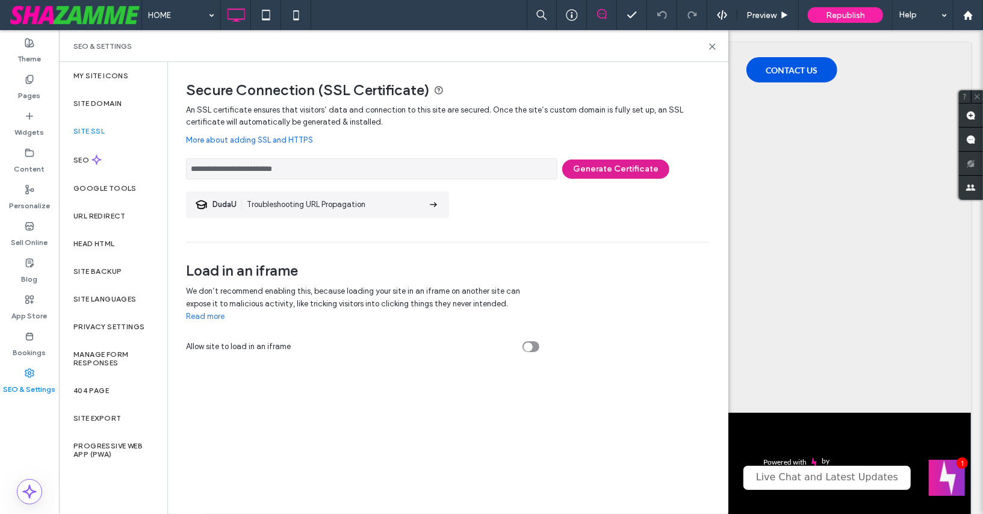
click at [599, 162] on button "Generate Certificate" at bounding box center [615, 168] width 107 height 19
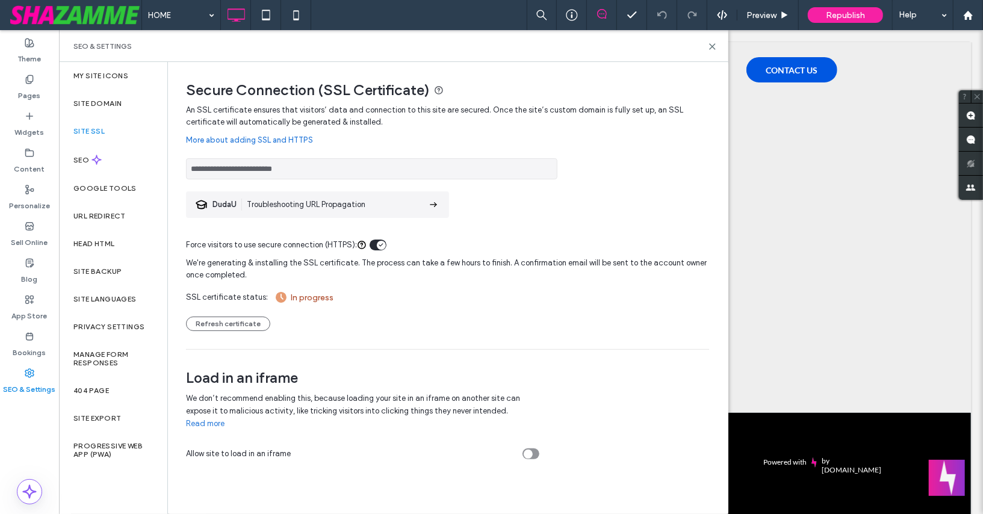
drag, startPoint x: 308, startPoint y: 170, endPoint x: 211, endPoint y: 173, distance: 97.5
click at [211, 173] on input "**********" at bounding box center [371, 168] width 371 height 21
click at [424, 135] on link "More about adding SSL and HTTPS" at bounding box center [447, 140] width 523 height 24
click at [714, 45] on use at bounding box center [711, 46] width 5 height 5
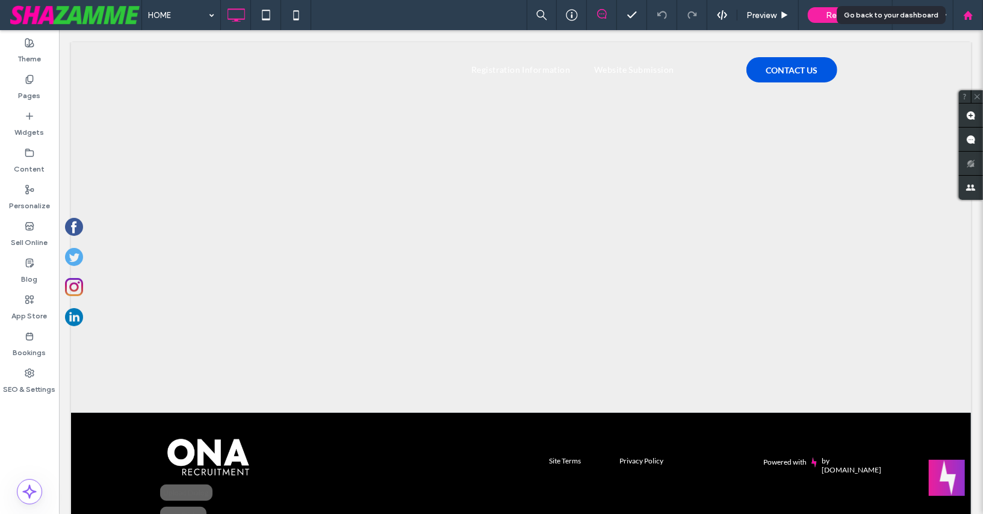
click at [966, 9] on div at bounding box center [968, 15] width 30 height 30
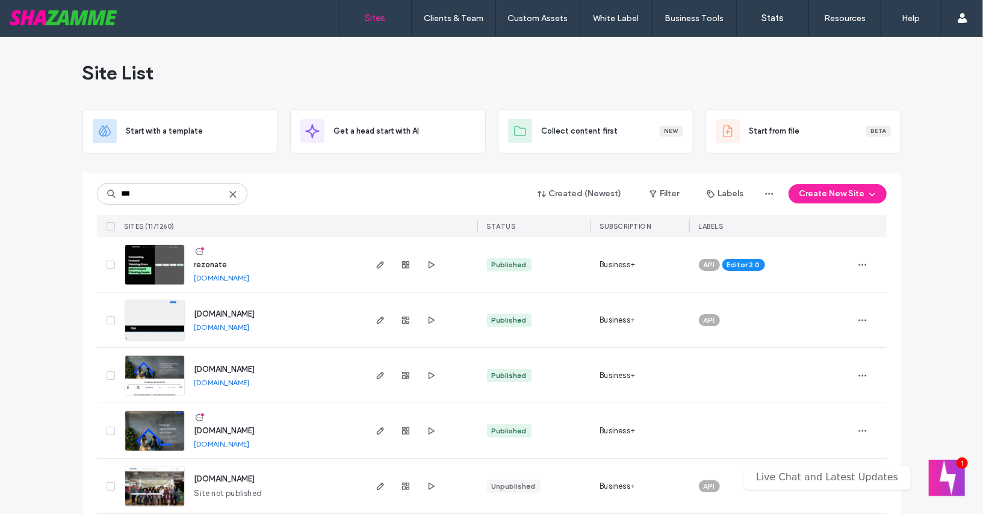
click at [212, 312] on span "[DOMAIN_NAME]" at bounding box center [224, 313] width 61 height 9
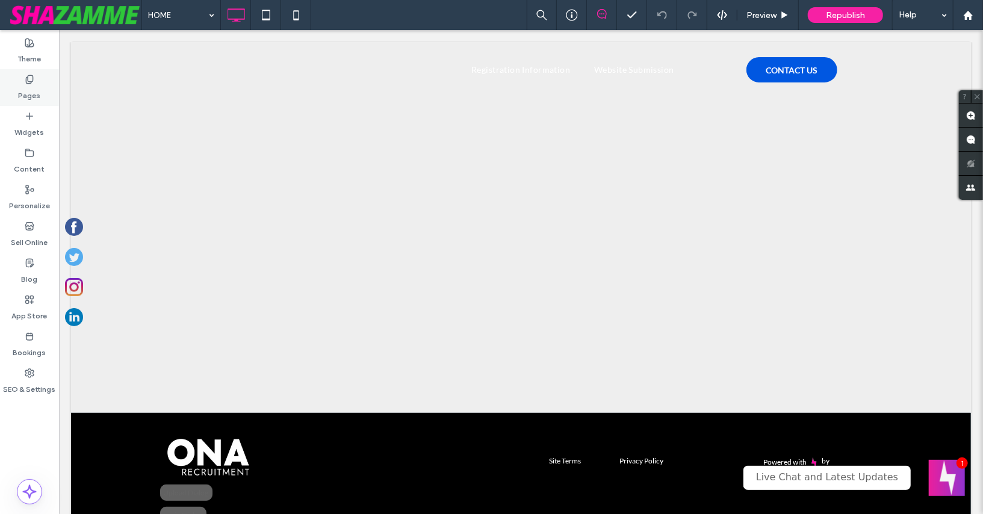
click at [28, 88] on label "Pages" at bounding box center [30, 92] width 22 height 17
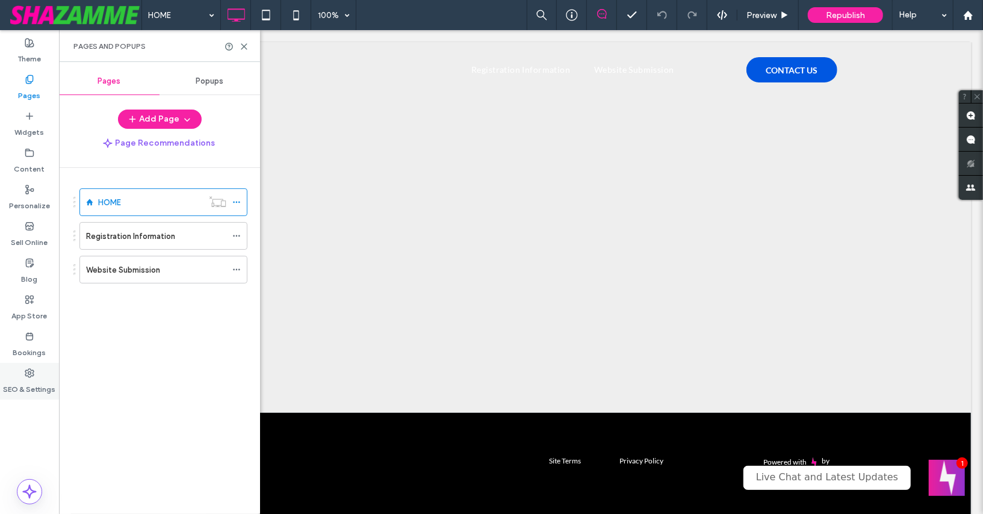
click at [33, 371] on icon at bounding box center [30, 373] width 10 height 10
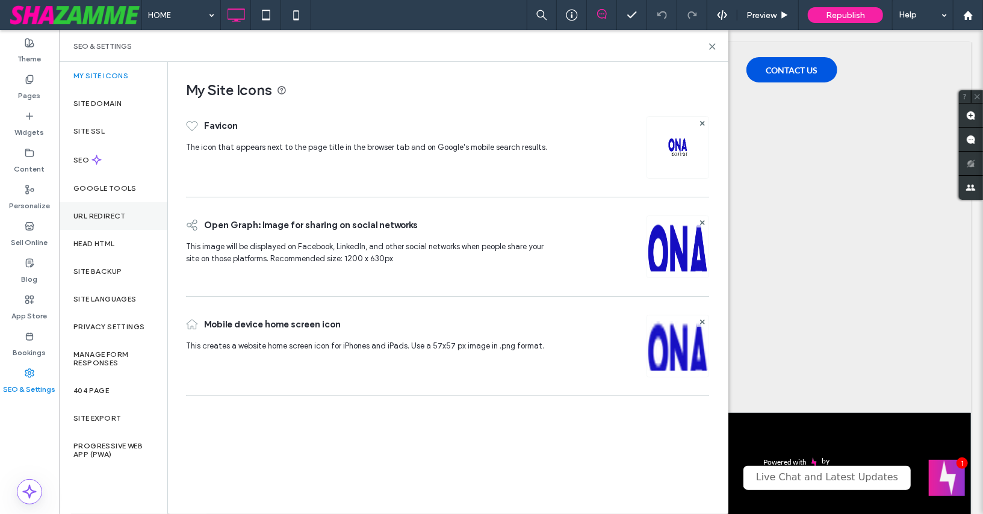
click at [122, 215] on label "URL Redirect" at bounding box center [99, 216] width 52 height 8
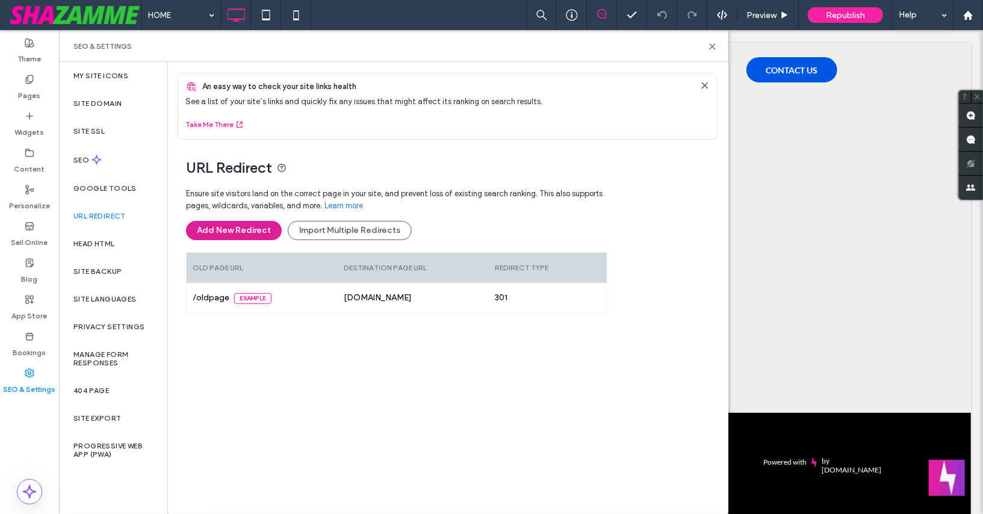
click at [230, 231] on button "Add New Redirect" at bounding box center [234, 230] width 96 height 19
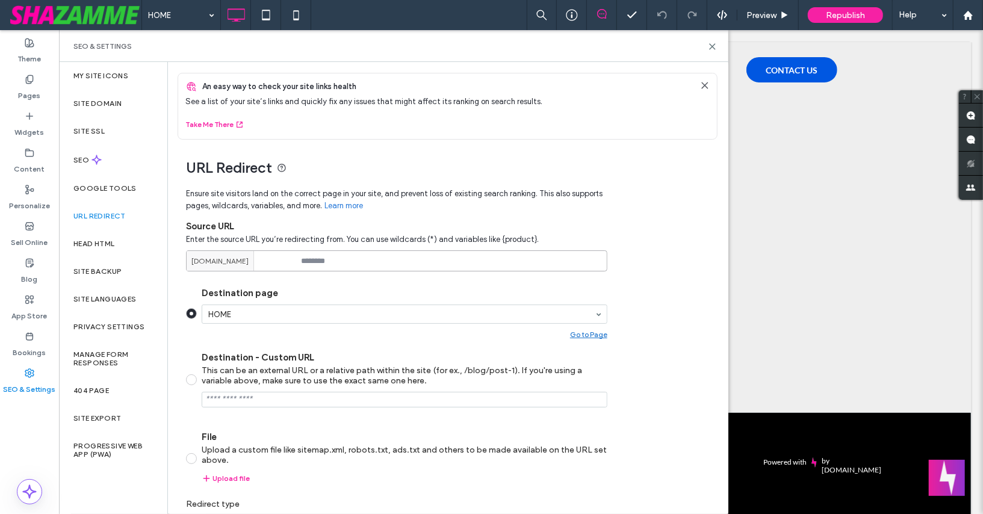
click at [315, 263] on input at bounding box center [396, 260] width 421 height 21
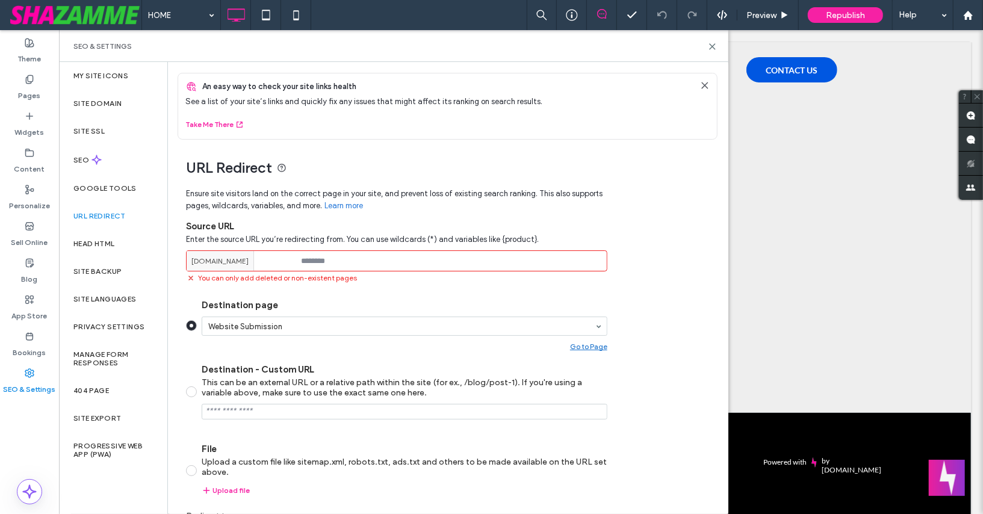
click at [353, 259] on input at bounding box center [396, 260] width 421 height 21
click at [249, 264] on span "[DOMAIN_NAME]" at bounding box center [219, 261] width 57 height 11
click at [249, 262] on span "[DOMAIN_NAME]" at bounding box center [219, 261] width 57 height 11
click at [309, 258] on input at bounding box center [396, 260] width 421 height 21
click at [249, 262] on span "[DOMAIN_NAME]" at bounding box center [219, 261] width 57 height 11
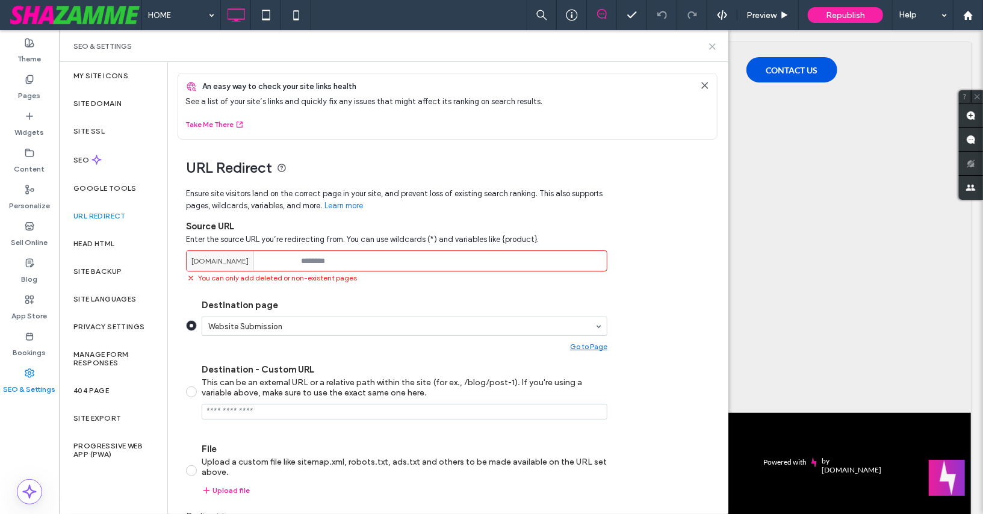
click at [712, 46] on use at bounding box center [711, 46] width 5 height 5
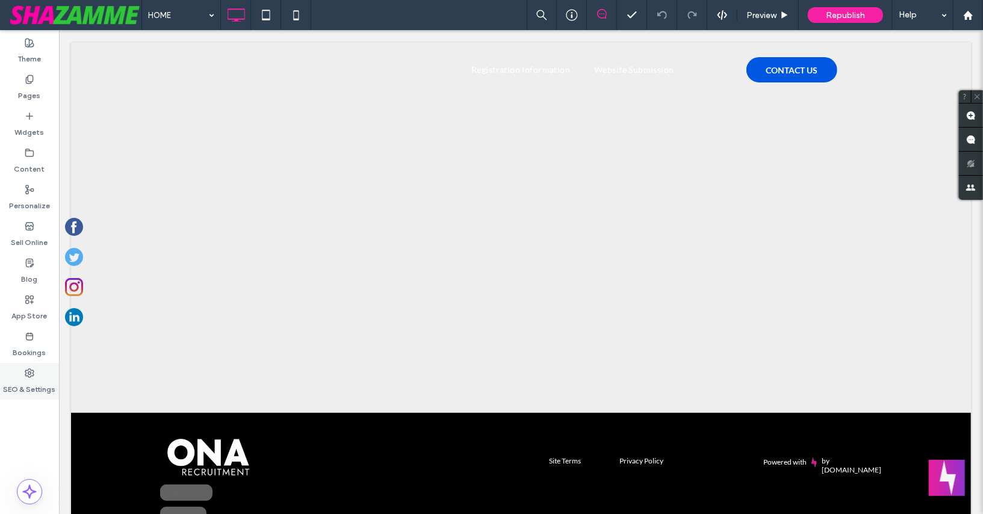
click at [29, 375] on icon at bounding box center [30, 373] width 10 height 10
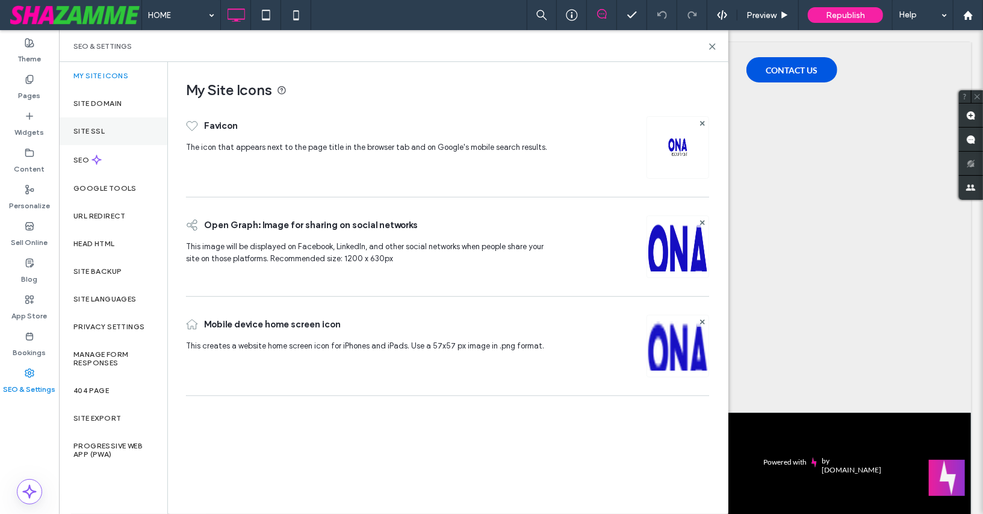
click at [99, 137] on div "Site SSL" at bounding box center [113, 131] width 108 height 28
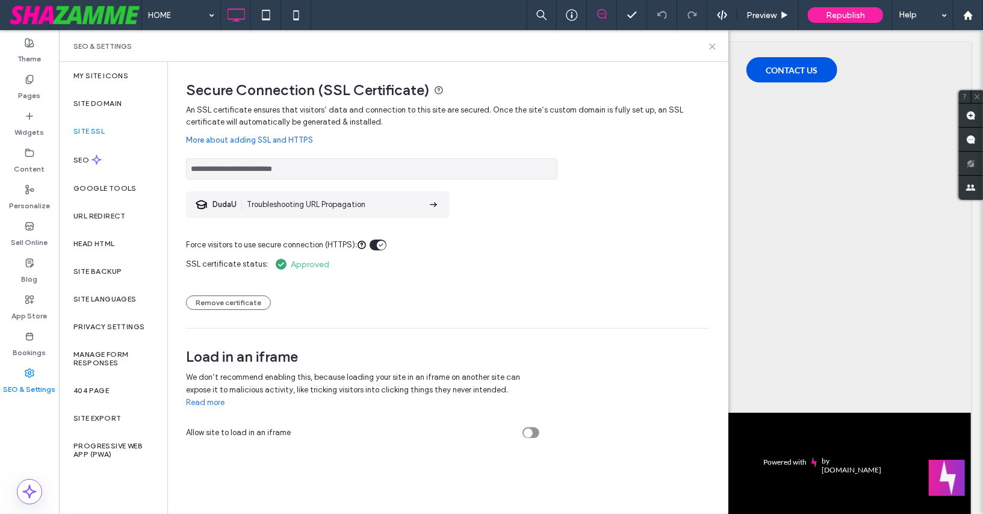
click at [708, 42] on icon at bounding box center [712, 46] width 9 height 9
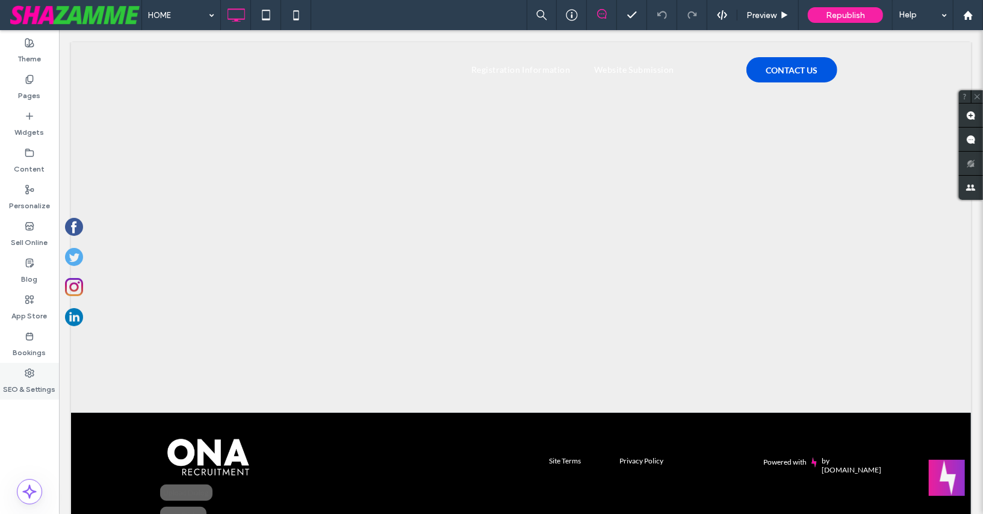
click at [16, 374] on div "SEO & Settings" at bounding box center [29, 381] width 59 height 37
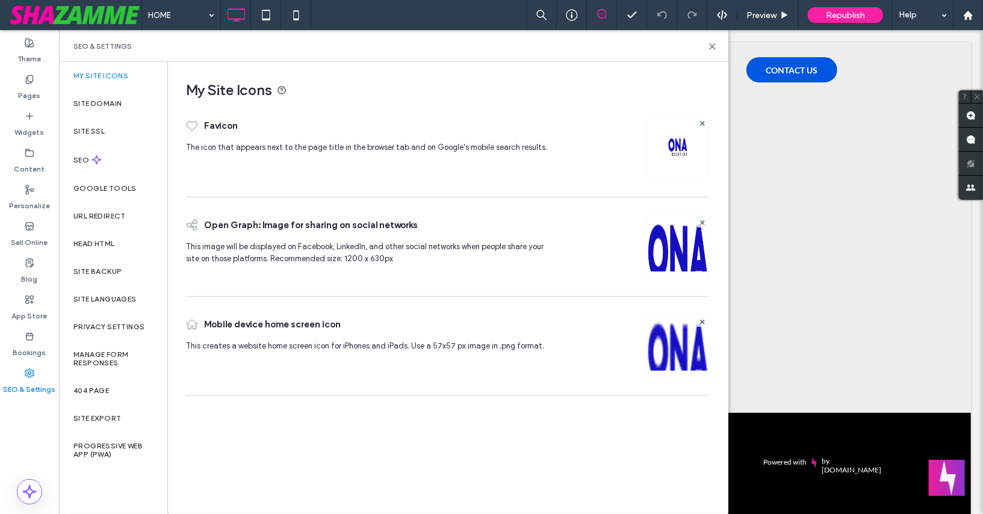
click at [580, 407] on div "My Site Icons Favicon The icon that appears next to the page title in the brows…" at bounding box center [447, 287] width 559 height 451
click at [711, 46] on icon at bounding box center [712, 46] width 9 height 9
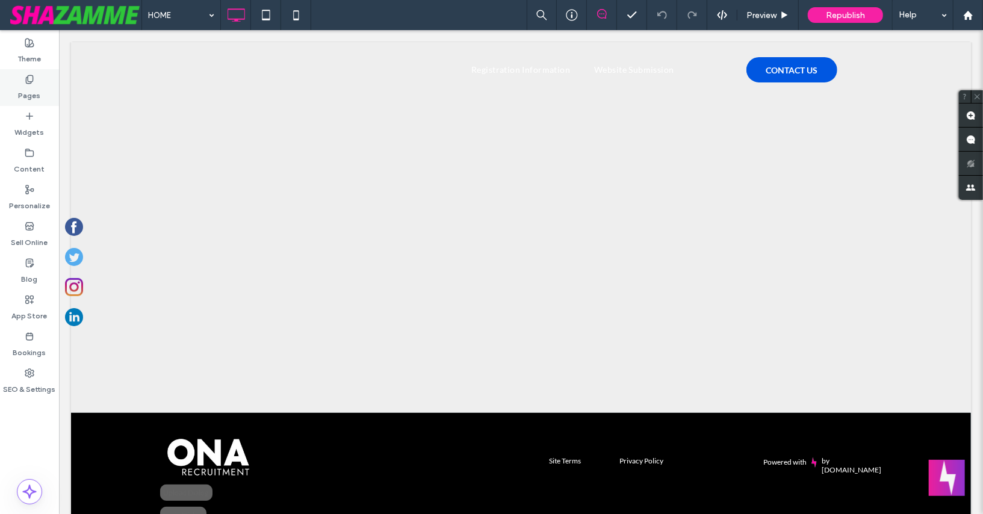
click at [31, 80] on icon at bounding box center [30, 80] width 10 height 10
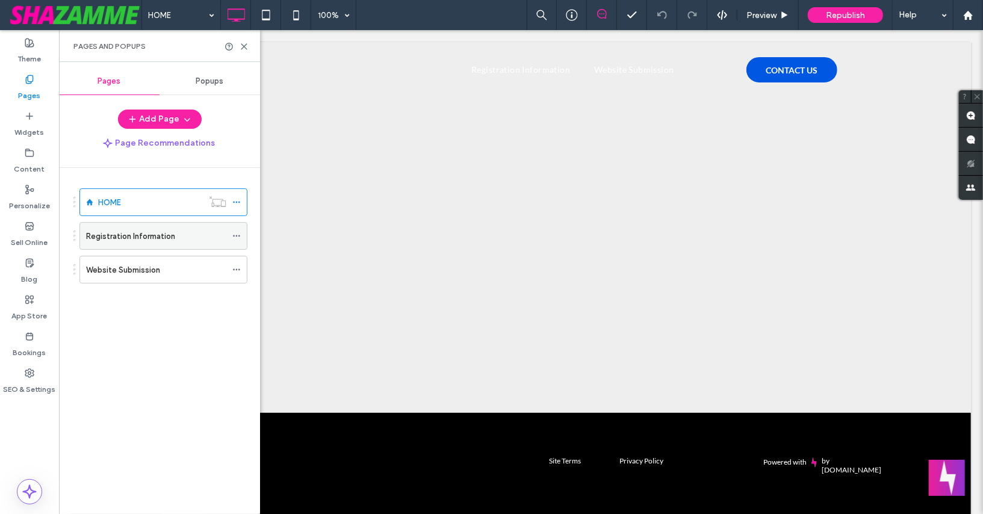
click at [238, 233] on icon at bounding box center [236, 236] width 8 height 8
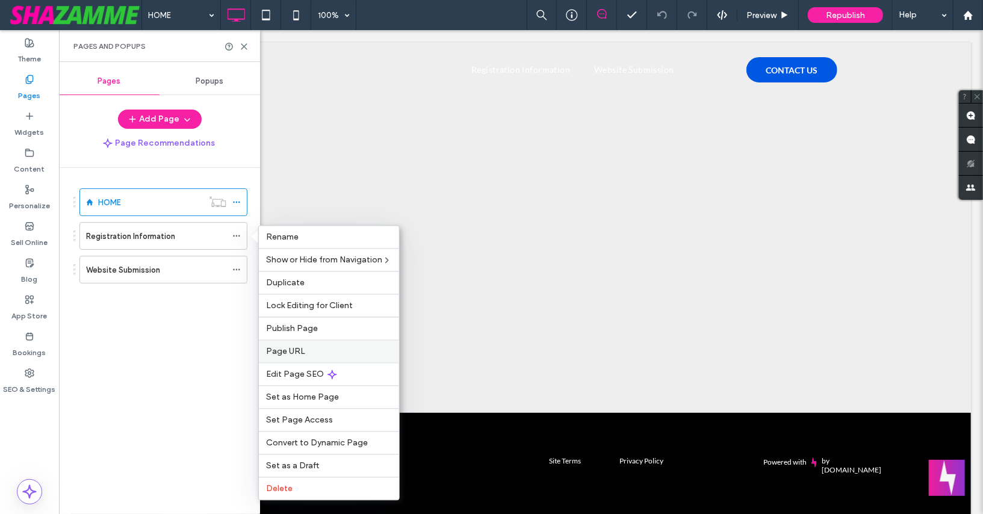
click at [279, 347] on span "Page URL" at bounding box center [285, 351] width 39 height 10
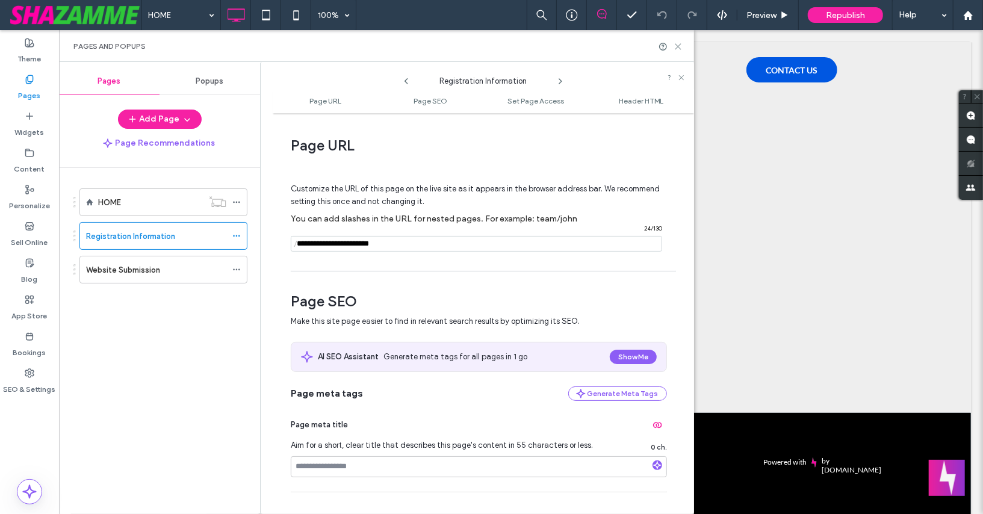
click at [678, 46] on use at bounding box center [677, 46] width 5 height 5
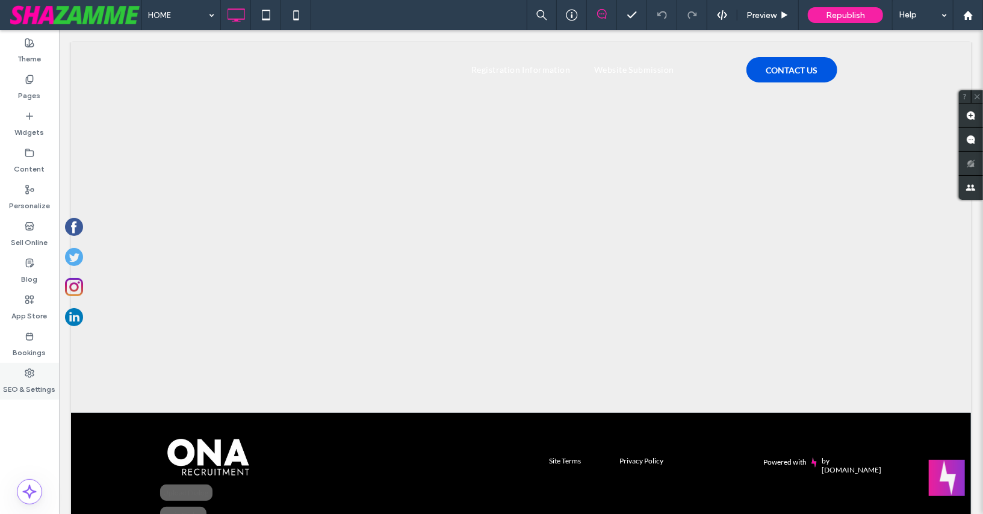
click at [29, 380] on label "SEO & Settings" at bounding box center [30, 386] width 52 height 17
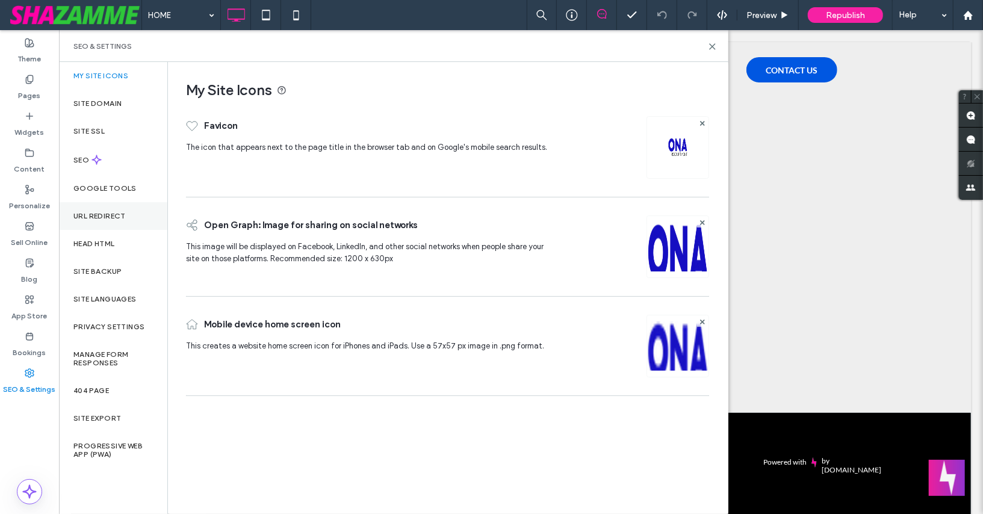
click at [85, 223] on div "URL Redirect" at bounding box center [113, 216] width 108 height 28
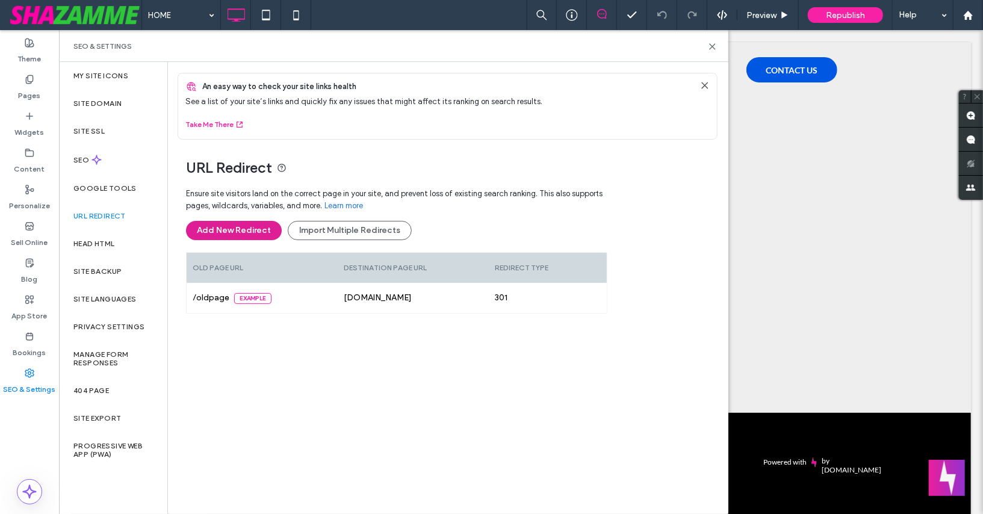
click at [214, 235] on button "Add New Redirect" at bounding box center [234, 230] width 96 height 19
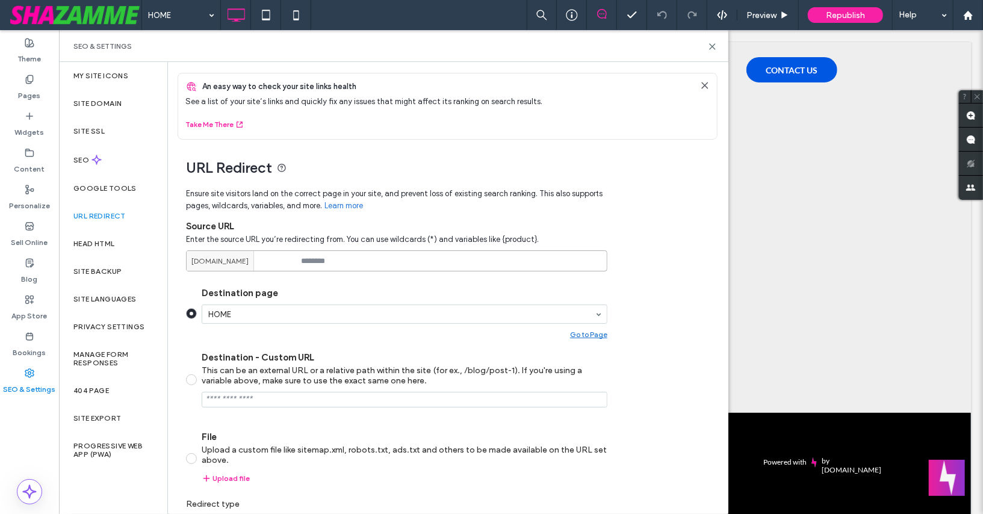
click at [352, 261] on input at bounding box center [396, 260] width 421 height 21
drag, startPoint x: 327, startPoint y: 261, endPoint x: 292, endPoint y: 256, distance: 34.6
click at [292, 256] on div "www.forms.onarecruitment.au *" at bounding box center [396, 260] width 421 height 21
type input "*"
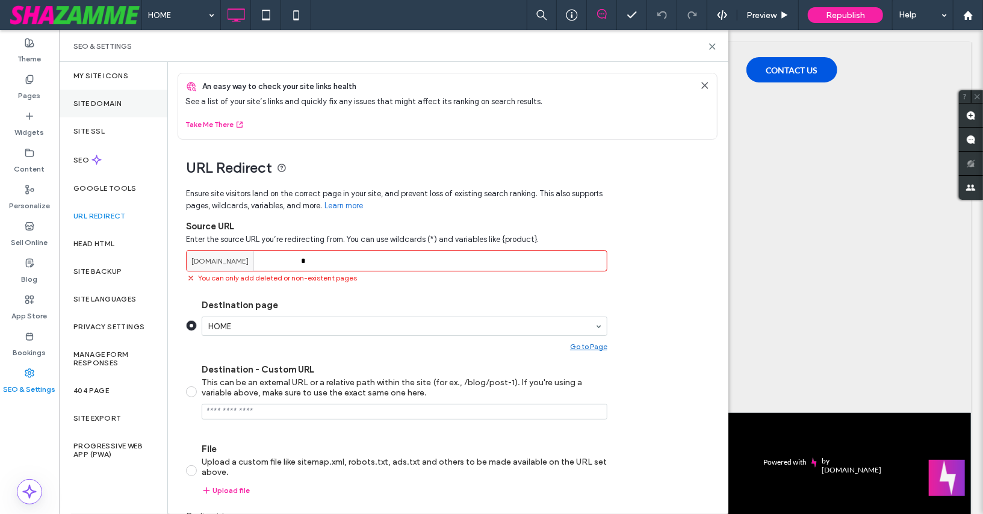
click at [105, 102] on label "Site Domain" at bounding box center [97, 103] width 48 height 8
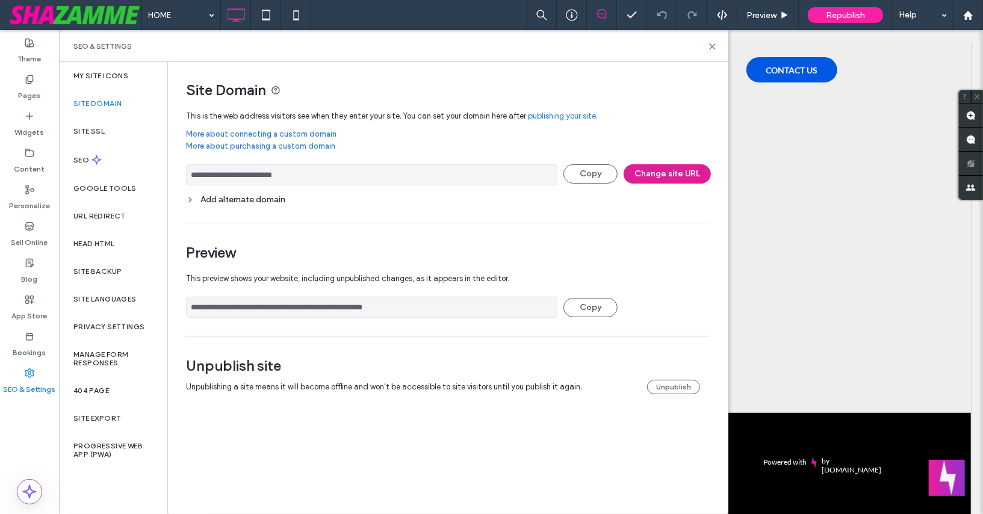
click at [641, 170] on button "Change site URL" at bounding box center [666, 173] width 87 height 19
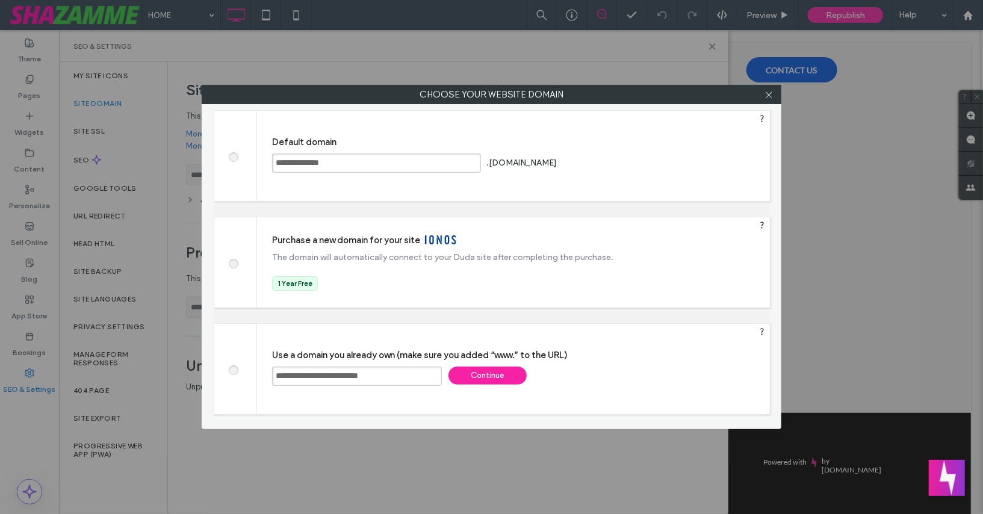
drag, startPoint x: 297, startPoint y: 376, endPoint x: 271, endPoint y: 373, distance: 26.1
click at [271, 373] on div "**********" at bounding box center [513, 369] width 513 height 90
type input "**********"
click at [276, 395] on div "**********" at bounding box center [513, 369] width 513 height 90
click at [484, 378] on div "Continue" at bounding box center [487, 375] width 78 height 18
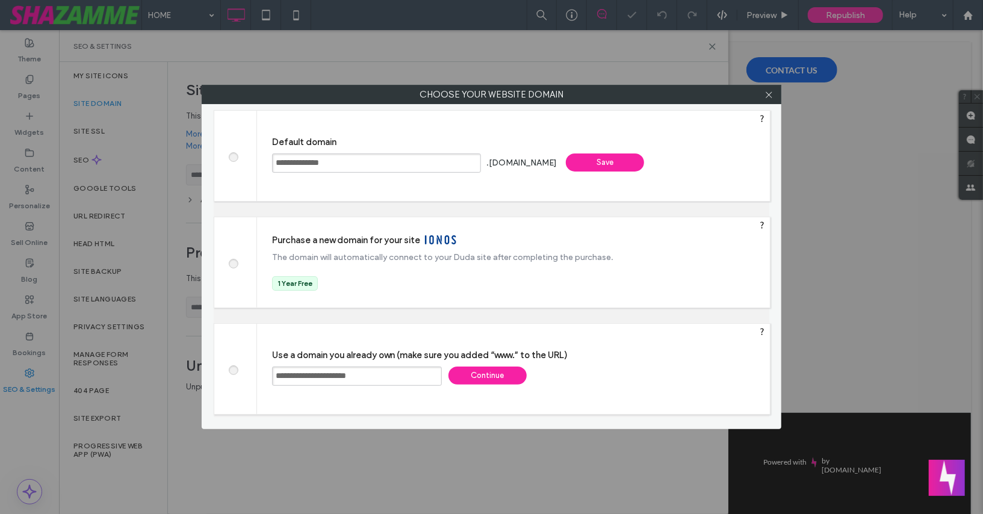
type input "**********"
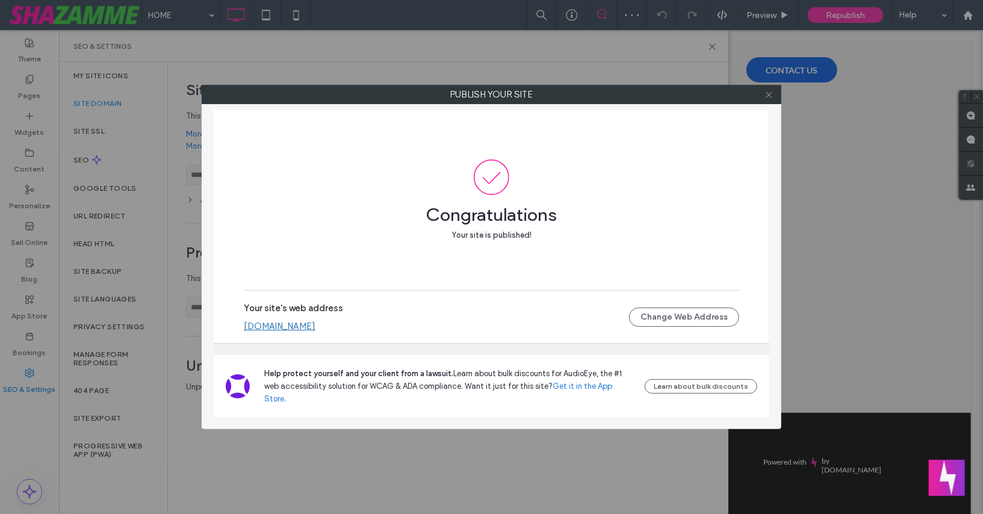
click at [767, 97] on icon at bounding box center [768, 94] width 9 height 9
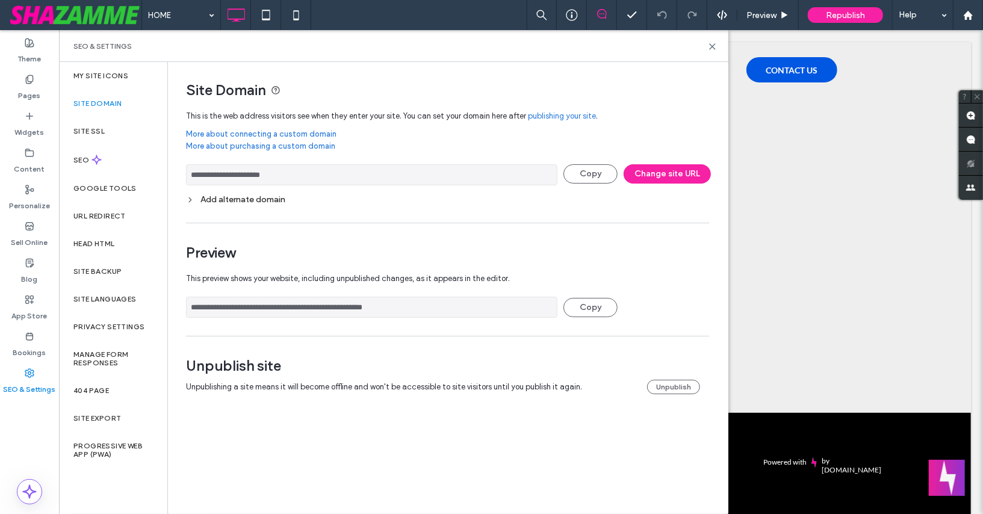
click at [714, 39] on div "SEO & Settings" at bounding box center [393, 46] width 669 height 32
click at [711, 46] on use at bounding box center [711, 46] width 5 height 5
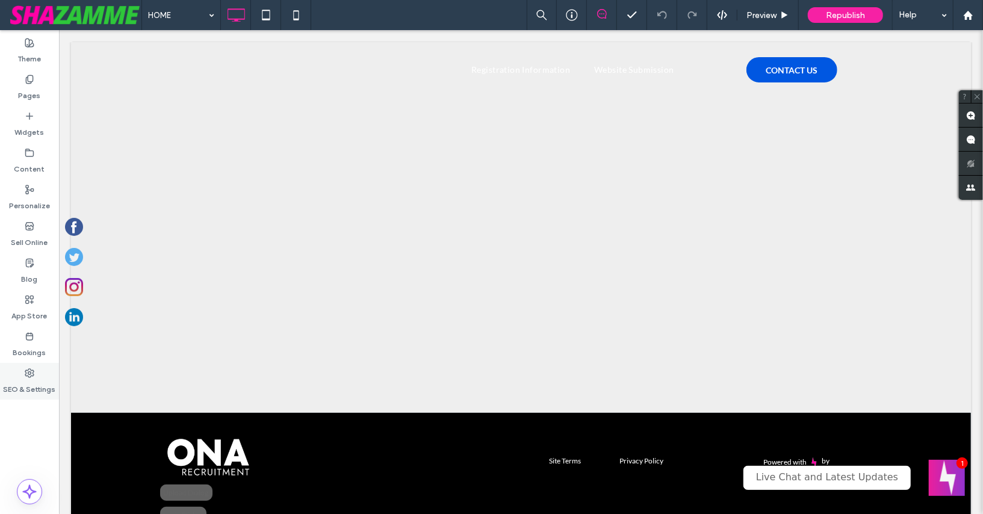
click at [31, 372] on icon at bounding box center [30, 373] width 10 height 10
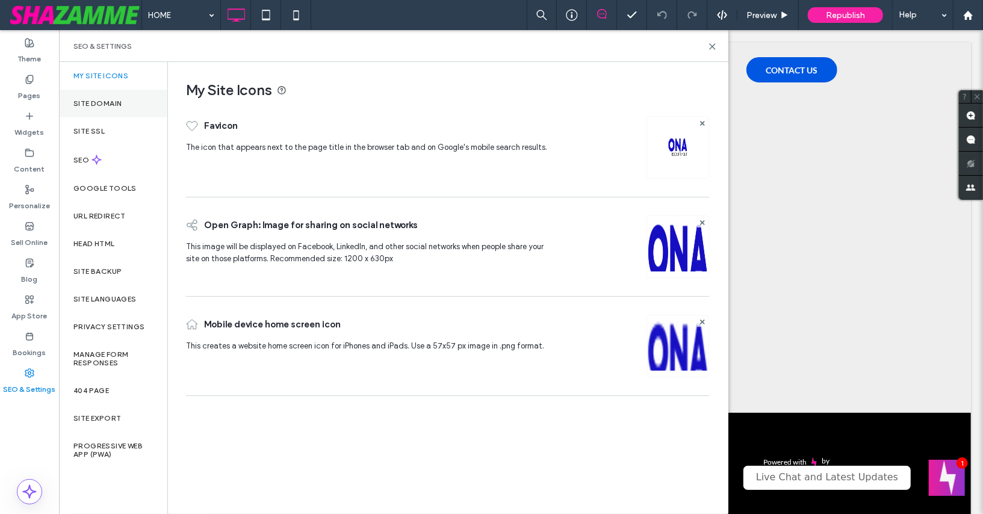
click at [118, 103] on label "Site Domain" at bounding box center [97, 103] width 48 height 8
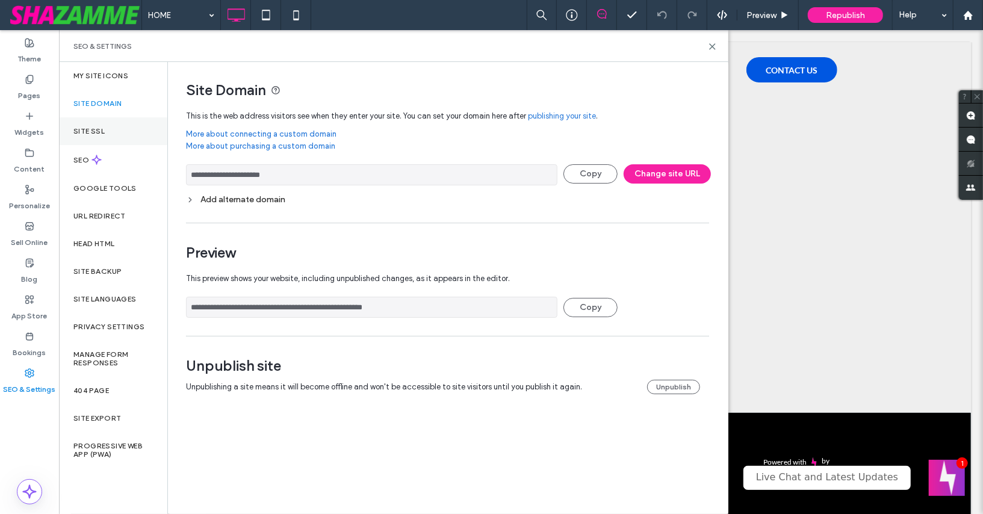
click at [85, 134] on label "Site SSL" at bounding box center [88, 131] width 31 height 8
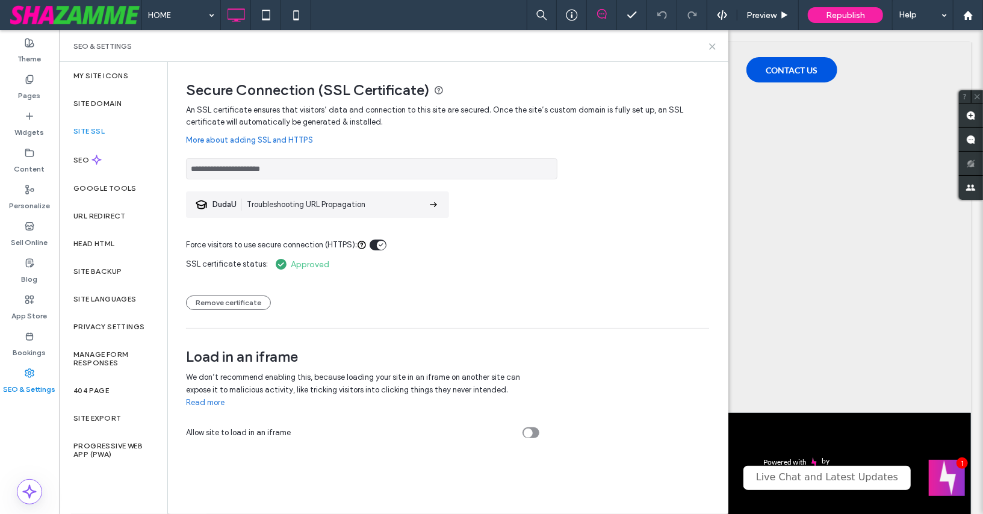
click at [711, 47] on use at bounding box center [711, 46] width 5 height 5
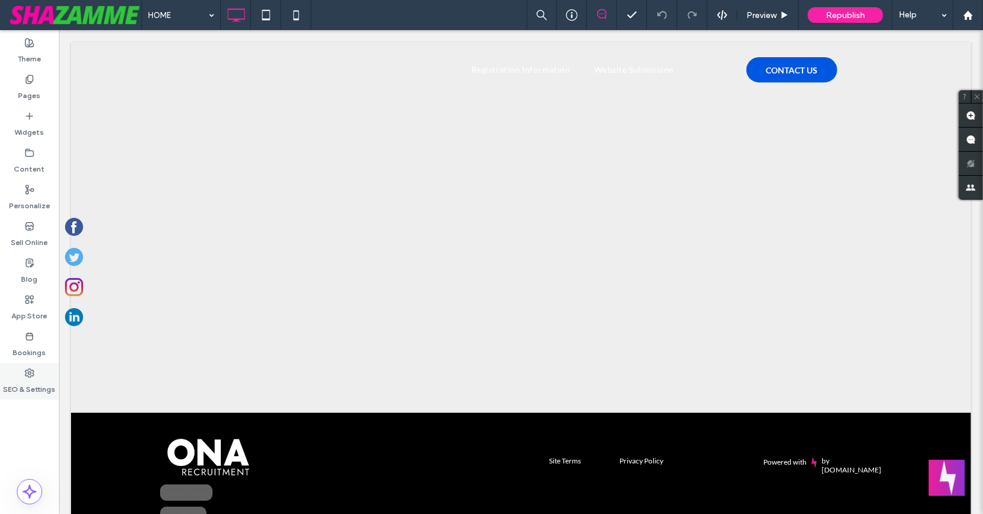
click at [23, 373] on div "SEO & Settings" at bounding box center [29, 381] width 59 height 37
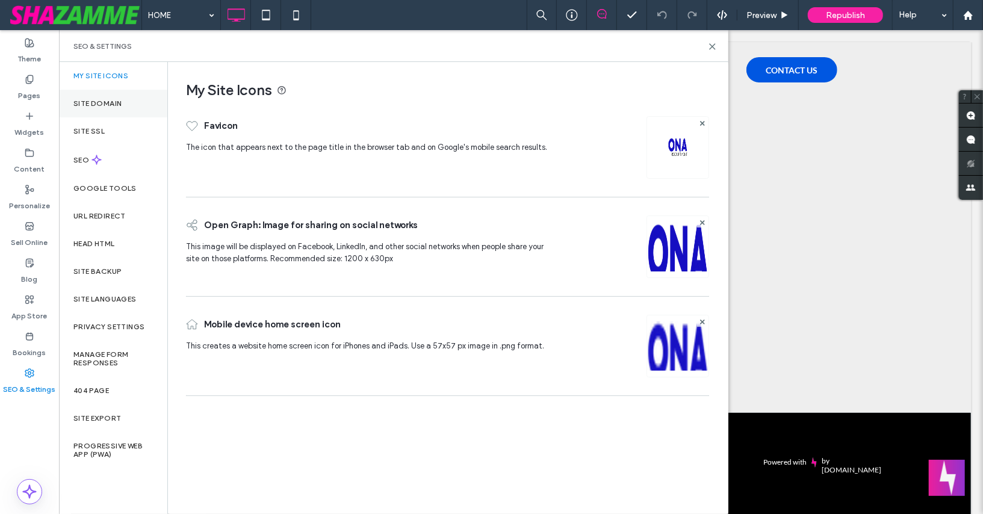
click at [101, 103] on label "Site Domain" at bounding box center [97, 103] width 48 height 8
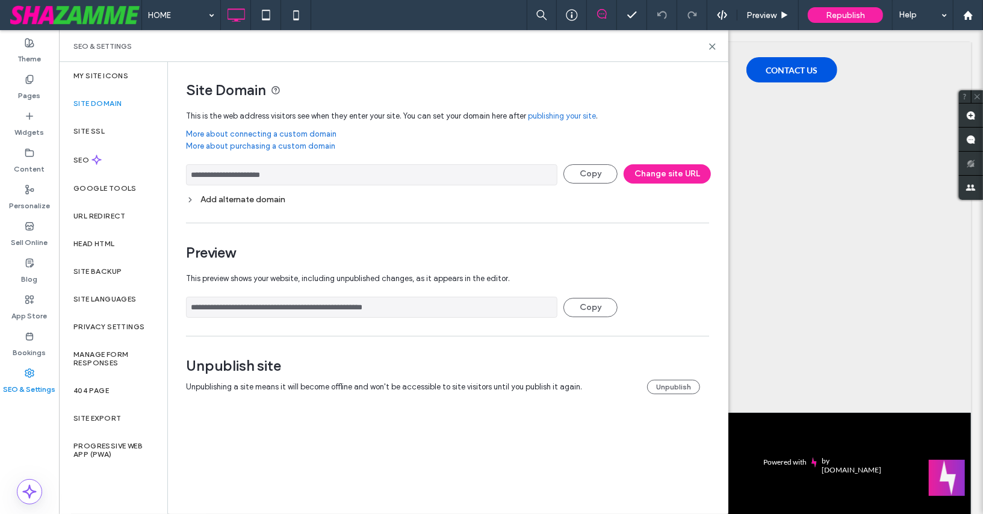
click at [412, 200] on div "Add alternate domain" at bounding box center [447, 199] width 523 height 10
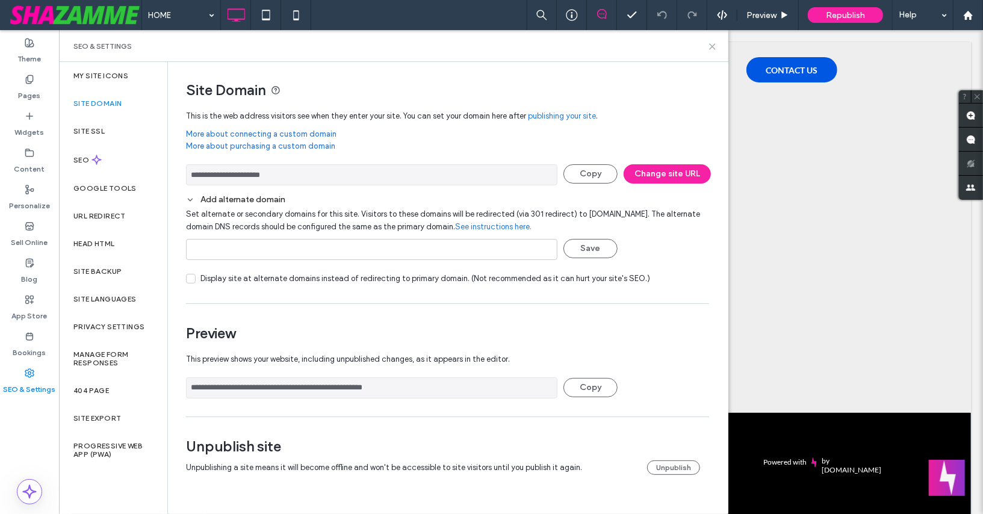
click at [711, 44] on icon at bounding box center [712, 46] width 9 height 9
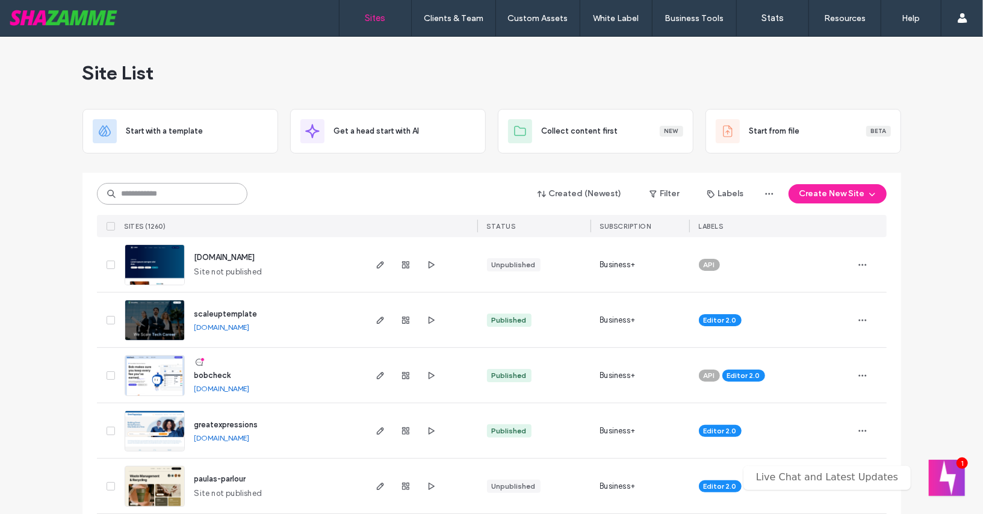
click at [228, 194] on input at bounding box center [172, 194] width 150 height 22
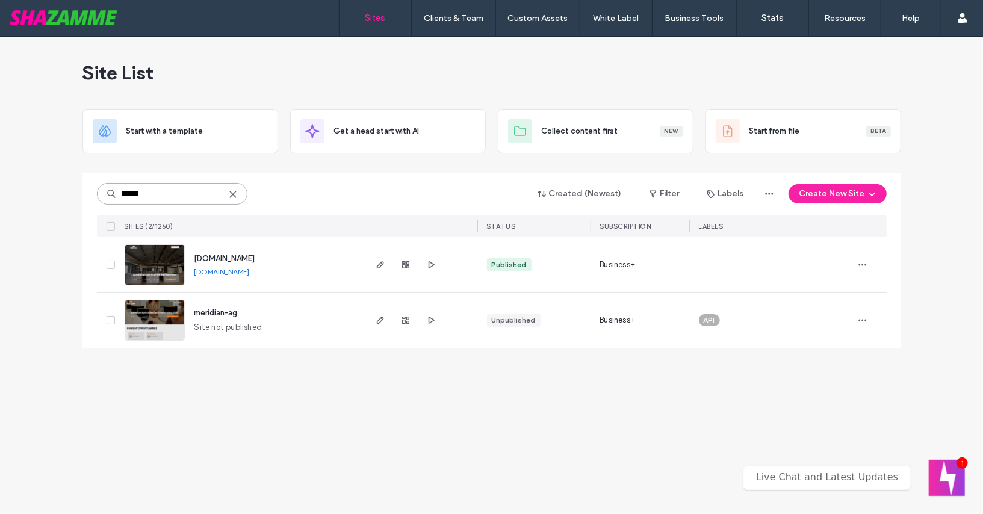
type input "******"
click at [225, 257] on span "[DOMAIN_NAME]" at bounding box center [224, 258] width 61 height 9
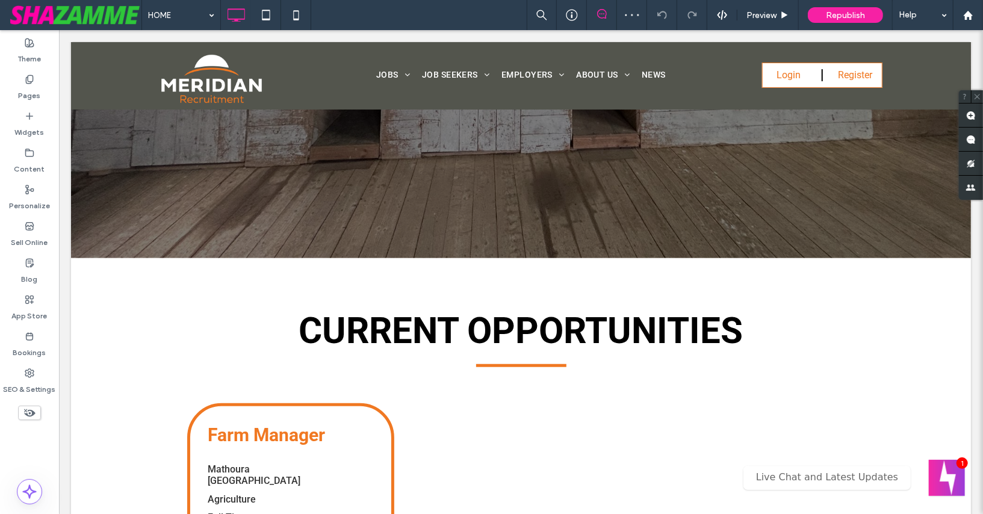
scroll to position [454, 0]
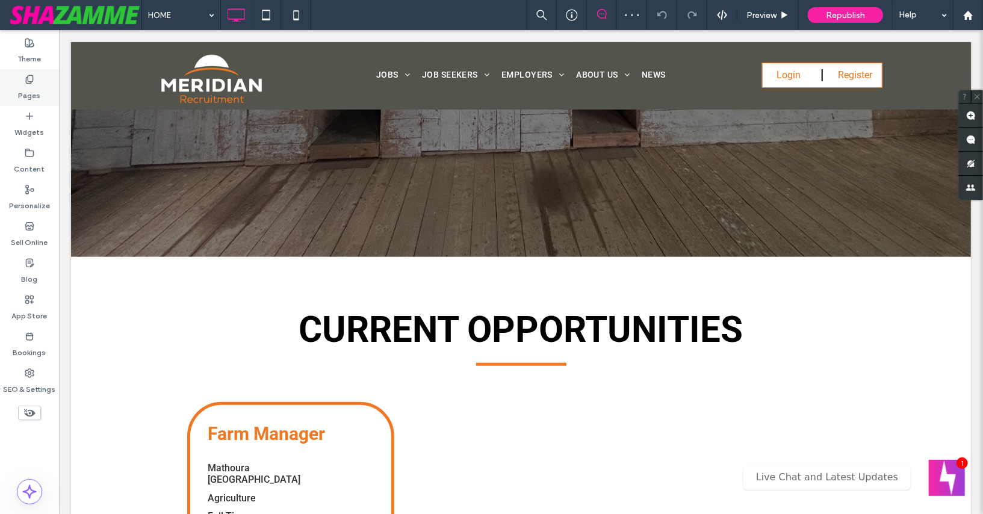
click at [31, 79] on icon at bounding box center [30, 80] width 10 height 10
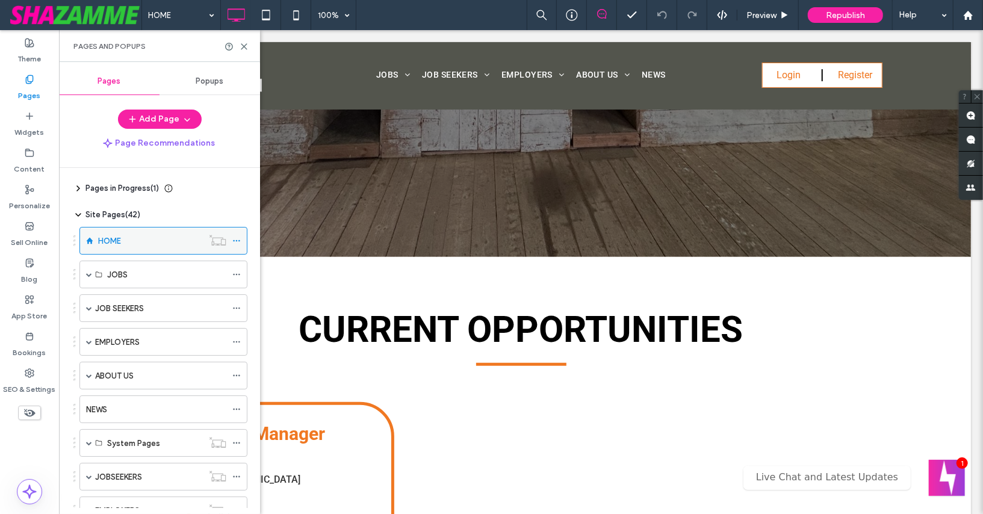
click at [235, 238] on icon at bounding box center [236, 240] width 8 height 8
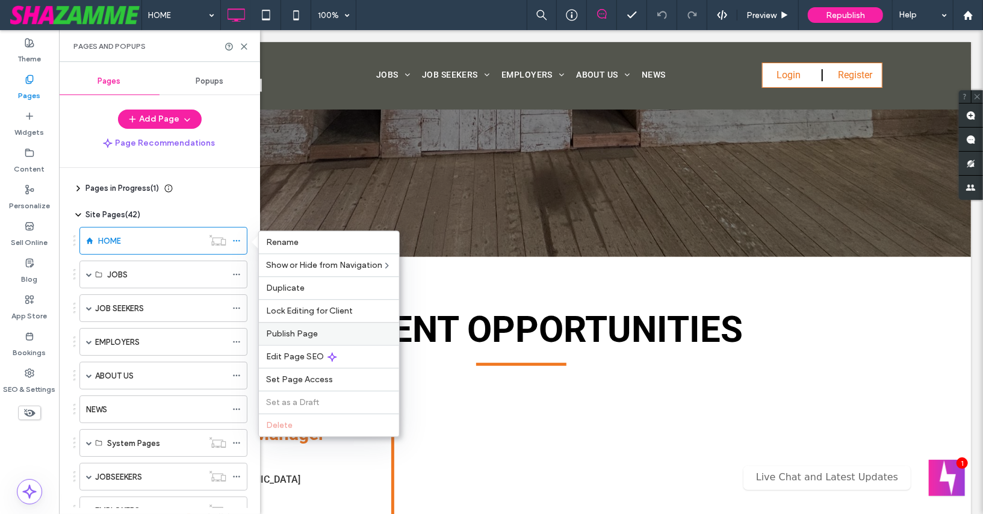
click at [292, 329] on span "Publish Page" at bounding box center [292, 334] width 52 height 10
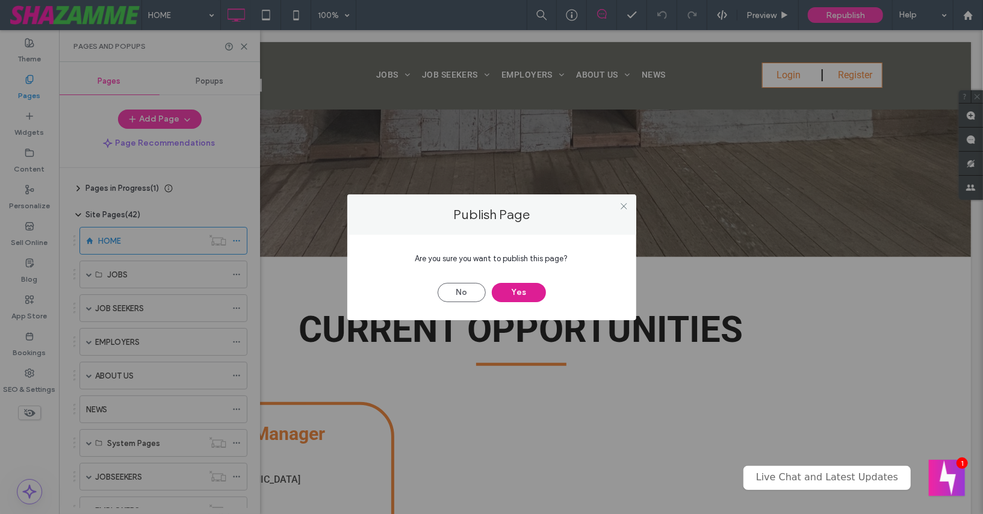
click at [517, 291] on button "Yes" at bounding box center [519, 292] width 54 height 19
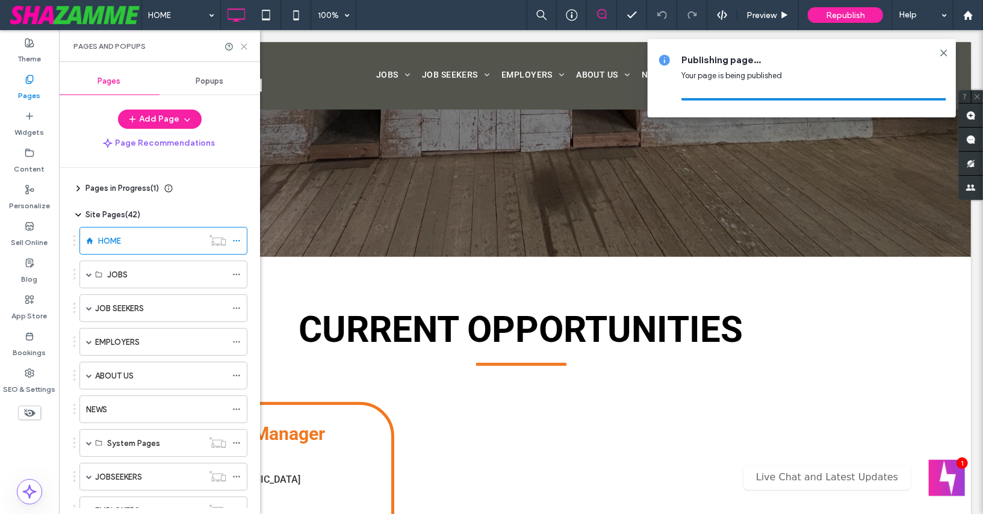
click at [244, 47] on icon at bounding box center [244, 46] width 9 height 9
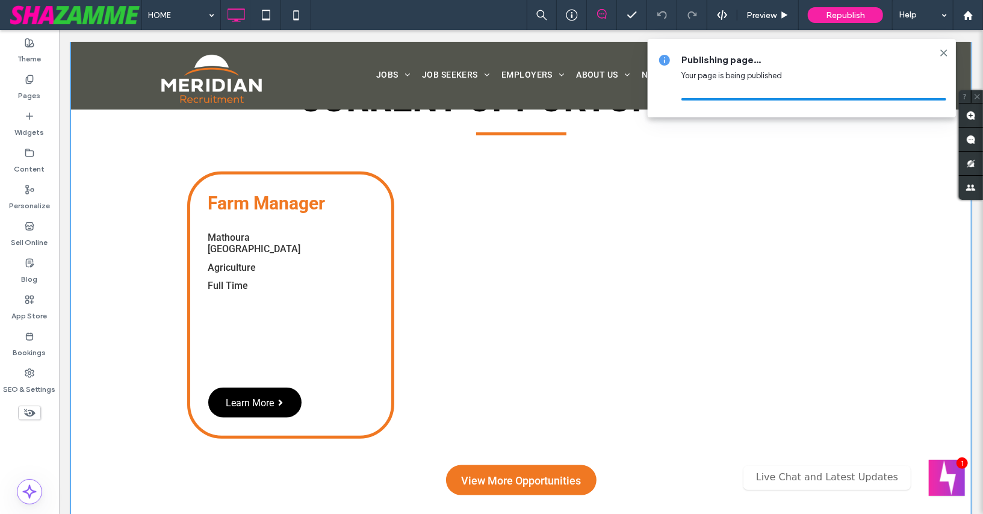
scroll to position [686, 0]
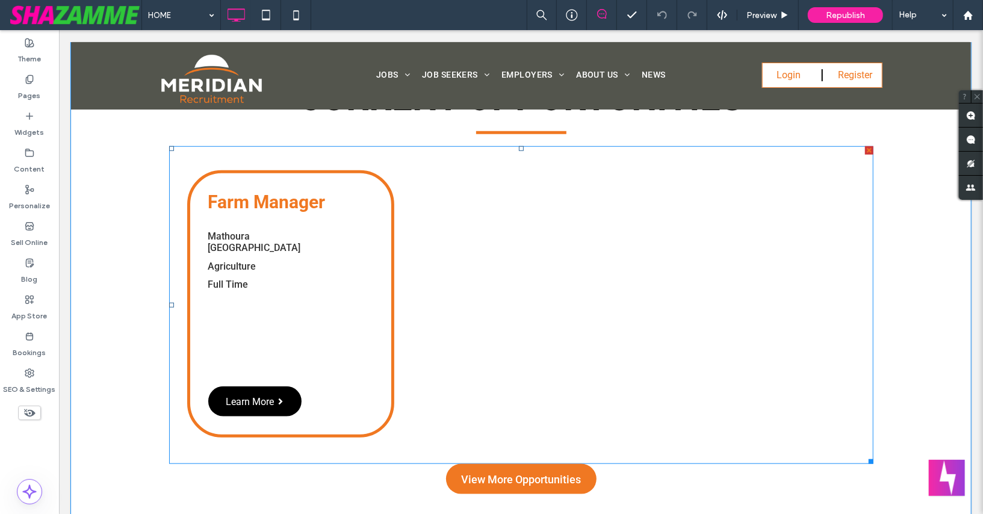
click at [418, 292] on span at bounding box center [520, 305] width 704 height 318
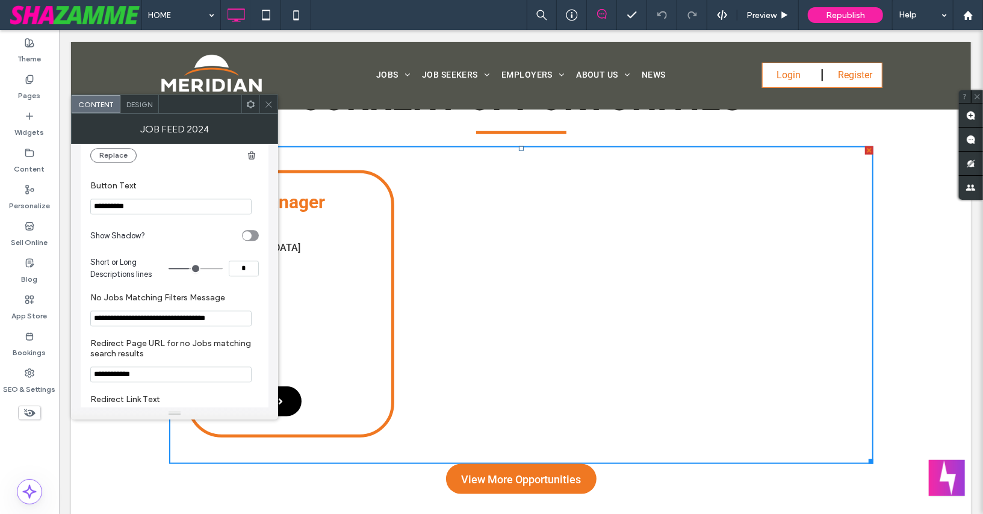
scroll to position [1962, 0]
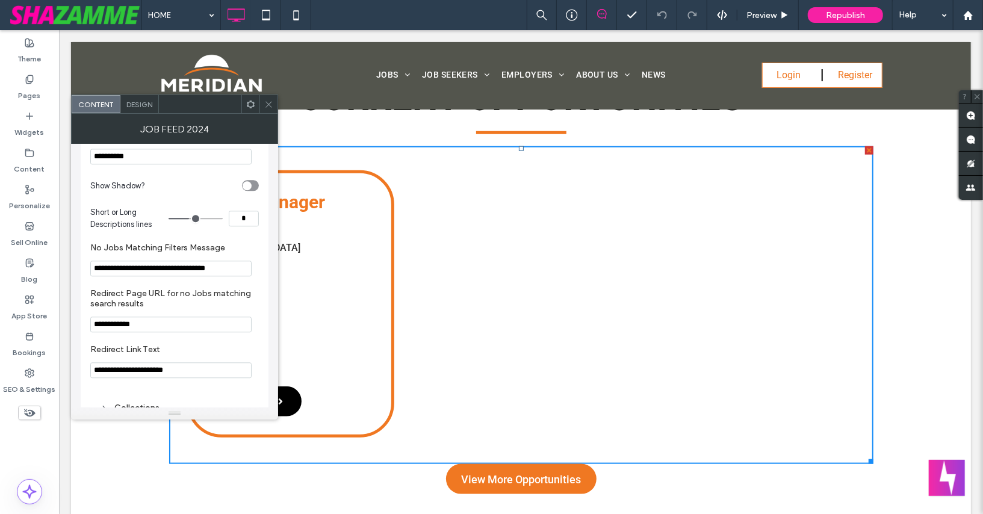
type input "*"
drag, startPoint x: 190, startPoint y: 218, endPoint x: 197, endPoint y: 217, distance: 7.2
type input "*"
click at [197, 218] on input "range" at bounding box center [195, 218] width 54 height 1
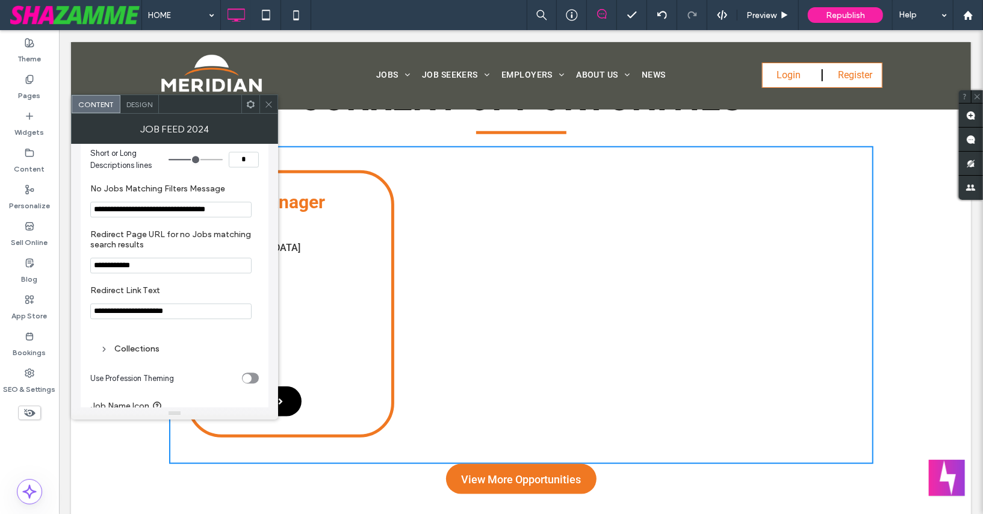
scroll to position [2073, 0]
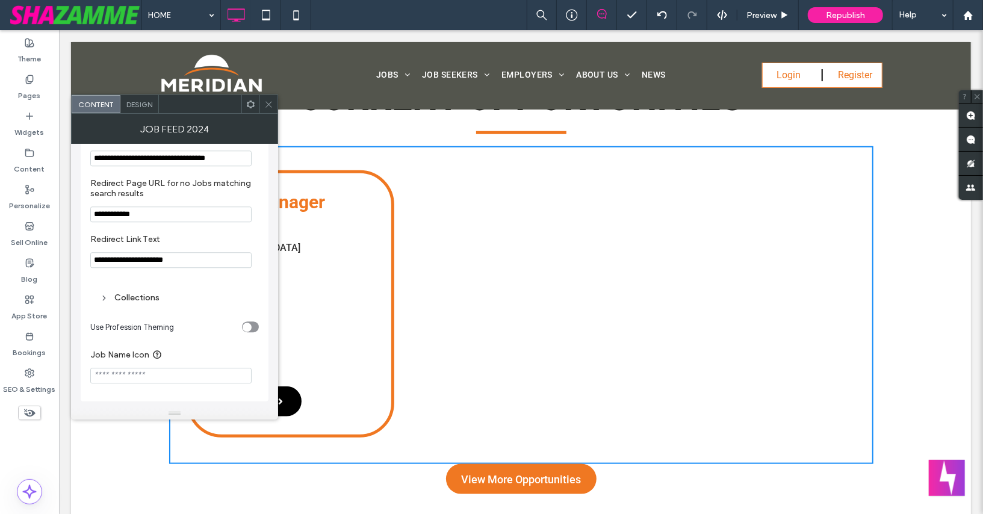
click at [131, 298] on div "Collections" at bounding box center [174, 297] width 149 height 10
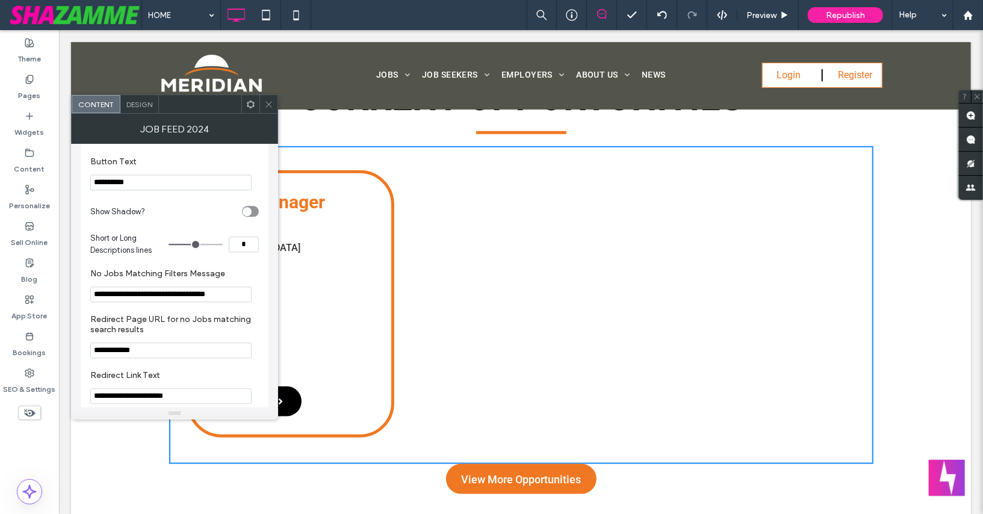
scroll to position [1933, 0]
click at [269, 102] on icon at bounding box center [268, 104] width 9 height 9
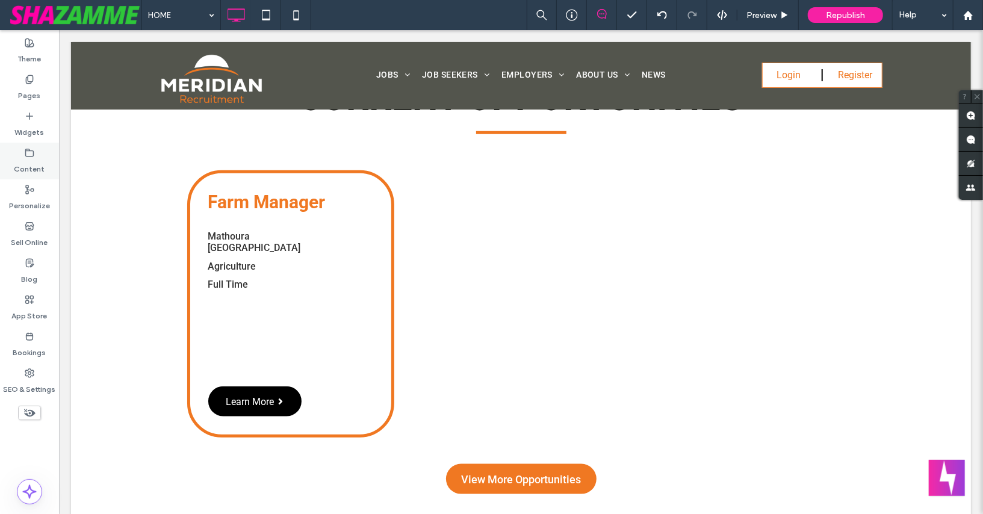
click at [29, 149] on use at bounding box center [30, 152] width 8 height 7
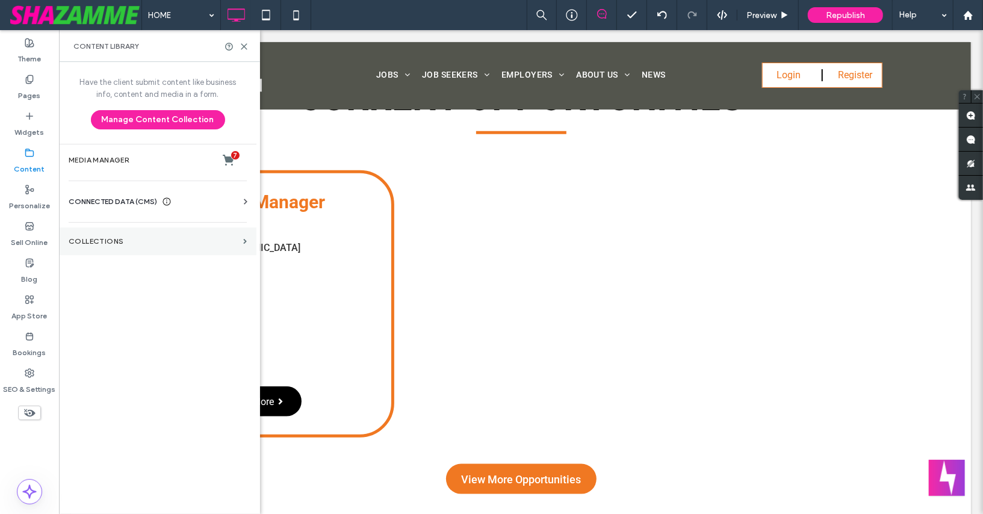
click at [90, 237] on label "Collections" at bounding box center [154, 241] width 170 height 8
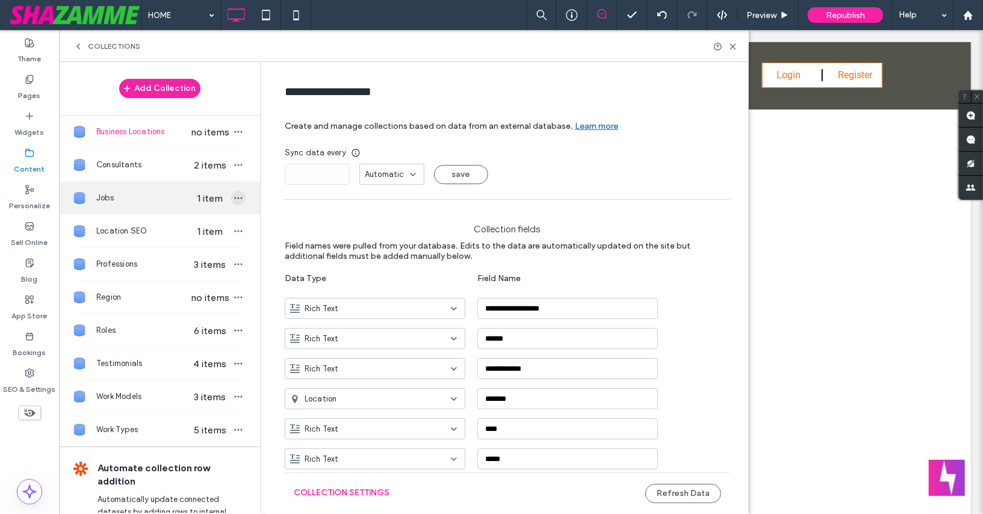
click at [233, 198] on icon "button" at bounding box center [238, 198] width 10 height 10
type input "****"
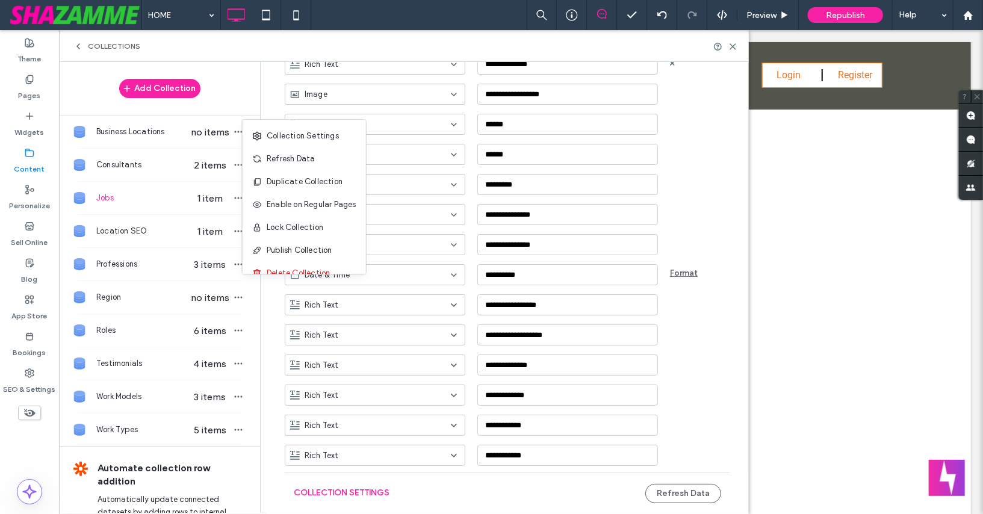
scroll to position [1991, 0]
click at [533, 43] on div "Collections" at bounding box center [403, 47] width 661 height 10
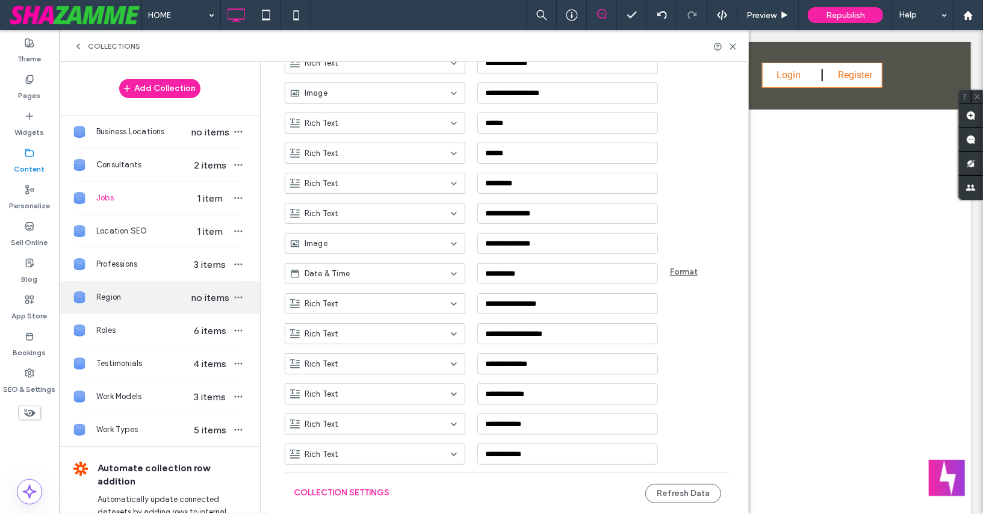
scroll to position [16, 0]
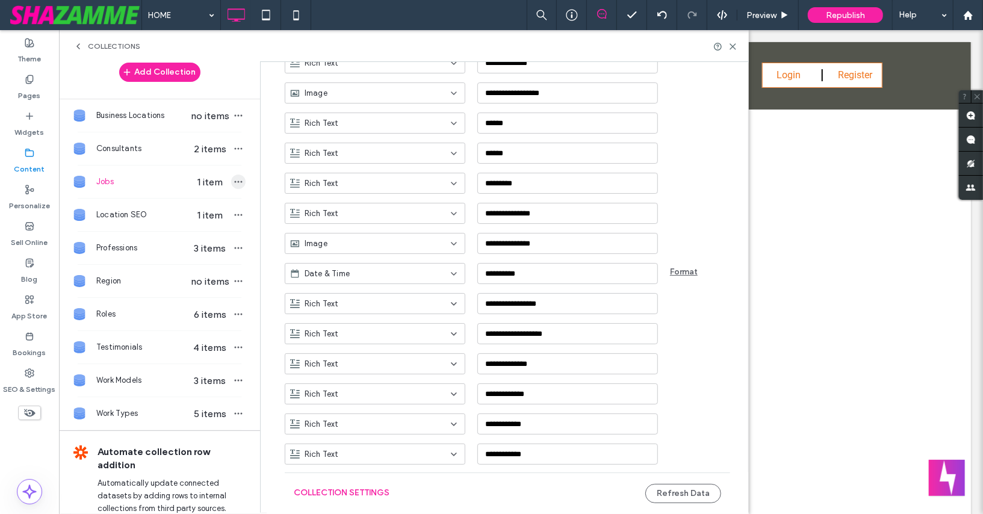
click at [233, 180] on icon "button" at bounding box center [238, 182] width 10 height 10
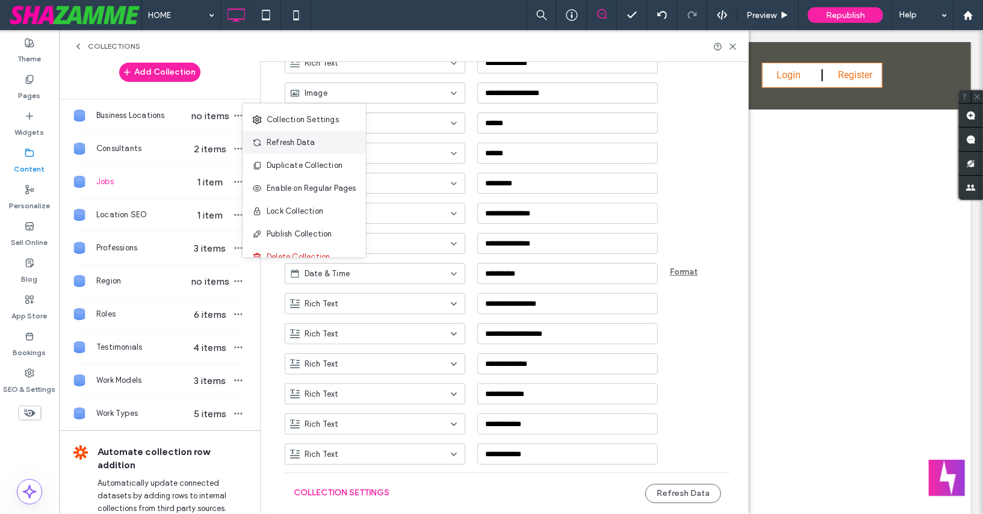
click at [276, 143] on span "Refresh Data" at bounding box center [291, 143] width 48 height 12
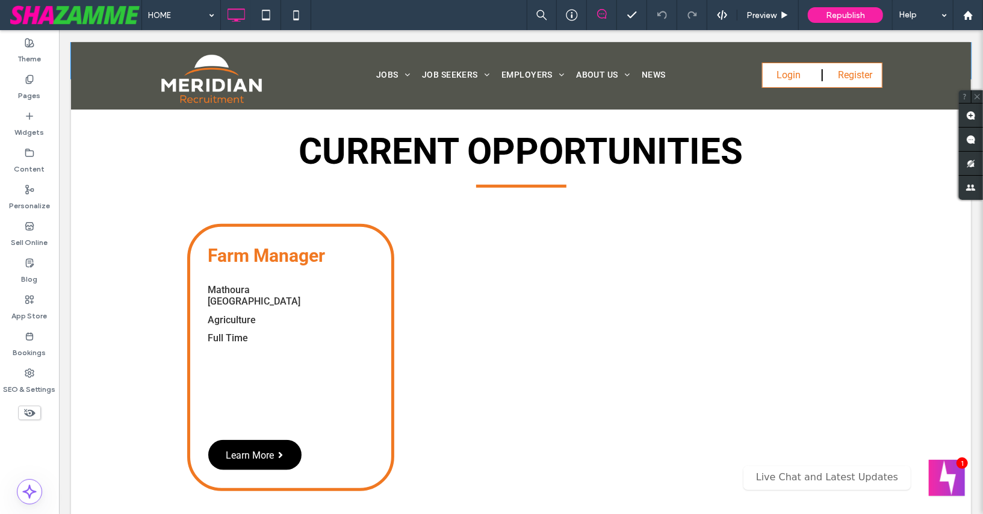
scroll to position [666, 0]
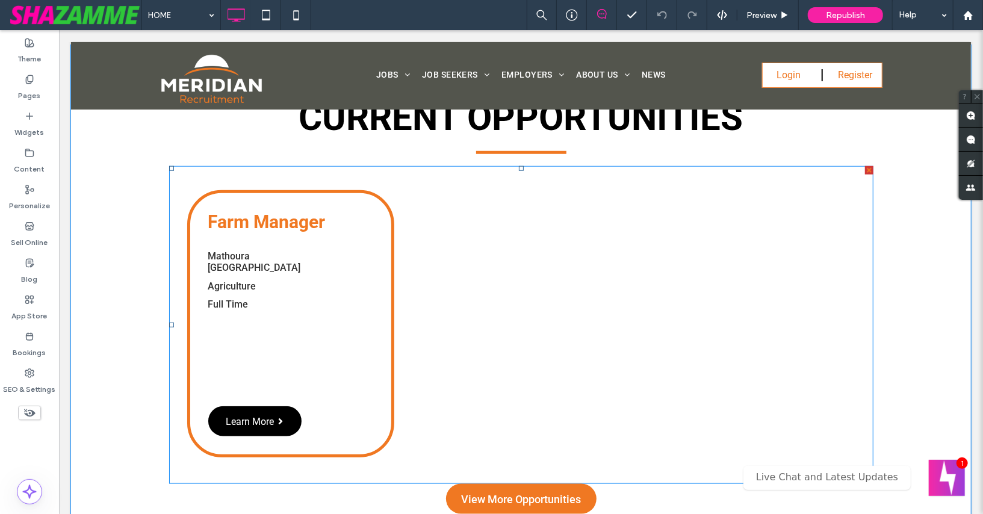
click at [287, 258] on span at bounding box center [520, 324] width 704 height 318
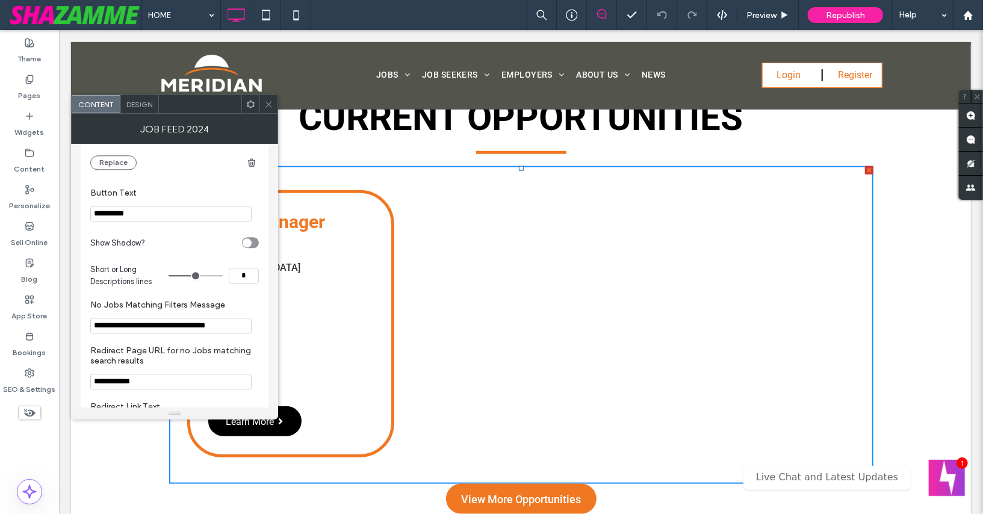
scroll to position [1915, 0]
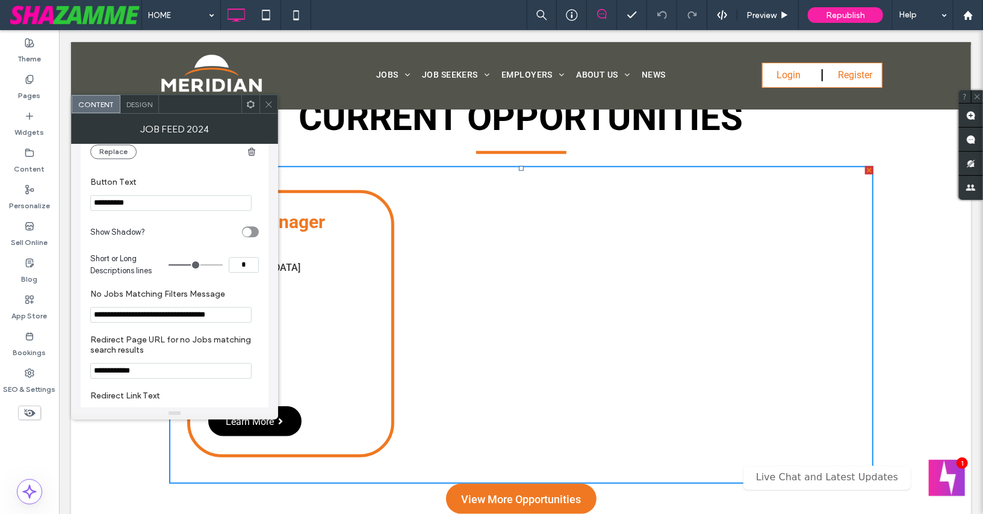
type input "*"
click at [191, 265] on input "range" at bounding box center [195, 264] width 54 height 1
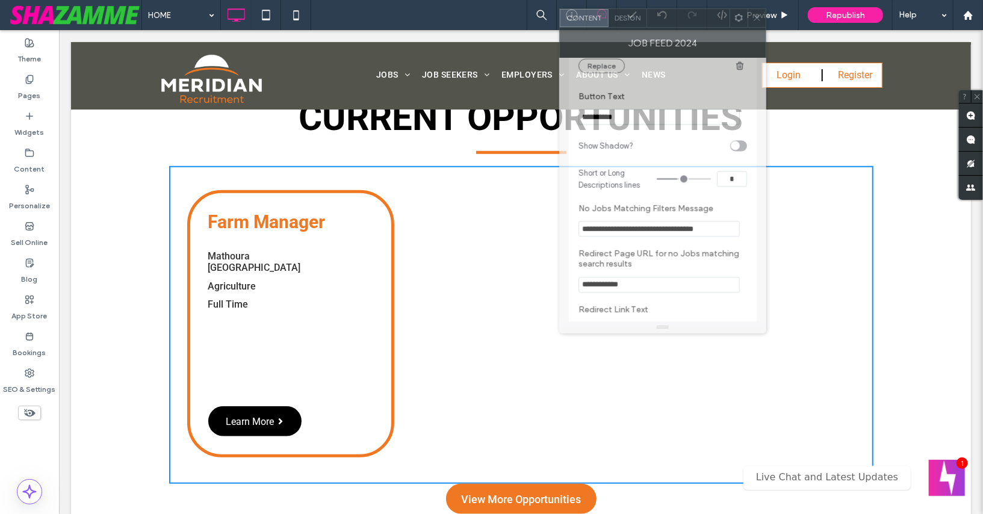
drag, startPoint x: 190, startPoint y: 104, endPoint x: 678, endPoint y: 17, distance: 496.2
click at [678, 17] on div at bounding box center [688, 18] width 82 height 18
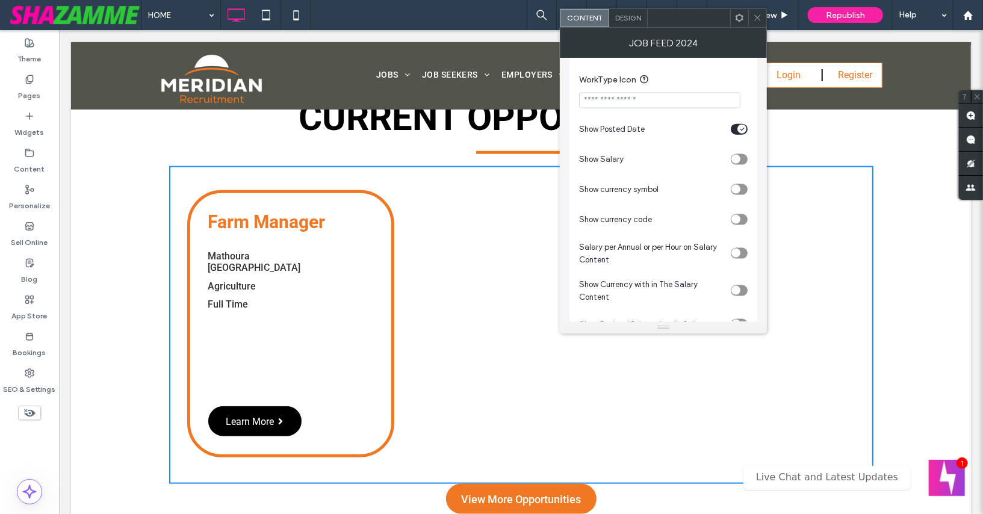
scroll to position [1031, 0]
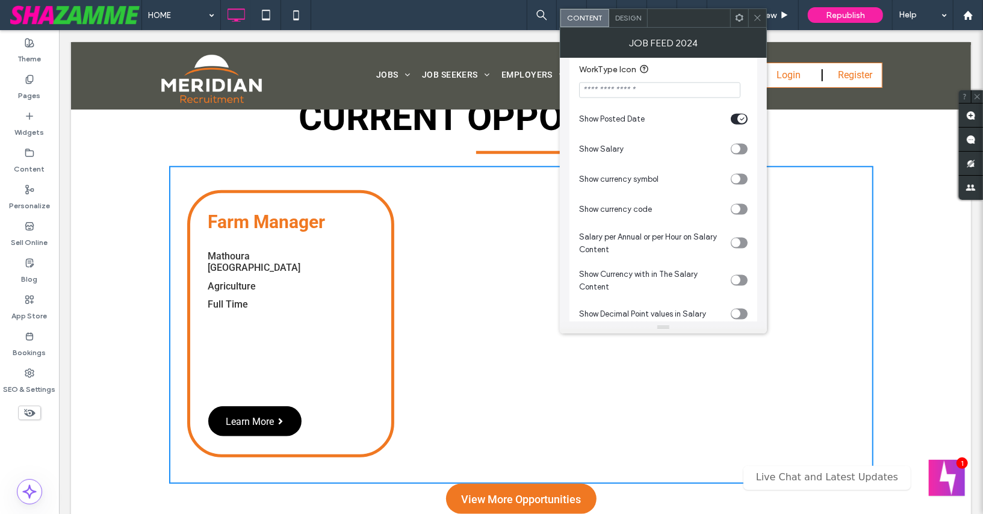
click at [740, 148] on div "toggle" at bounding box center [739, 149] width 17 height 11
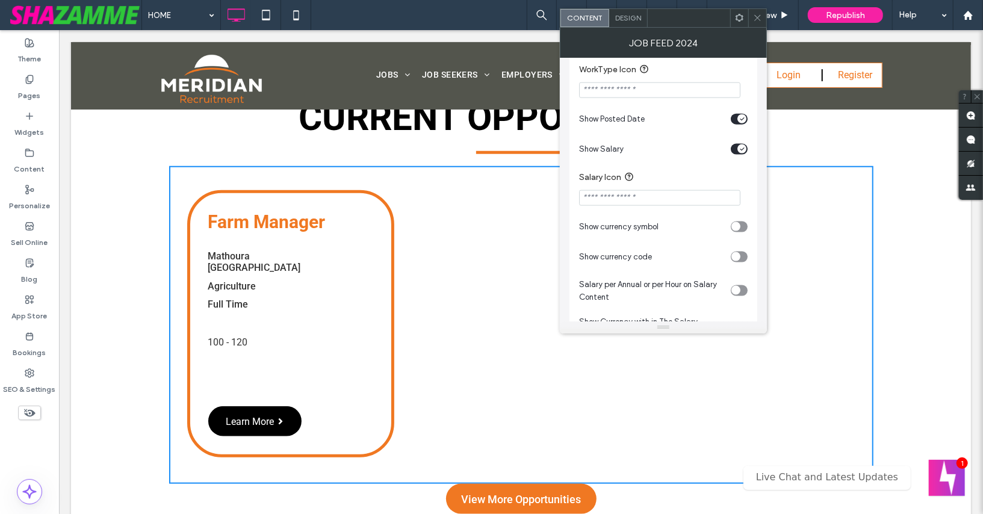
click at [743, 223] on div "toggle" at bounding box center [739, 226] width 17 height 11
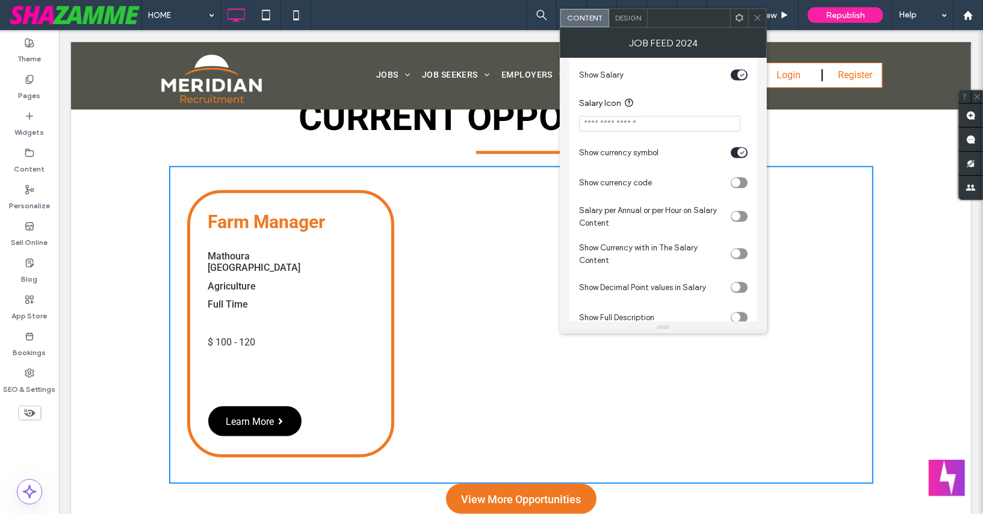
scroll to position [1104, 0]
click at [740, 251] on div "toggle" at bounding box center [735, 254] width 9 height 9
click at [736, 152] on div "toggle" at bounding box center [739, 153] width 17 height 11
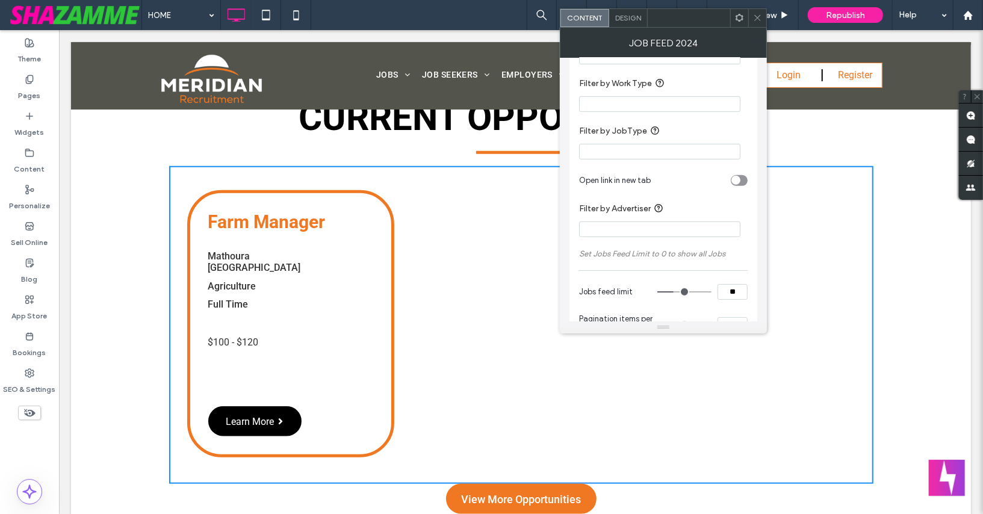
scroll to position [399, 0]
type input "**"
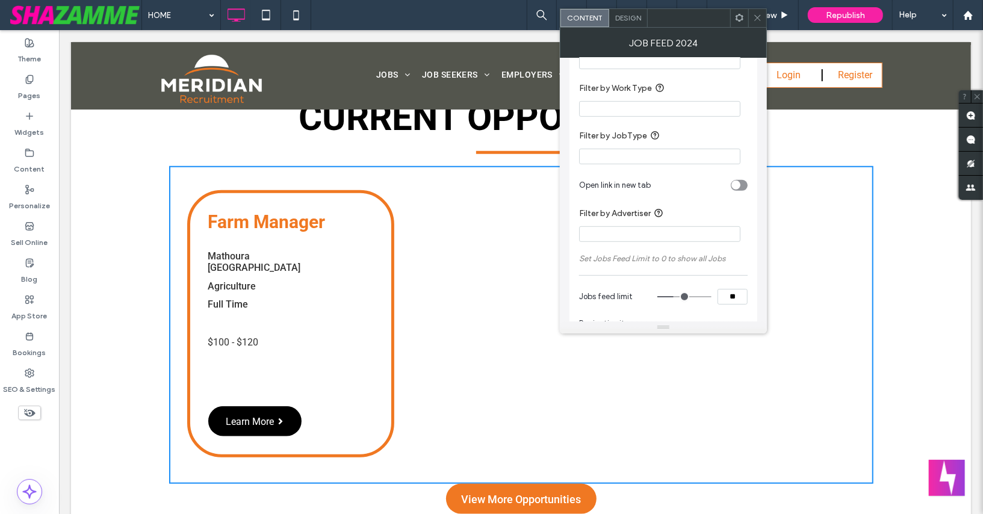
type input "**"
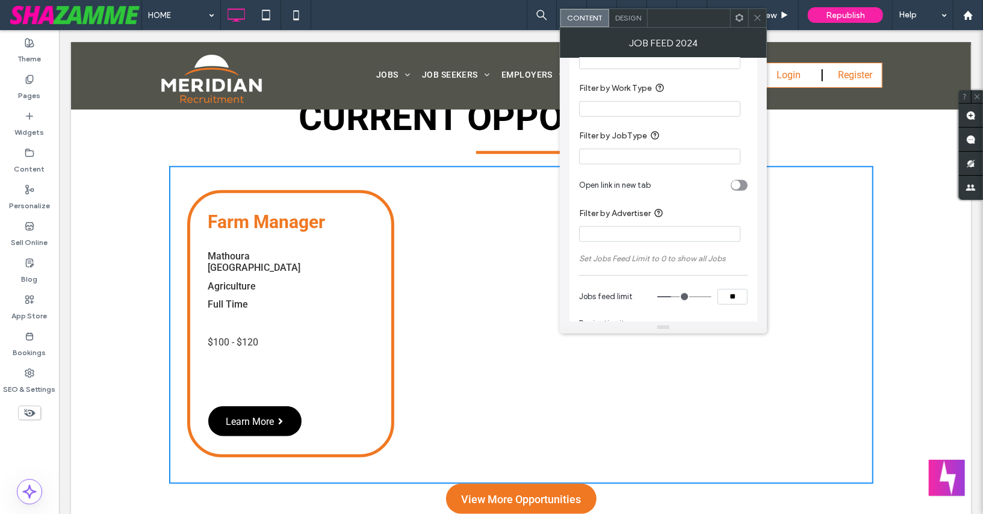
type input "**"
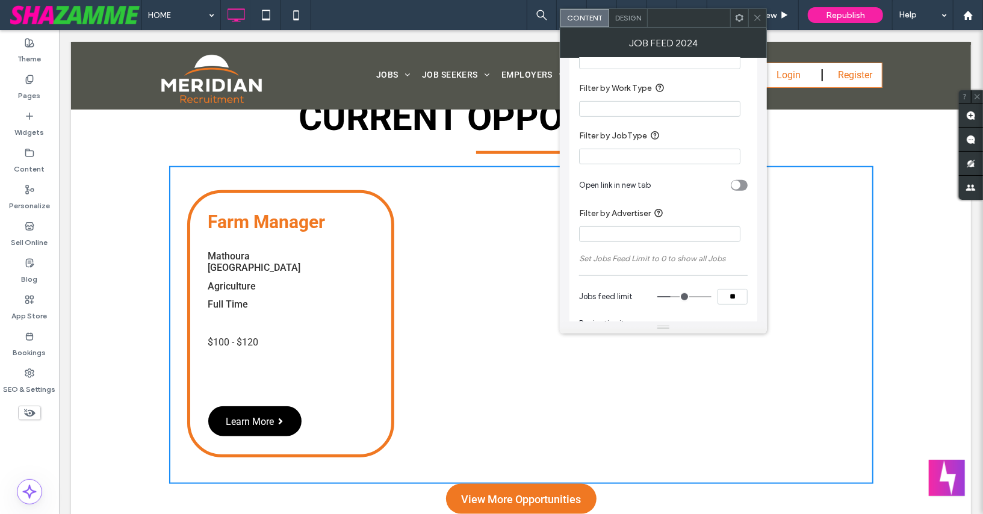
type input "**"
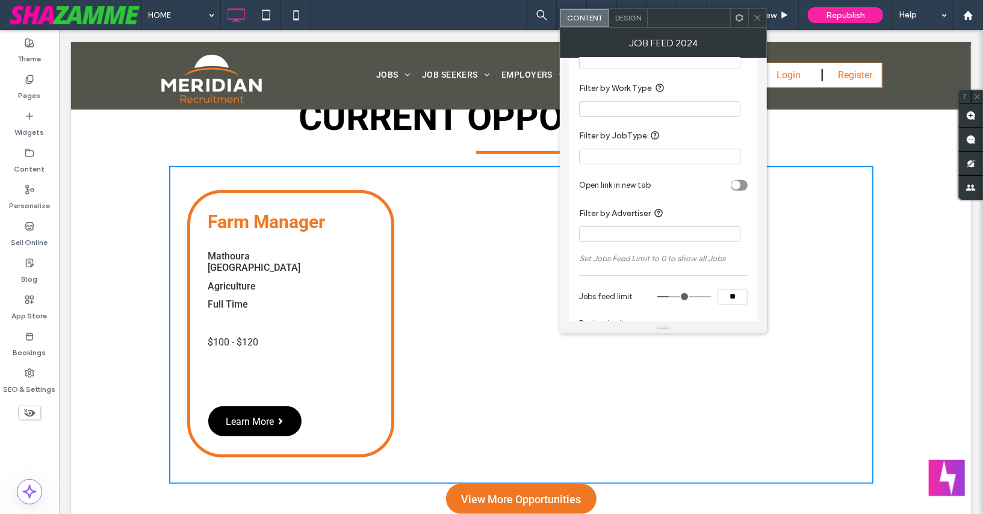
type input "**"
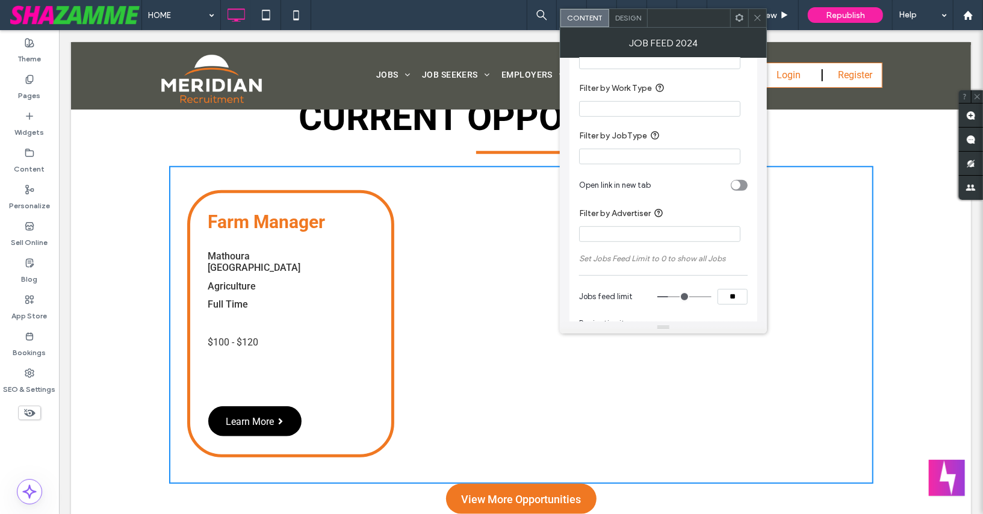
type input "**"
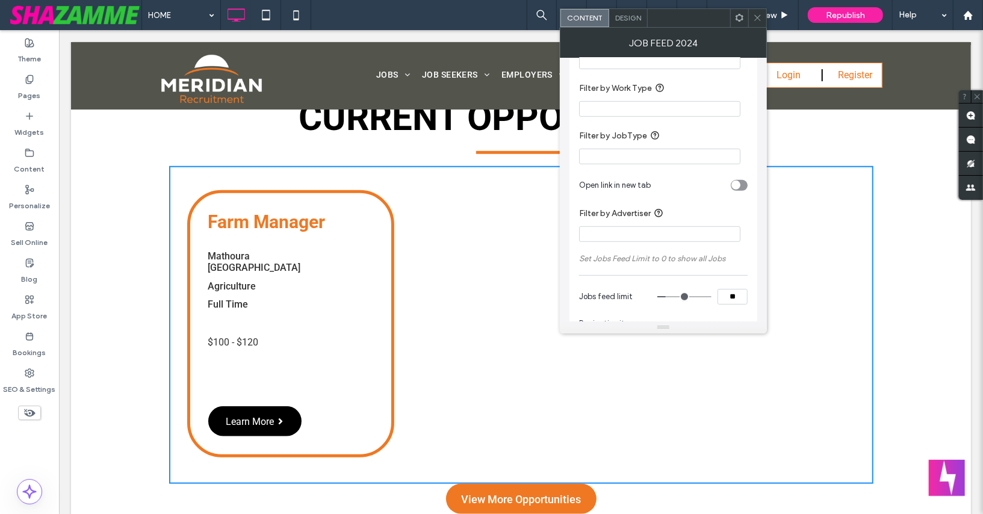
type input "**"
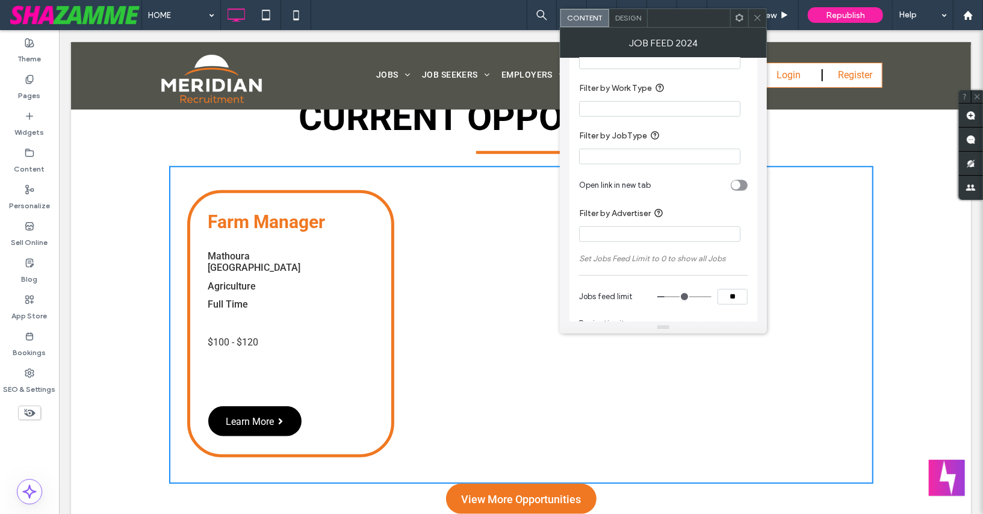
type input "**"
drag, startPoint x: 676, startPoint y: 295, endPoint x: 666, endPoint y: 293, distance: 9.9
type input "**"
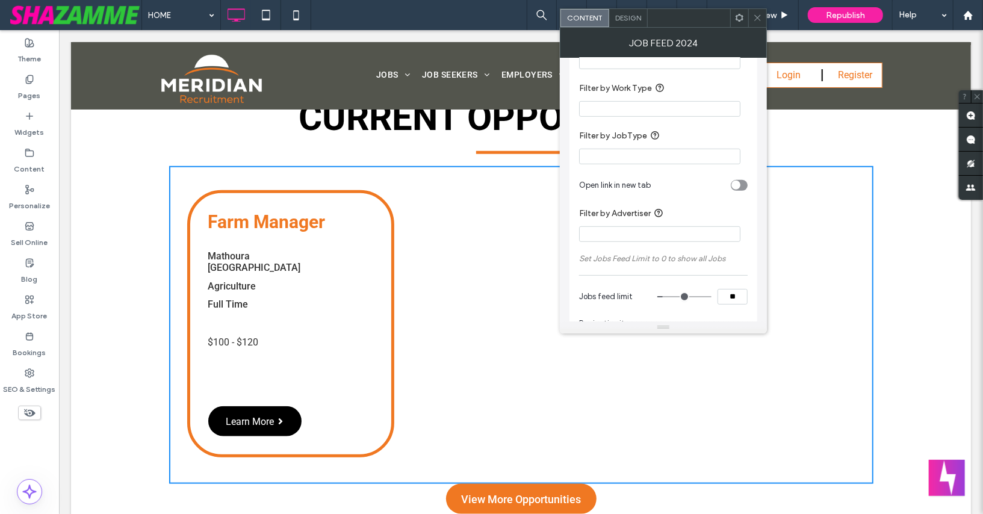
click at [666, 296] on input "range" at bounding box center [684, 296] width 54 height 1
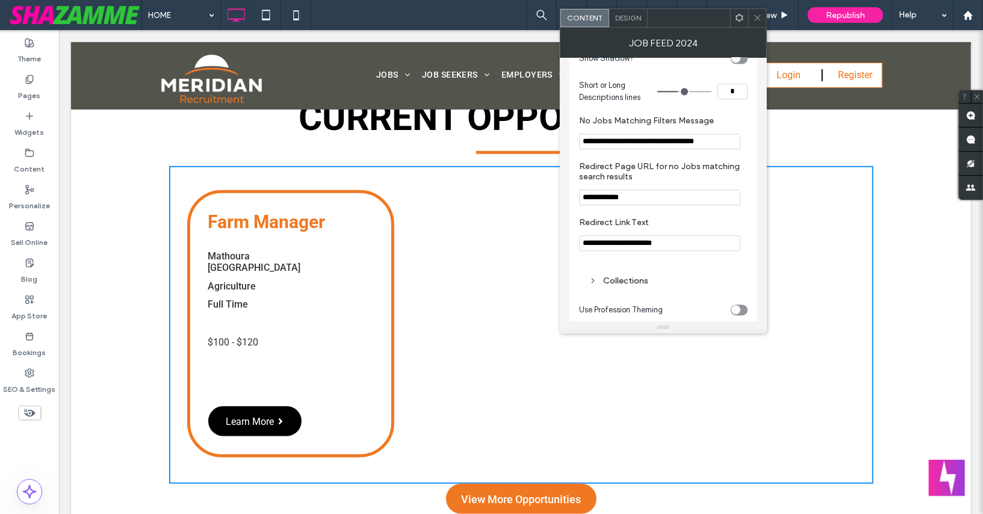
scroll to position [2121, 0]
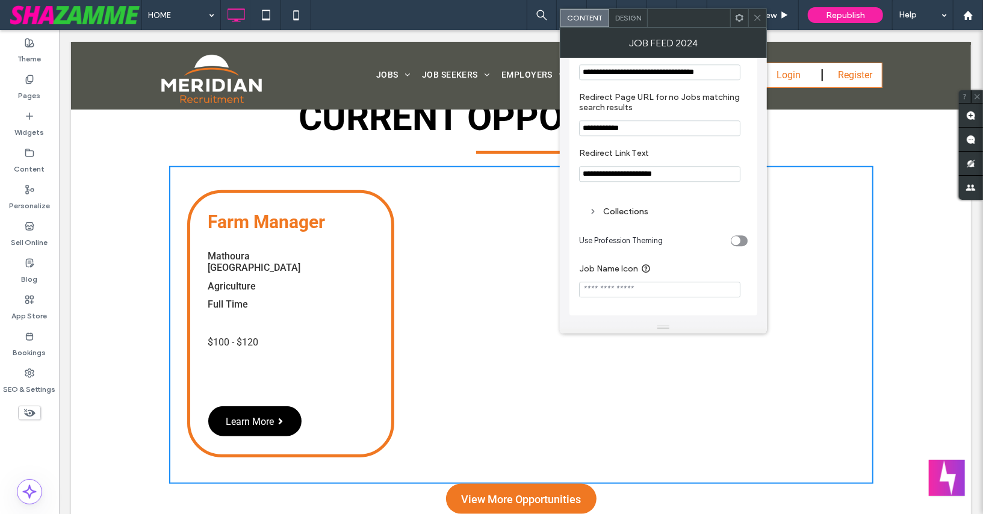
click at [629, 23] on div "Design" at bounding box center [628, 18] width 39 height 18
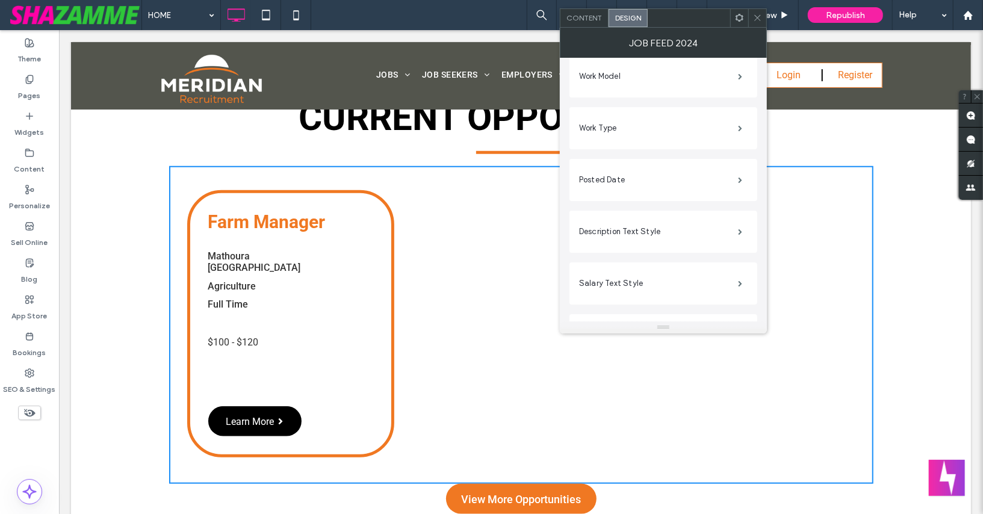
scroll to position [1025, 0]
click at [600, 229] on label "Description Text Style" at bounding box center [658, 230] width 159 height 24
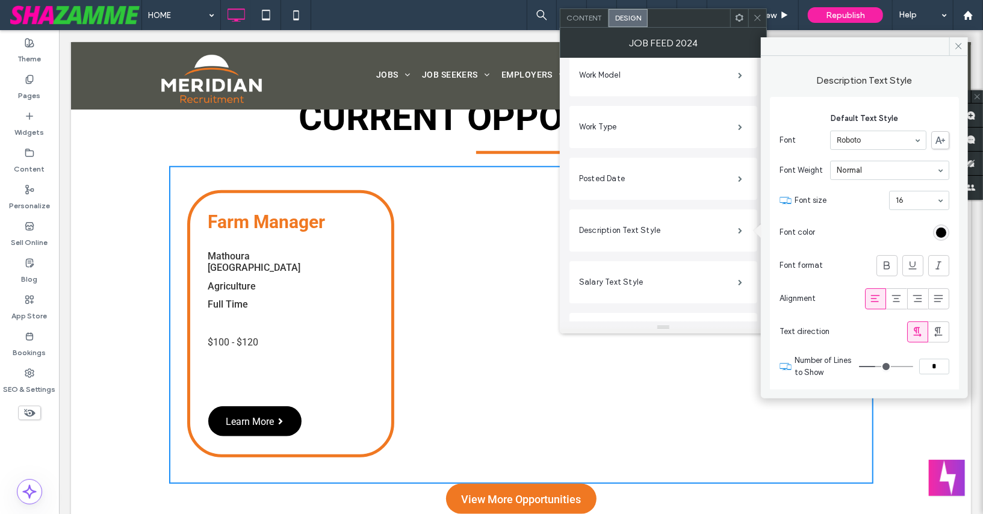
click at [936, 228] on div "rgb(0, 0, 0)" at bounding box center [941, 232] width 10 height 10
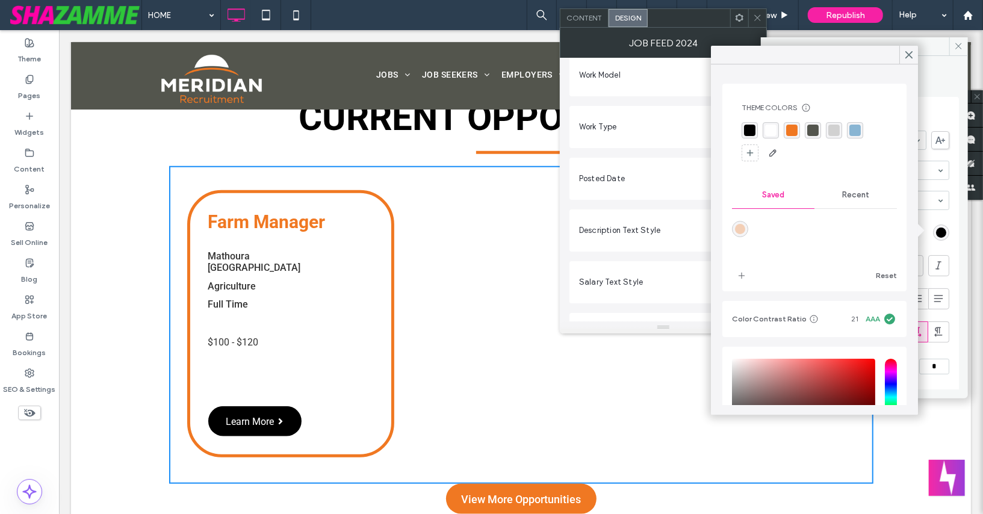
click at [752, 131] on div "rgba(0, 0, 0, 1)" at bounding box center [749, 130] width 11 height 11
click at [912, 54] on icon at bounding box center [908, 54] width 11 height 11
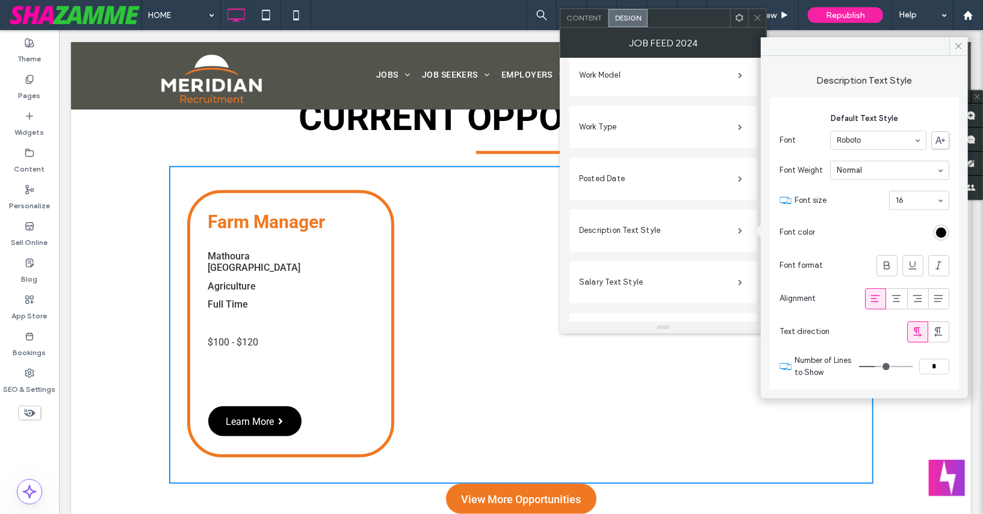
click at [865, 166] on input at bounding box center [886, 170] width 100 height 8
click at [860, 173] on input at bounding box center [886, 170] width 100 height 8
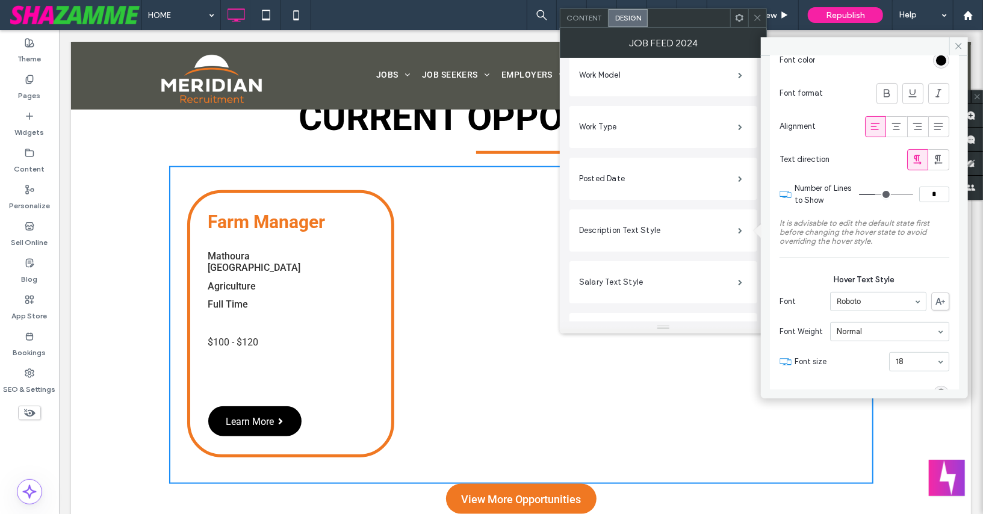
scroll to position [183, 0]
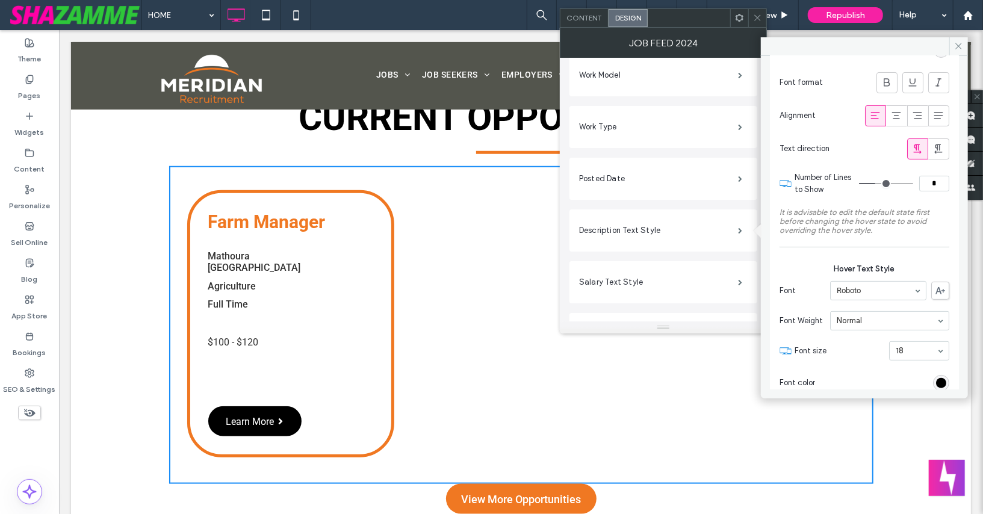
type input "*"
drag, startPoint x: 873, startPoint y: 179, endPoint x: 863, endPoint y: 179, distance: 10.2
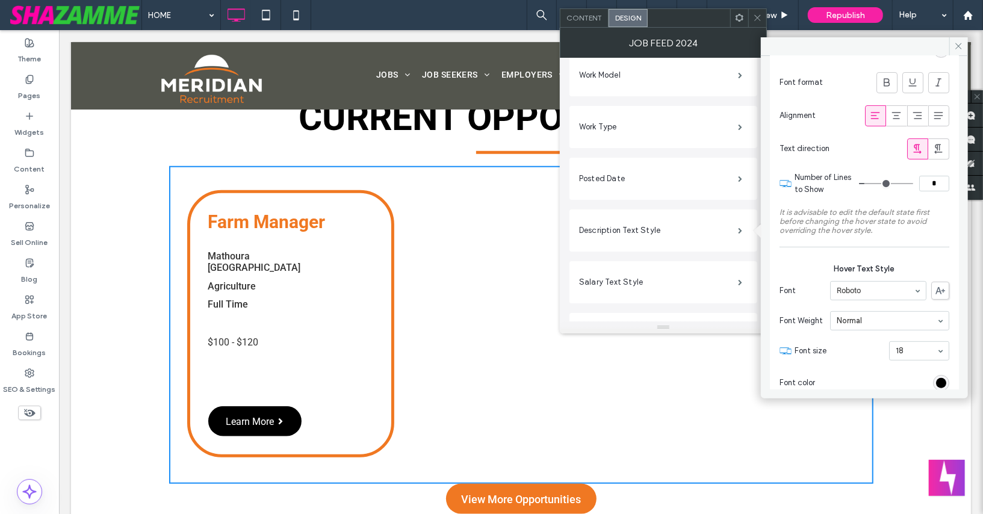
click at [863, 183] on input "range" at bounding box center [886, 183] width 54 height 1
type input "*"
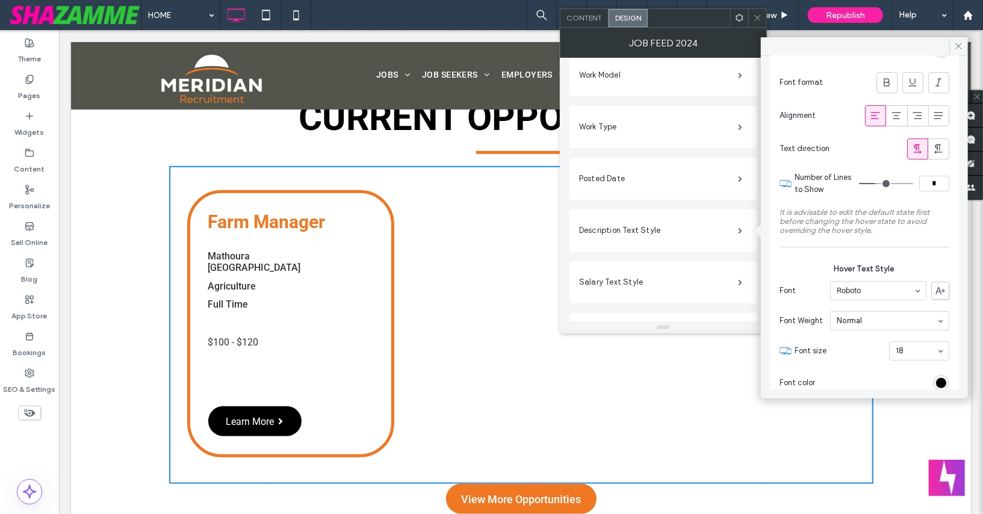
drag, startPoint x: 863, startPoint y: 179, endPoint x: 871, endPoint y: 179, distance: 8.4
type input "*"
click at [871, 183] on input "range" at bounding box center [886, 183] width 54 height 1
click at [962, 43] on icon at bounding box center [958, 46] width 9 height 9
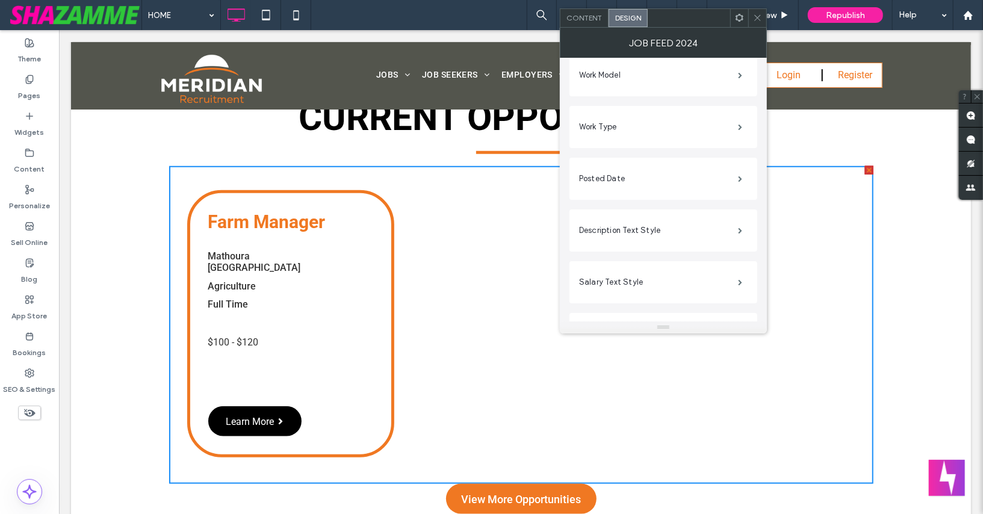
click at [753, 16] on icon at bounding box center [757, 17] width 9 height 9
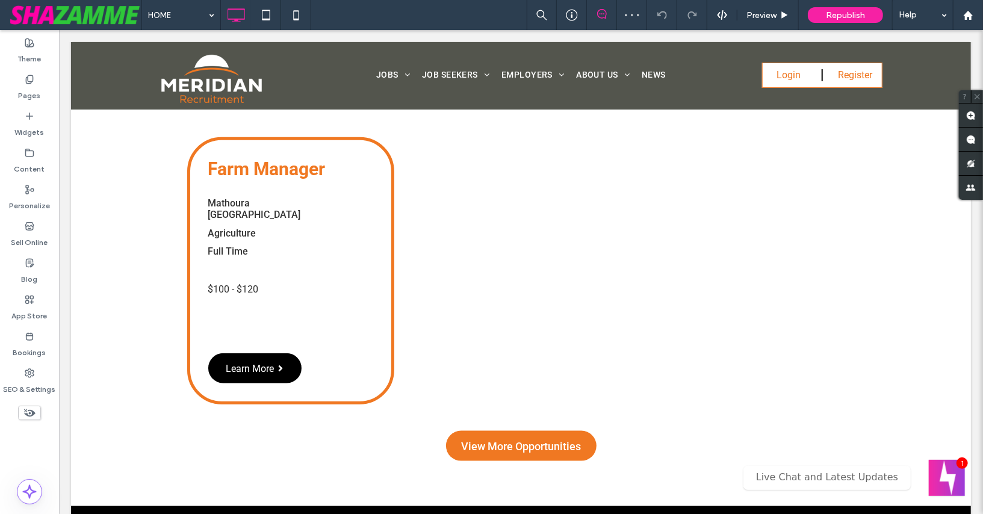
scroll to position [720, 0]
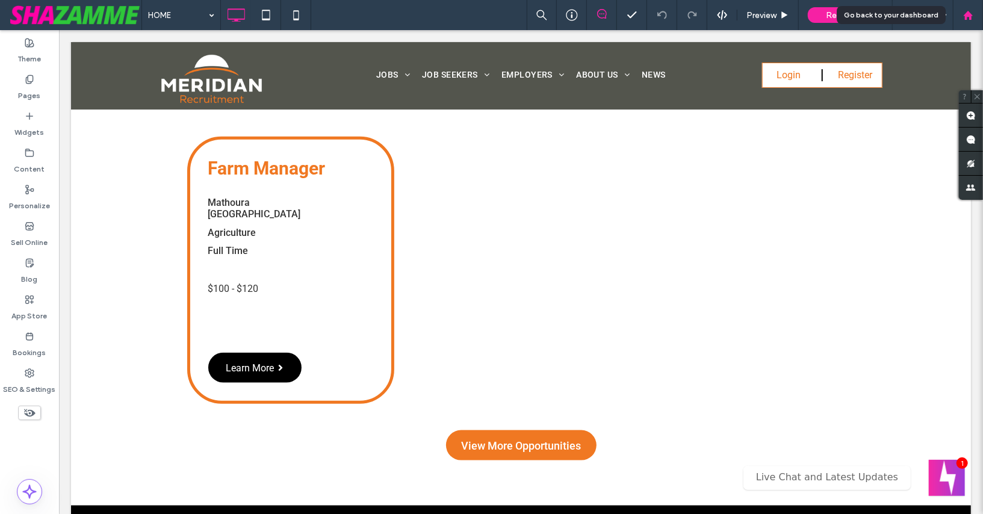
click at [968, 14] on use at bounding box center [967, 14] width 9 height 9
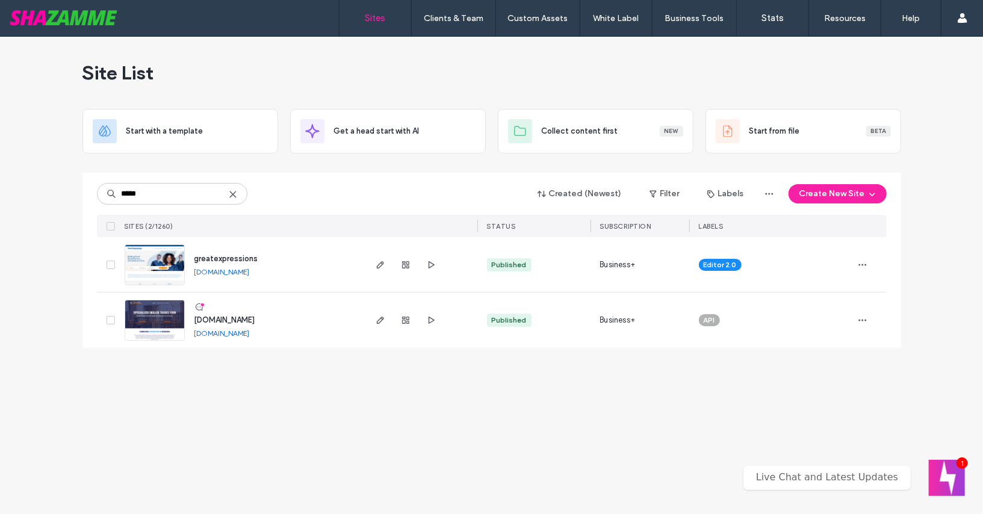
type input "*****"
click at [215, 256] on span "greatexpressions" at bounding box center [226, 258] width 64 height 9
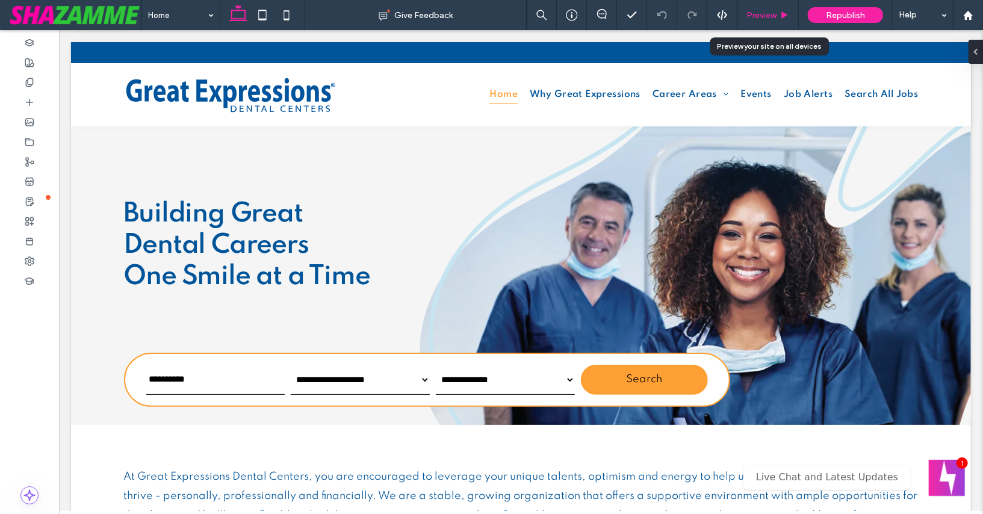
click at [756, 16] on span "Preview" at bounding box center [761, 15] width 30 height 10
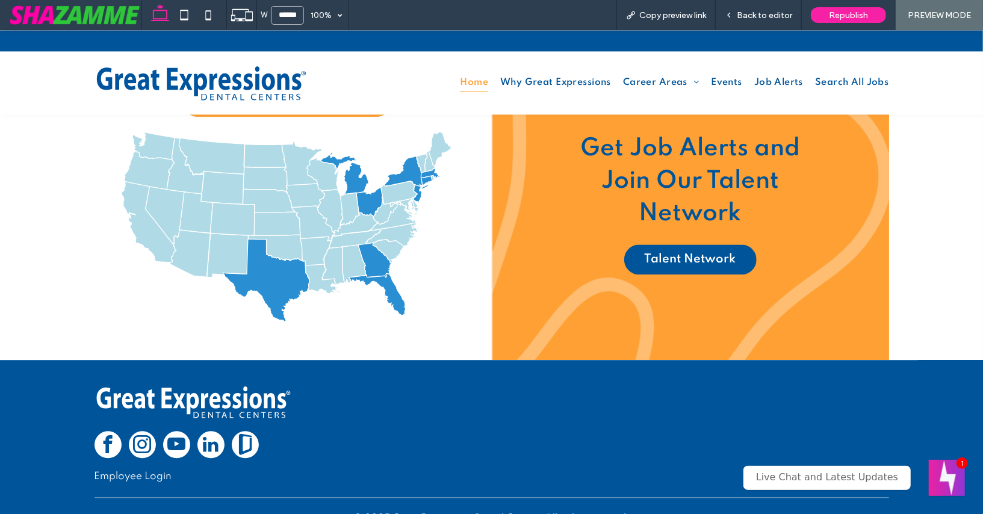
scroll to position [1710, 0]
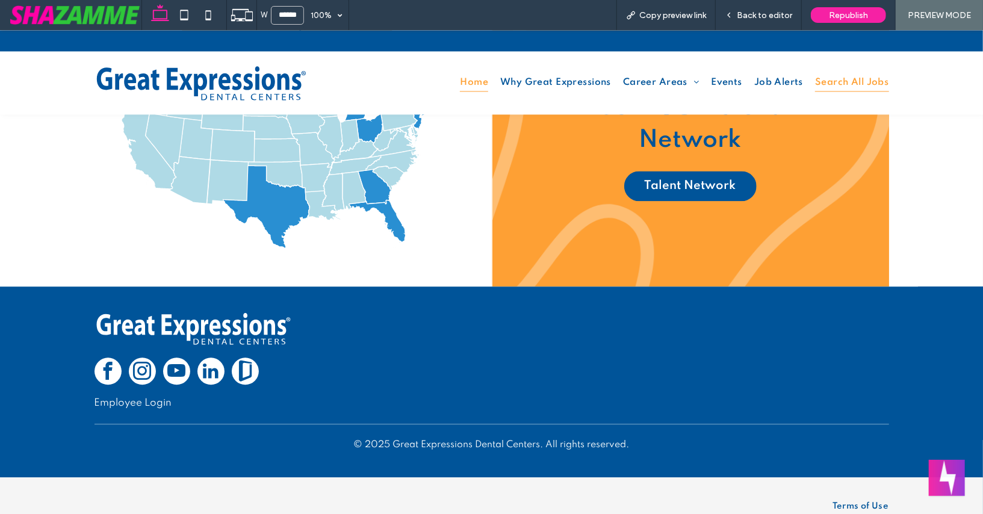
click at [825, 82] on span "Search All Jobs" at bounding box center [851, 82] width 73 height 18
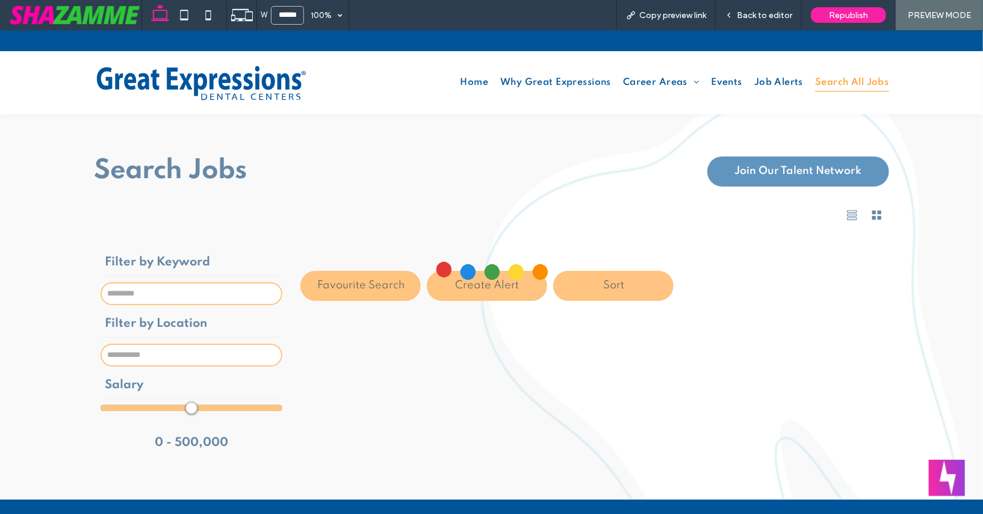
scroll to position [84, 0]
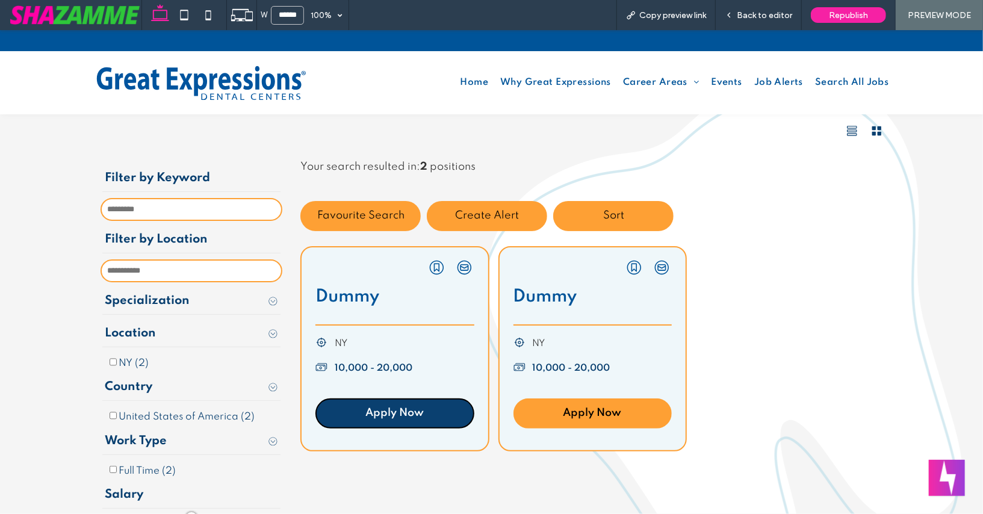
click at [407, 402] on link "Apply Now" at bounding box center [394, 413] width 158 height 30
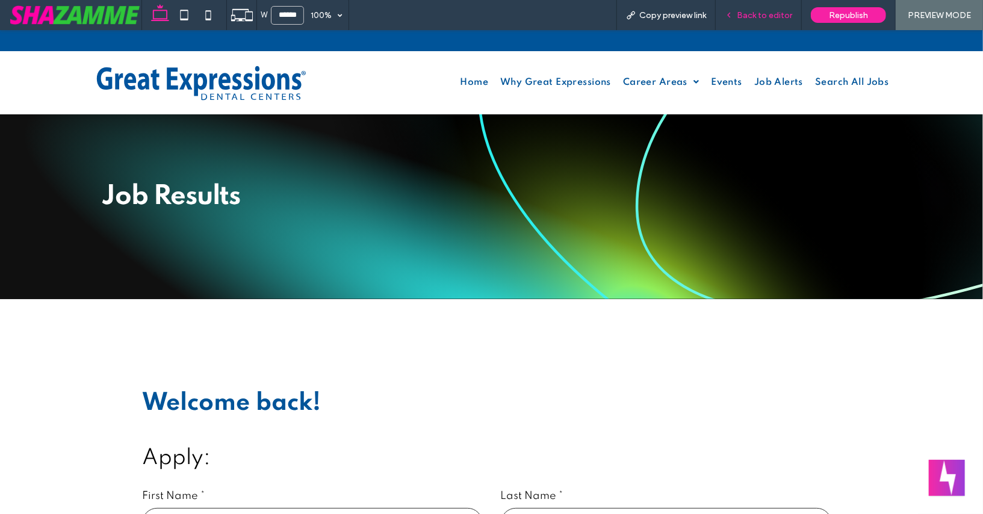
click at [765, 14] on span "Back to editor" at bounding box center [764, 15] width 55 height 10
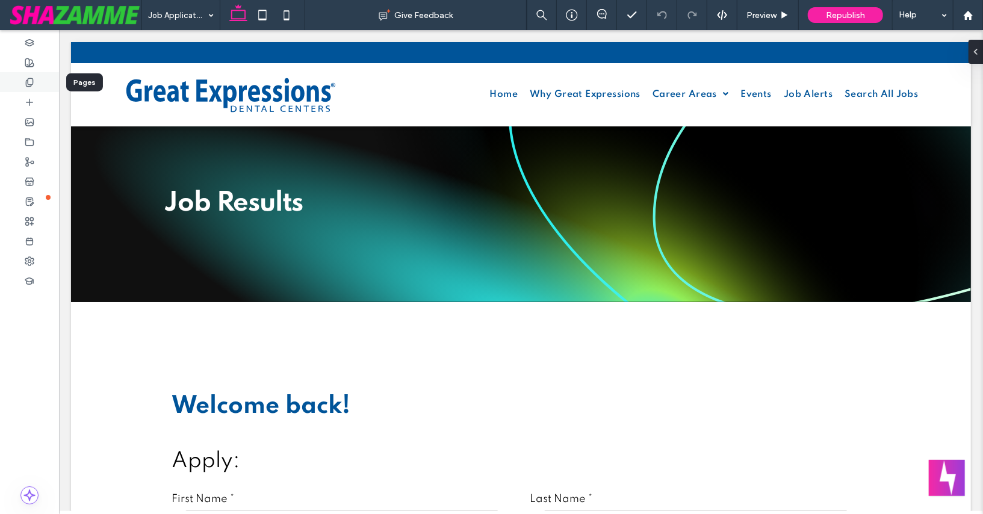
click at [29, 84] on use at bounding box center [29, 82] width 7 height 8
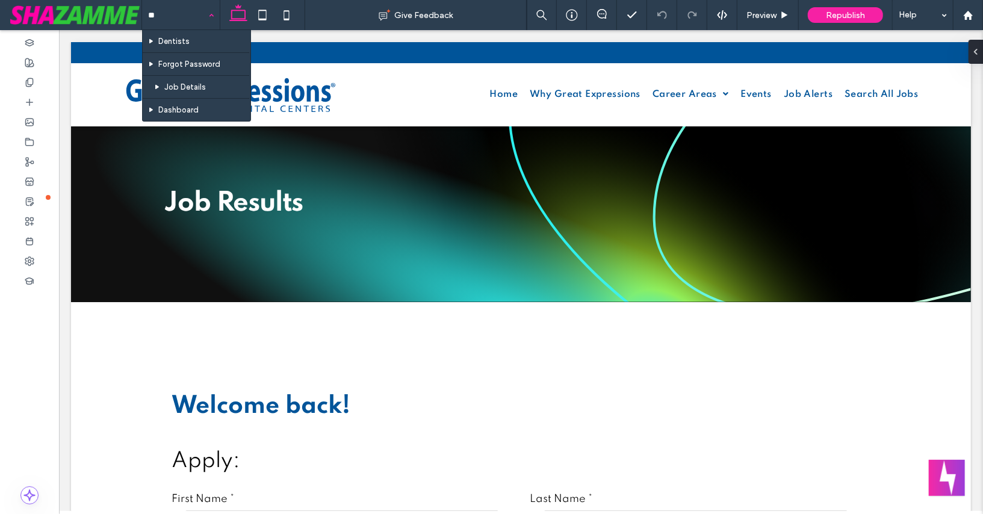
type input "***"
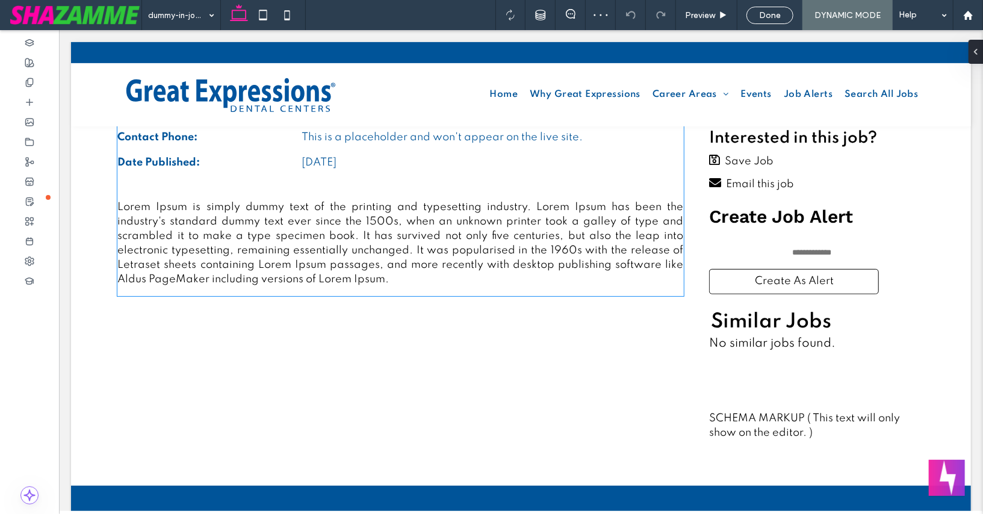
scroll to position [395, 0]
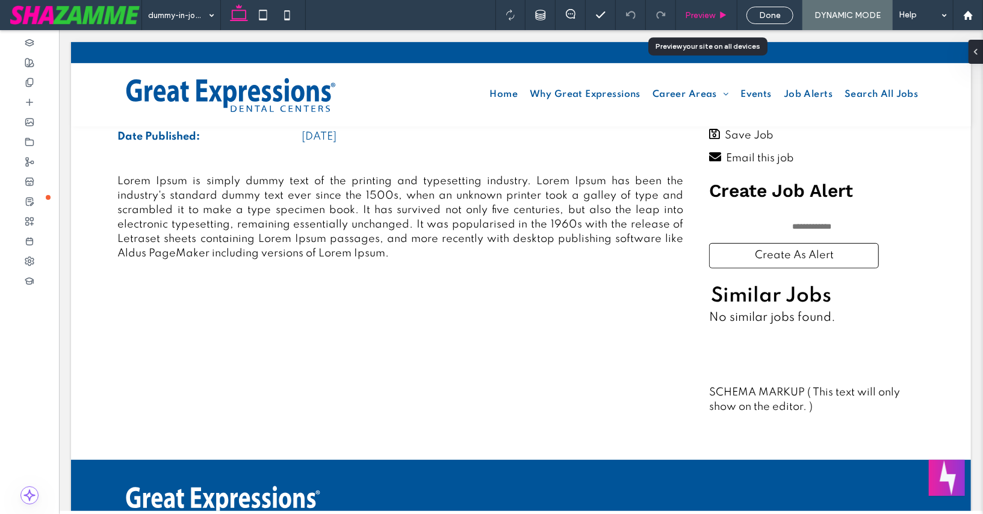
click at [696, 13] on span "Preview" at bounding box center [700, 15] width 30 height 10
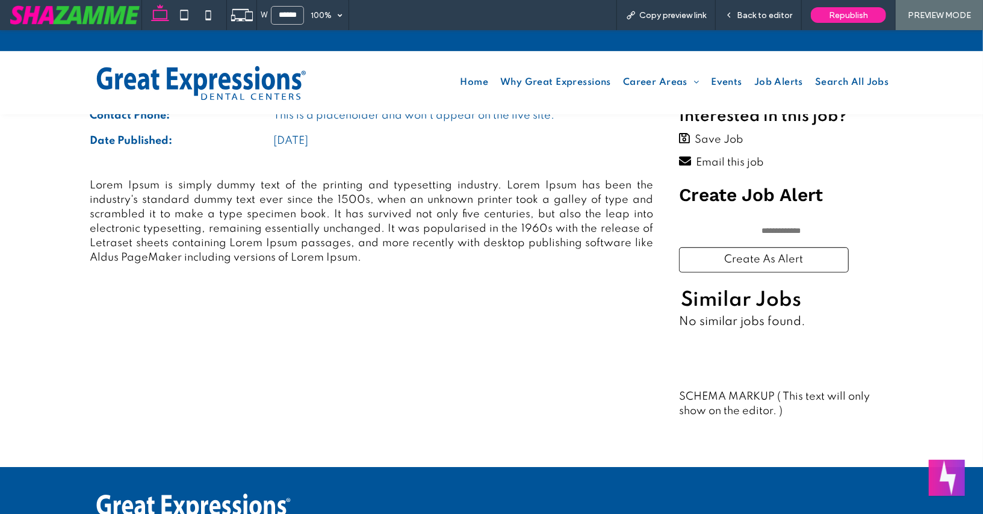
scroll to position [398, 0]
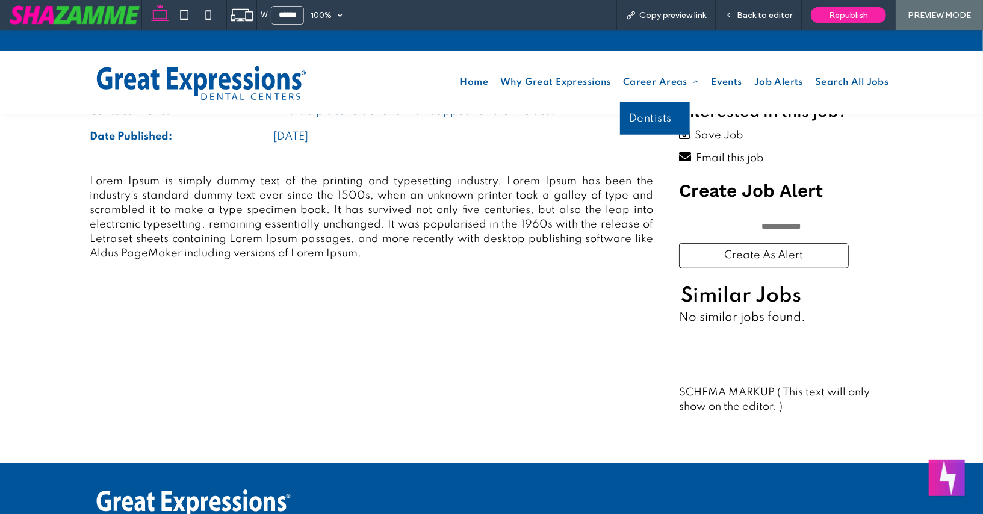
click at [650, 116] on span "Dentists" at bounding box center [650, 118] width 43 height 14
